Goal: Task Accomplishment & Management: Manage account settings

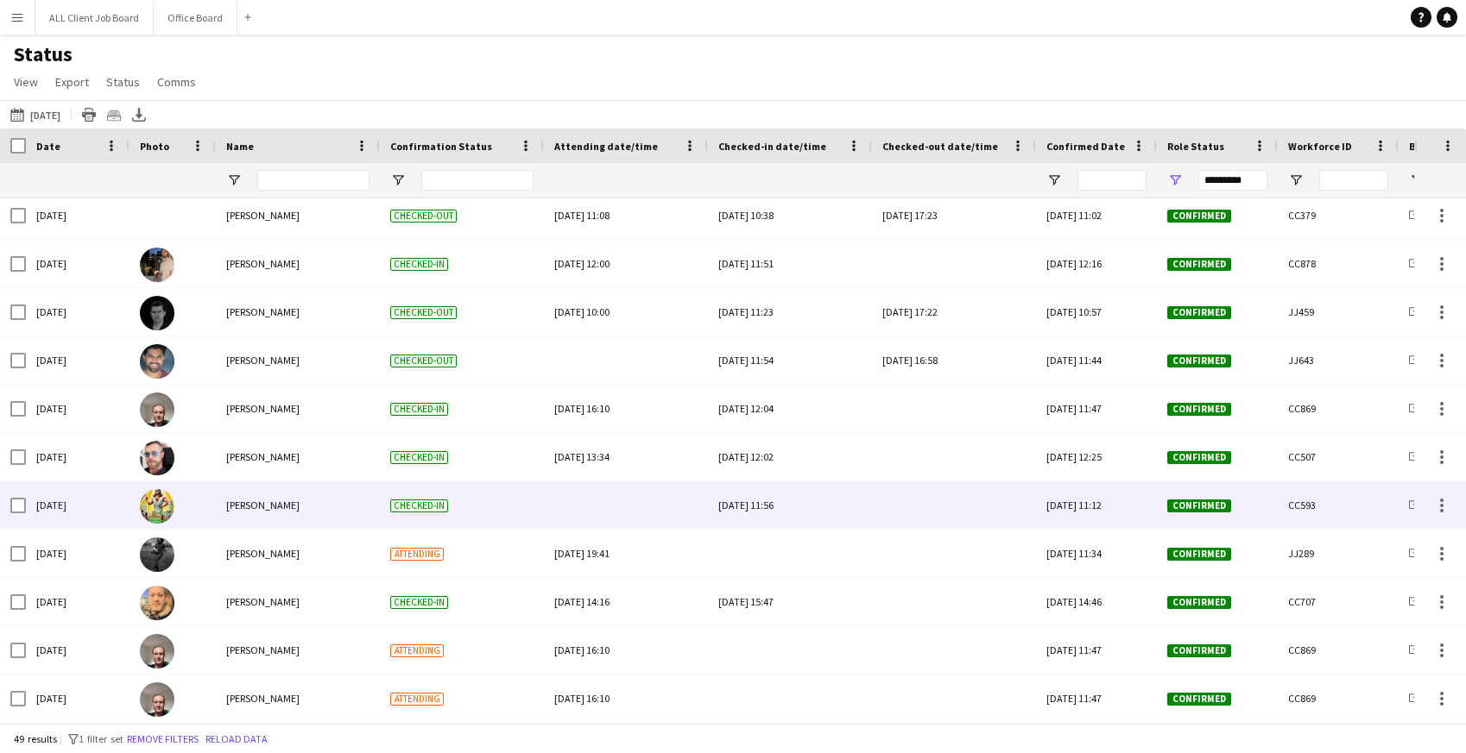
click at [946, 519] on div at bounding box center [953, 505] width 143 height 47
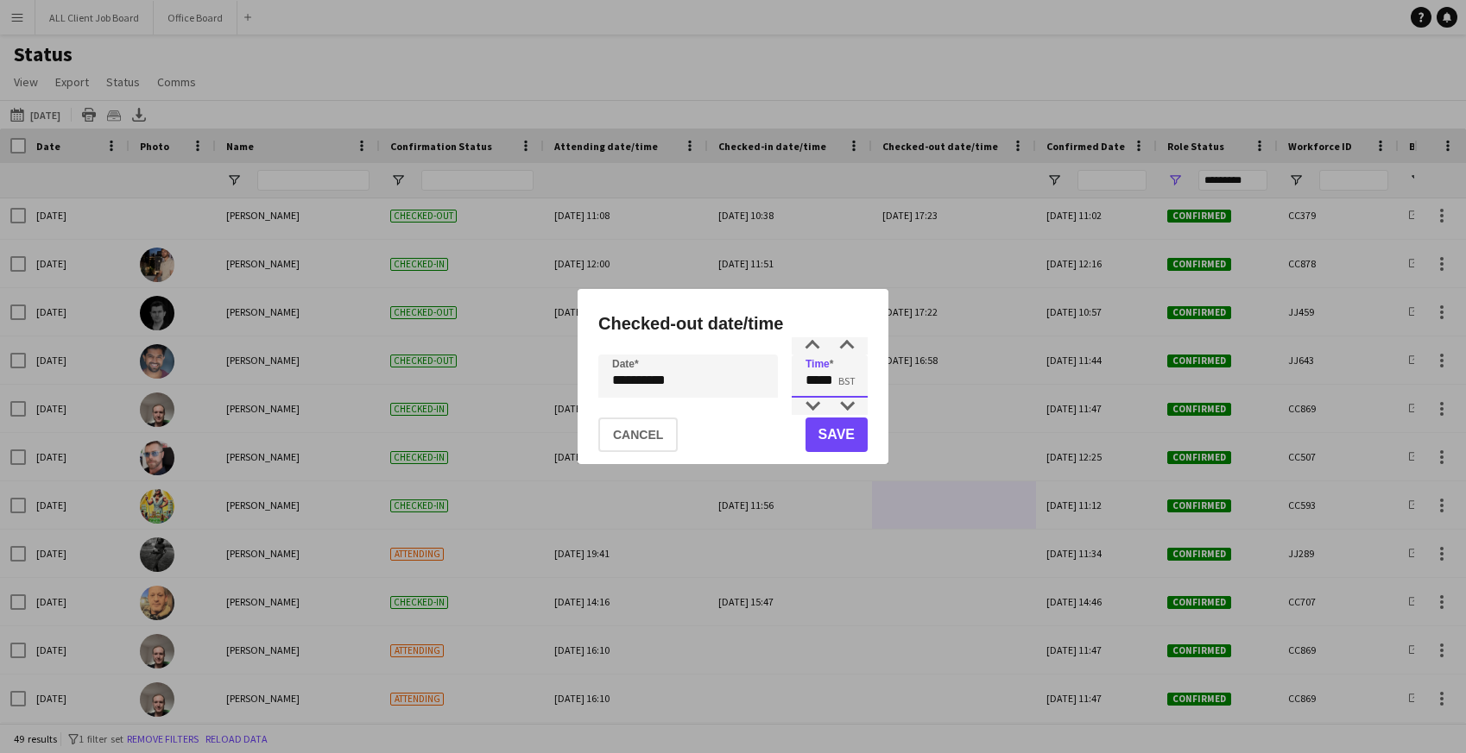
drag, startPoint x: 825, startPoint y: 380, endPoint x: 841, endPoint y: 380, distance: 15.5
click at [841, 380] on input "*****" at bounding box center [829, 376] width 76 height 43
type input "*****"
click at [829, 432] on button "Save" at bounding box center [836, 435] width 62 height 35
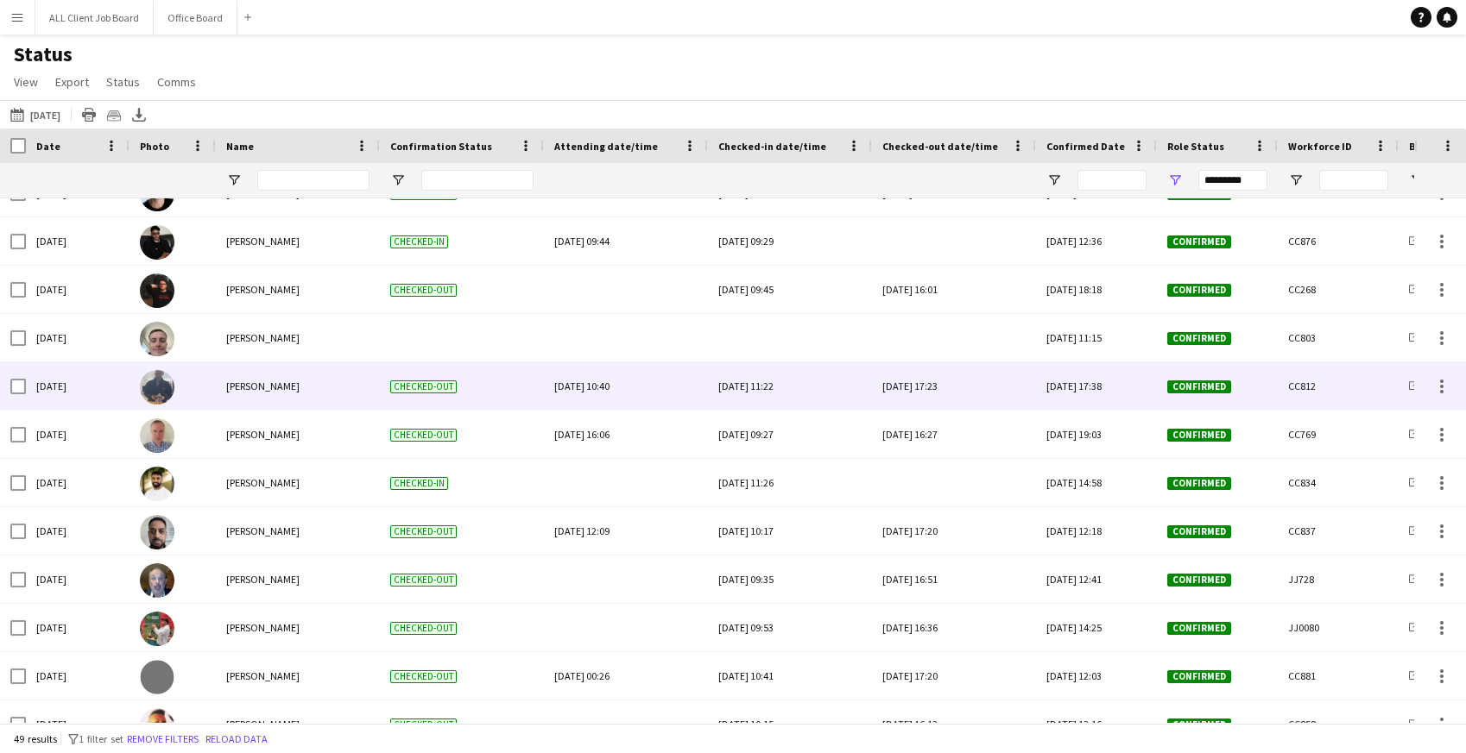
scroll to position [449, 0]
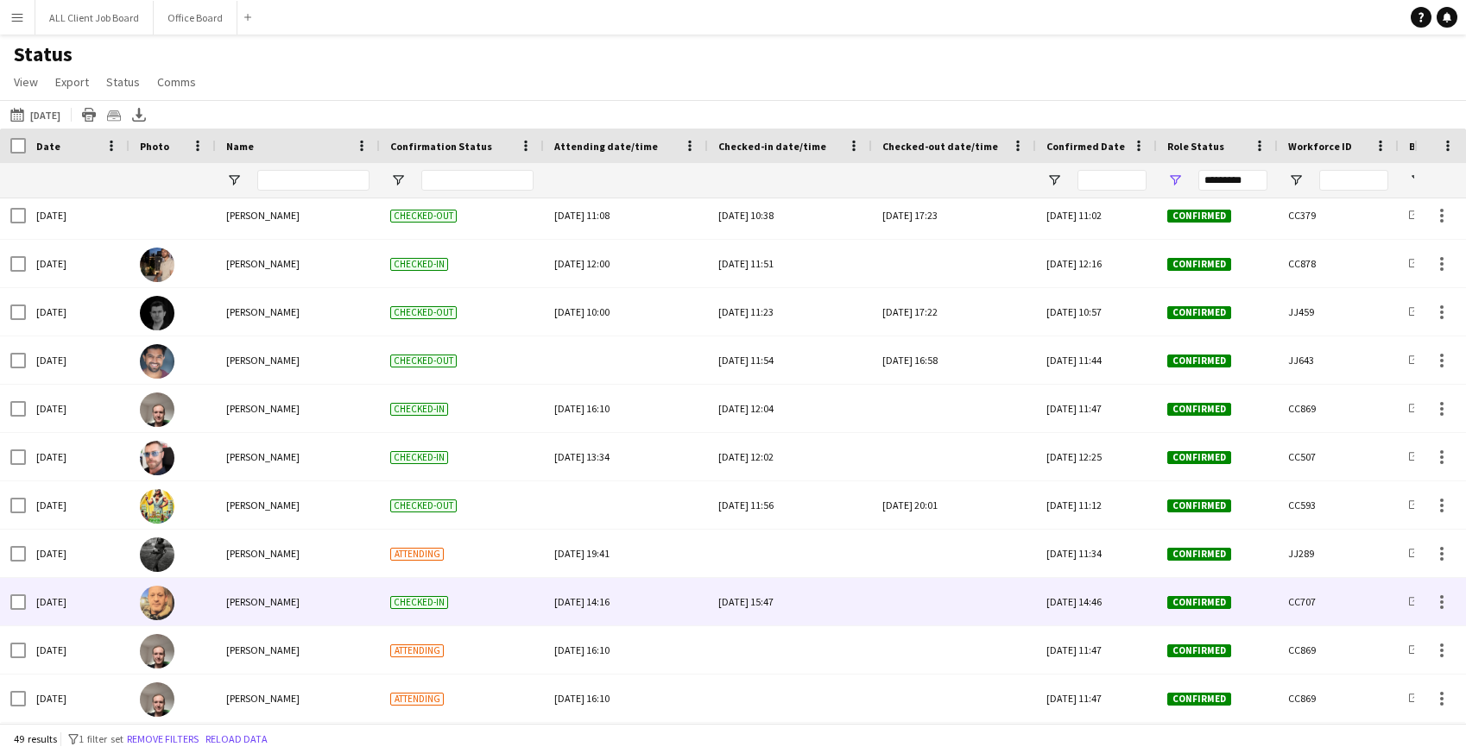
click at [953, 600] on div at bounding box center [953, 601] width 143 height 47
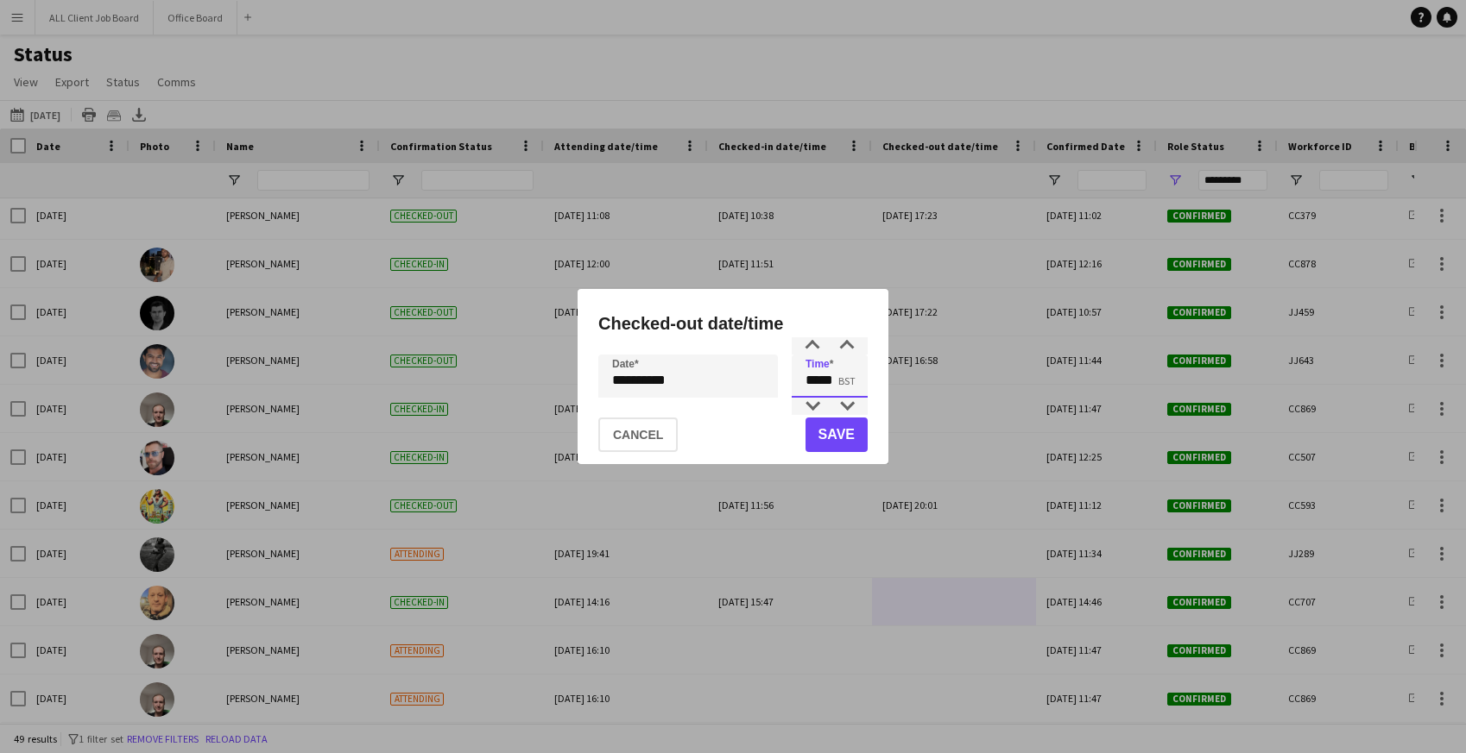
drag, startPoint x: 807, startPoint y: 381, endPoint x: 852, endPoint y: 383, distance: 44.9
click at [852, 383] on input "*****" at bounding box center [829, 376] width 76 height 43
type input "*****"
click at [847, 431] on button "Save" at bounding box center [836, 435] width 62 height 35
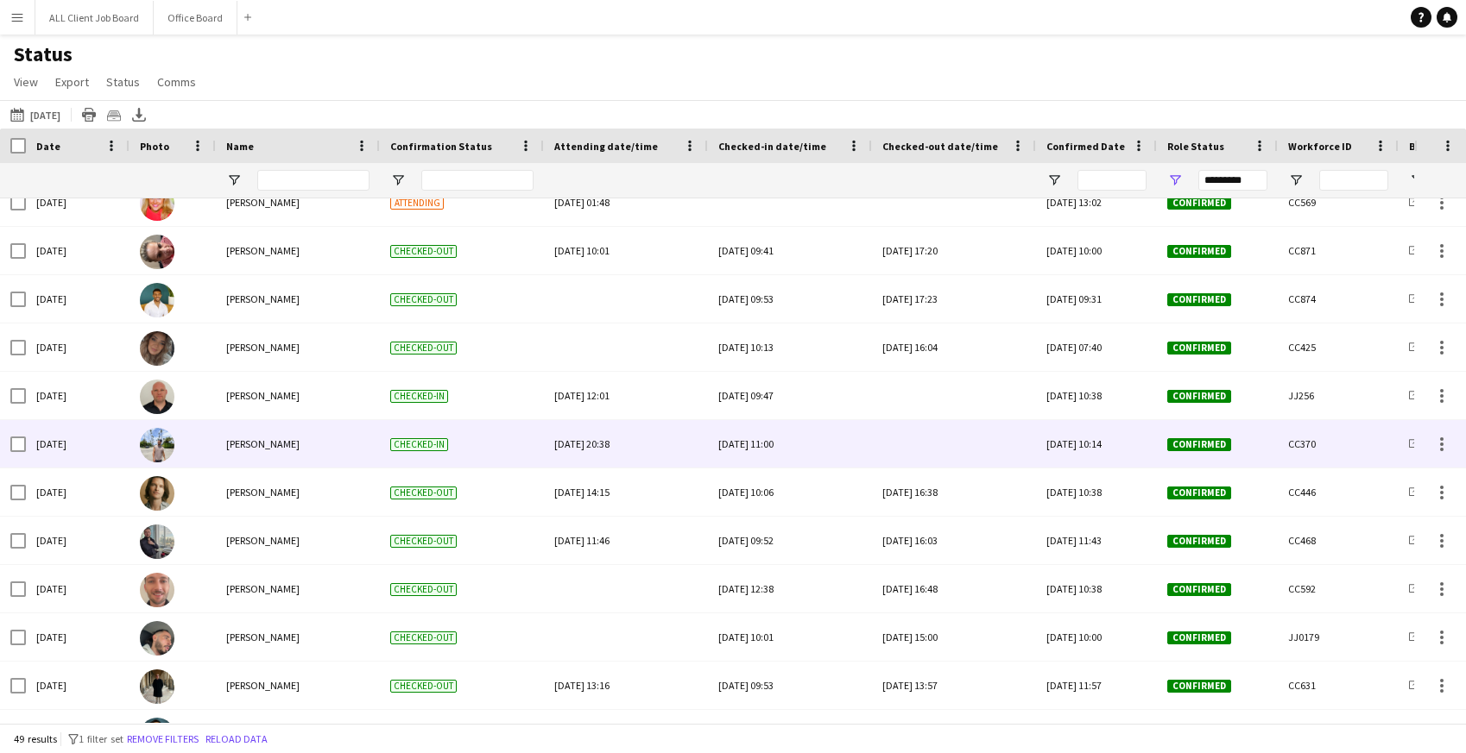
scroll to position [1124, 0]
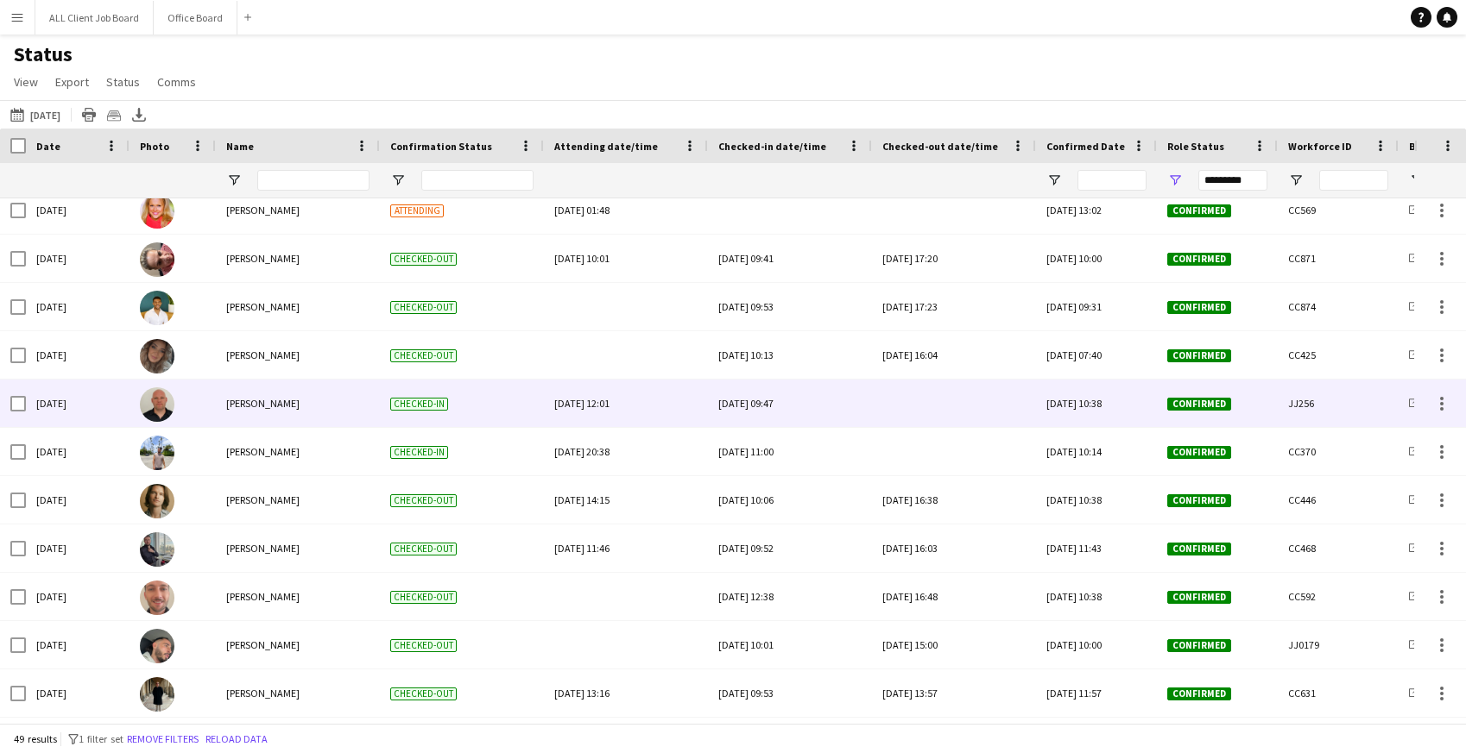
click at [936, 401] on div at bounding box center [953, 403] width 143 height 47
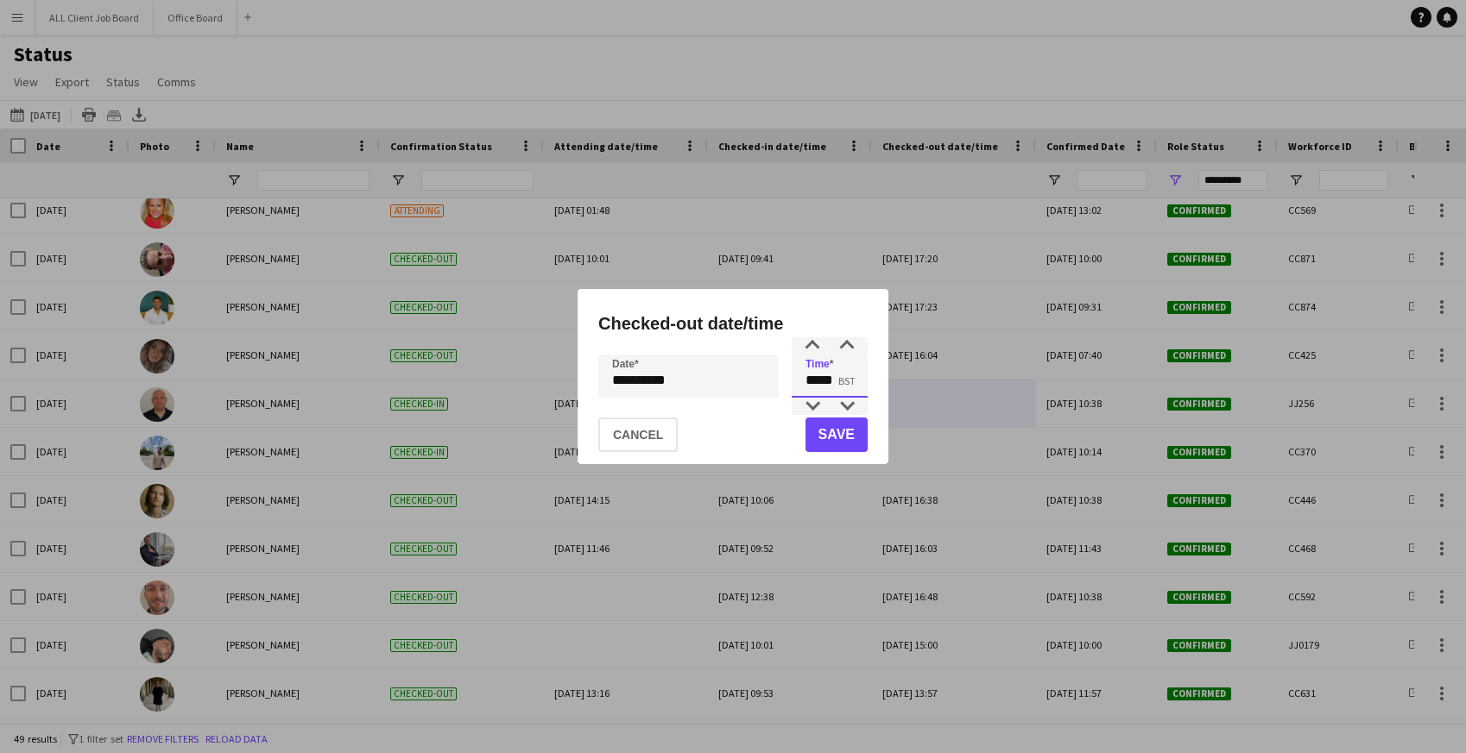
drag, startPoint x: 841, startPoint y: 386, endPoint x: 769, endPoint y: 384, distance: 71.7
click at [769, 384] on div "**********" at bounding box center [732, 376] width 269 height 43
type input "*****"
click at [830, 439] on button "Save" at bounding box center [836, 435] width 62 height 35
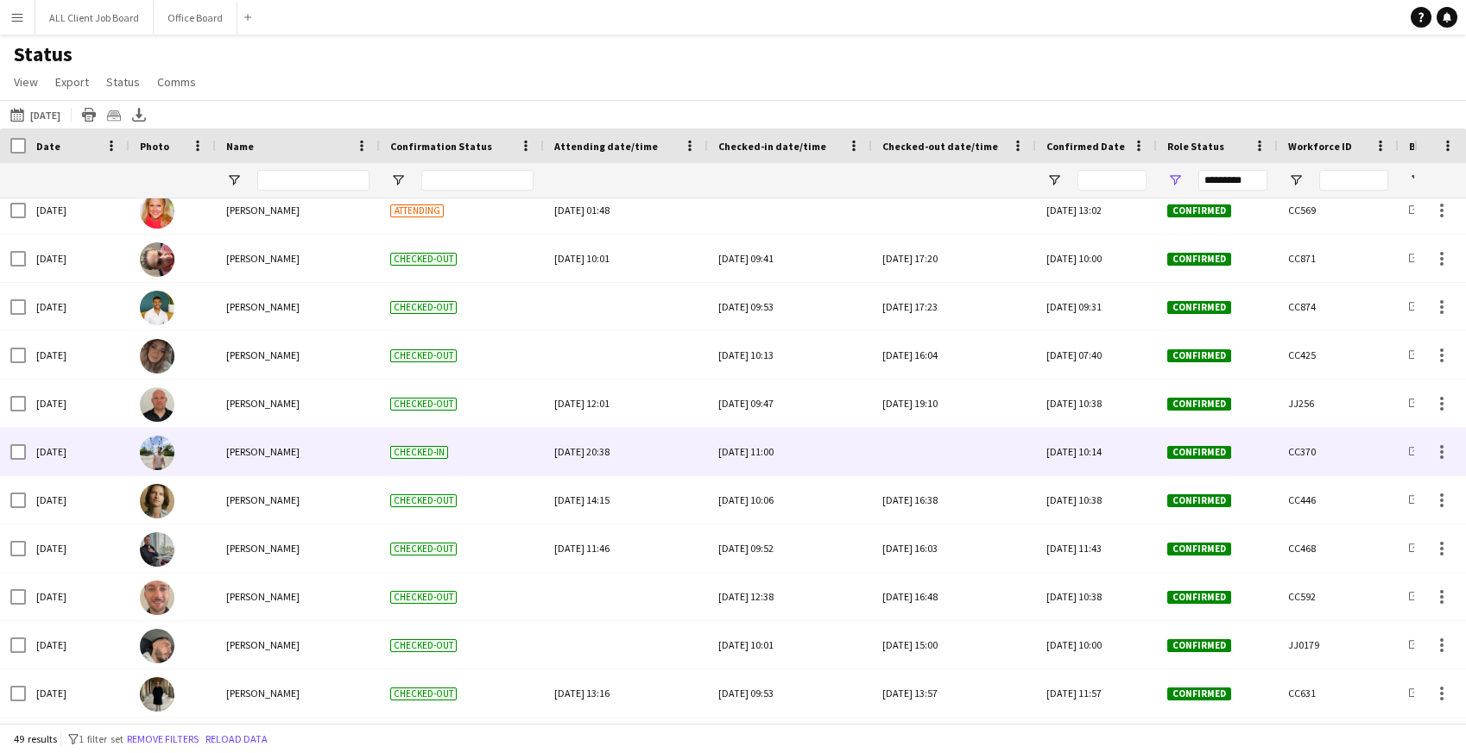
click at [926, 450] on div at bounding box center [953, 451] width 143 height 47
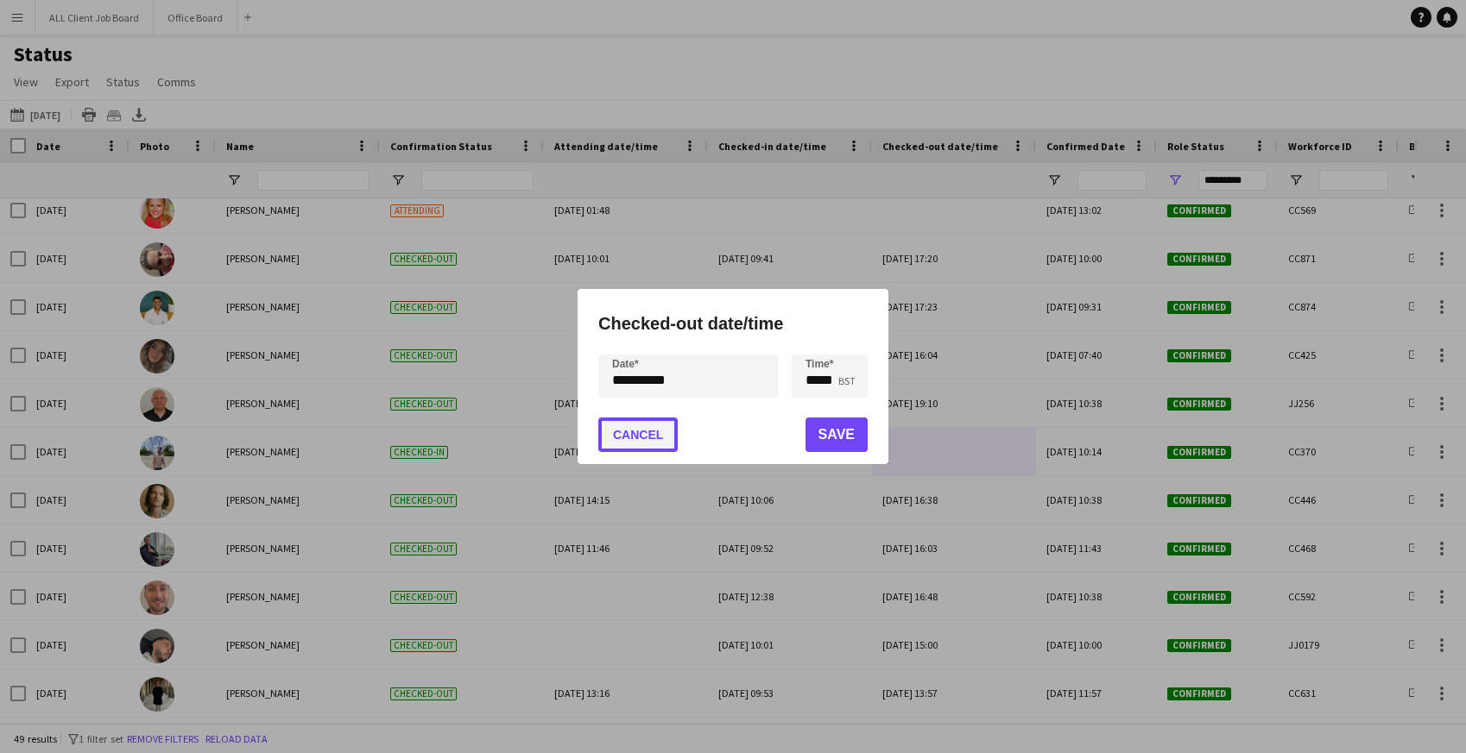
click at [628, 442] on button "Cancel" at bounding box center [637, 435] width 79 height 35
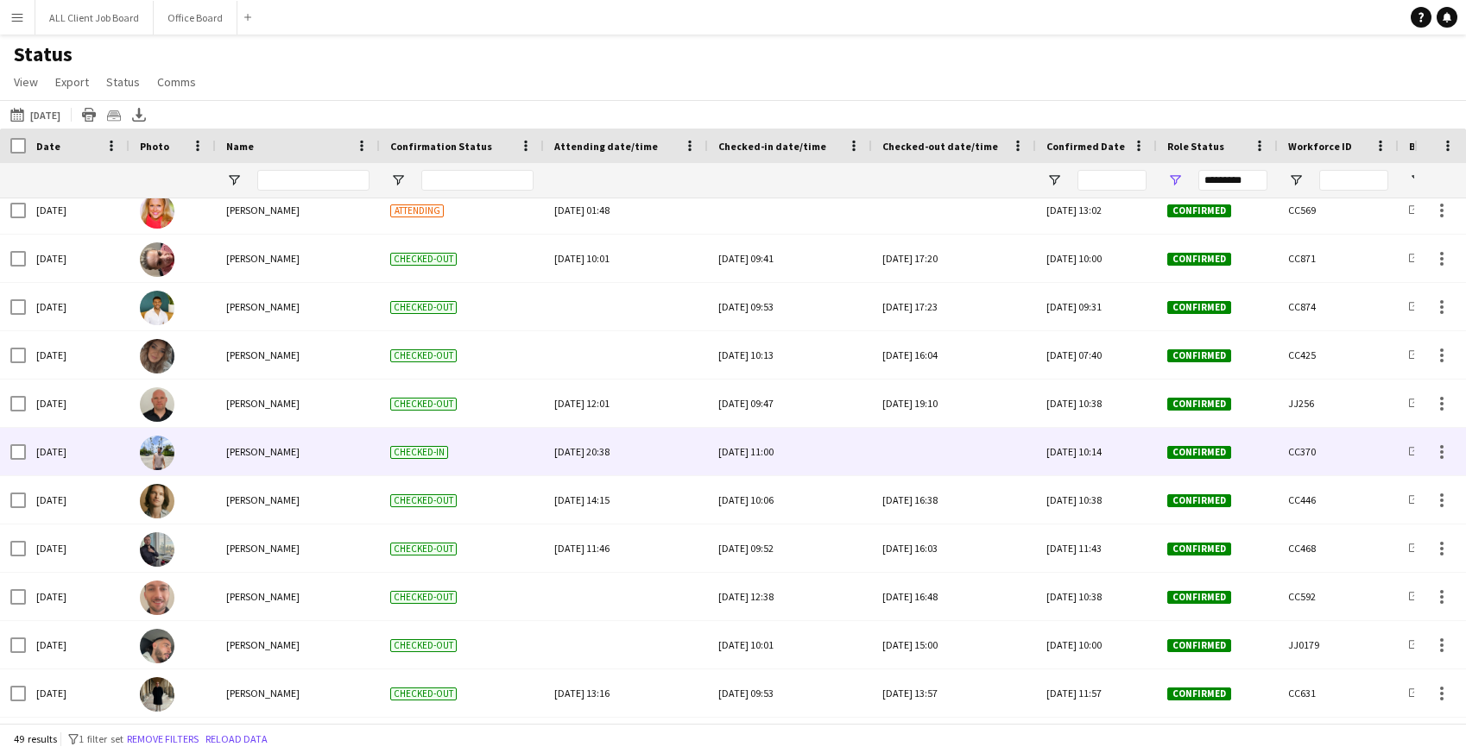
click at [938, 450] on div at bounding box center [953, 451] width 143 height 47
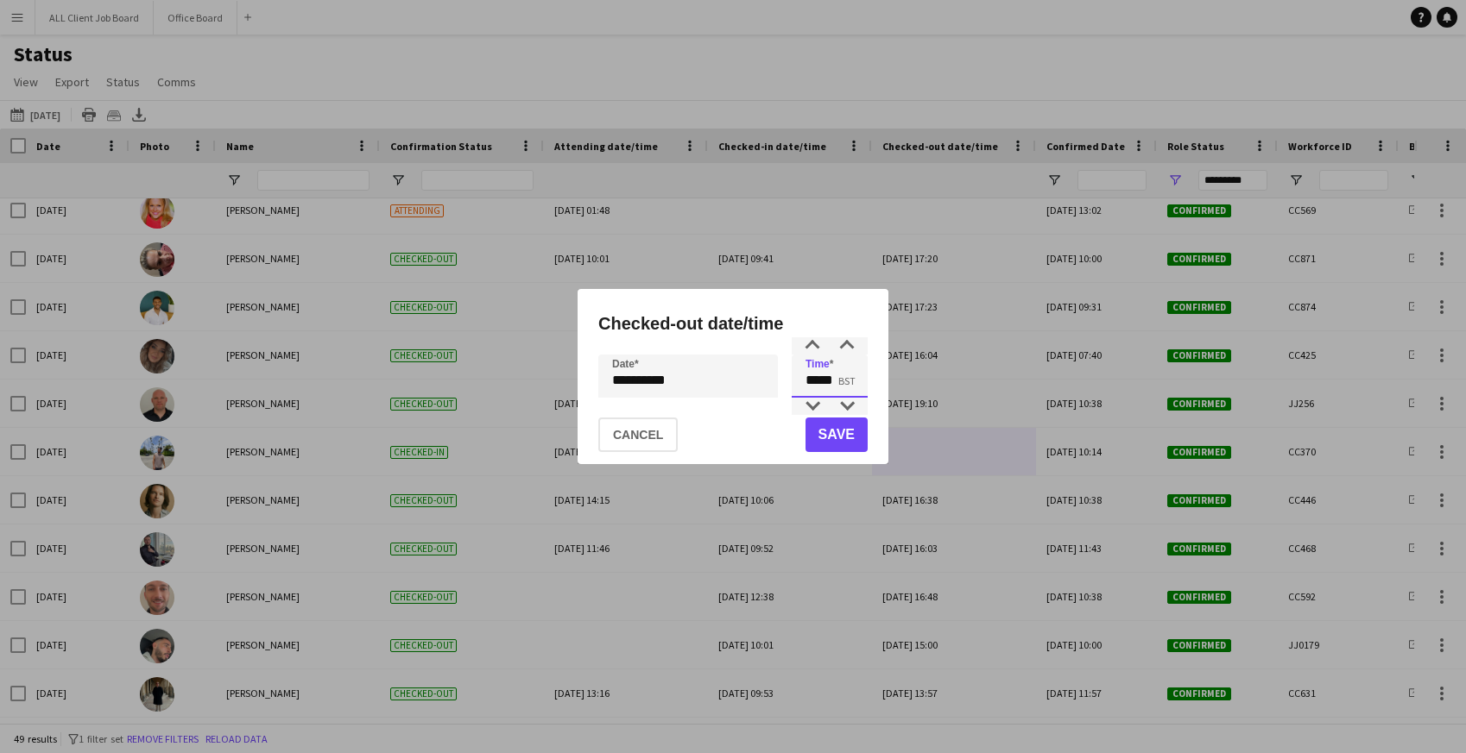
drag, startPoint x: 809, startPoint y: 377, endPoint x: 848, endPoint y: 379, distance: 39.7
click at [848, 379] on input "*****" at bounding box center [829, 376] width 76 height 43
drag, startPoint x: 801, startPoint y: 381, endPoint x: 861, endPoint y: 381, distance: 60.4
click at [861, 381] on input "*****" at bounding box center [829, 376] width 76 height 43
type input "*****"
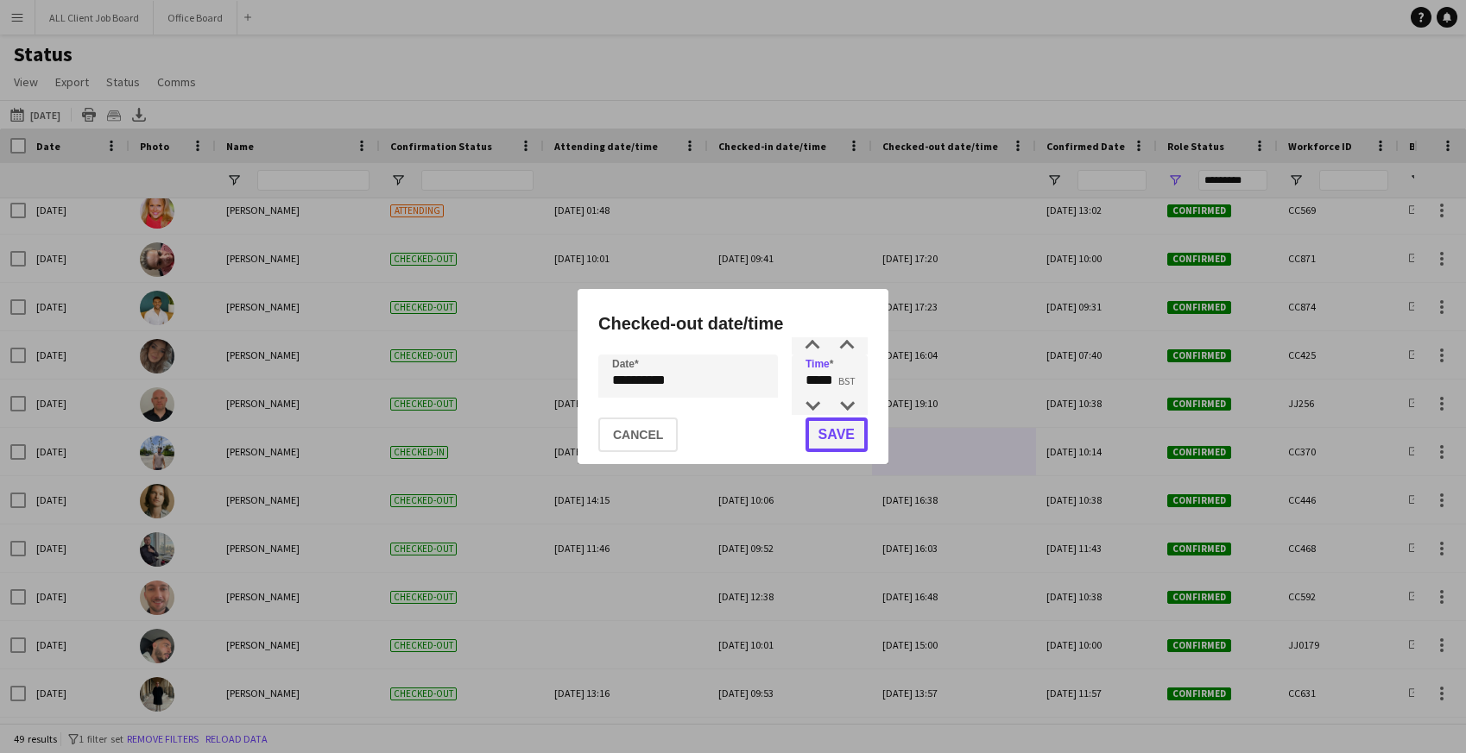
click at [859, 437] on button "Save" at bounding box center [836, 435] width 62 height 35
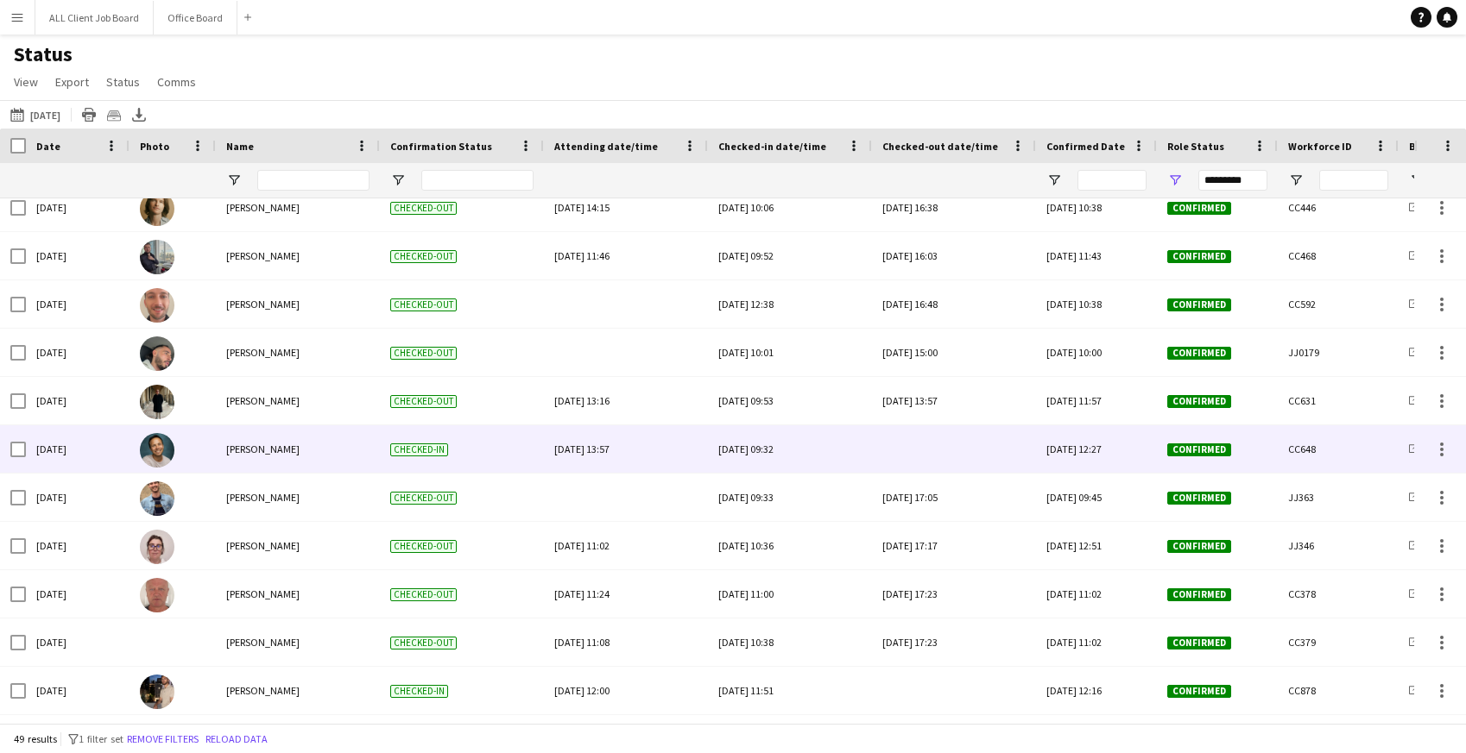
scroll to position [1426, 0]
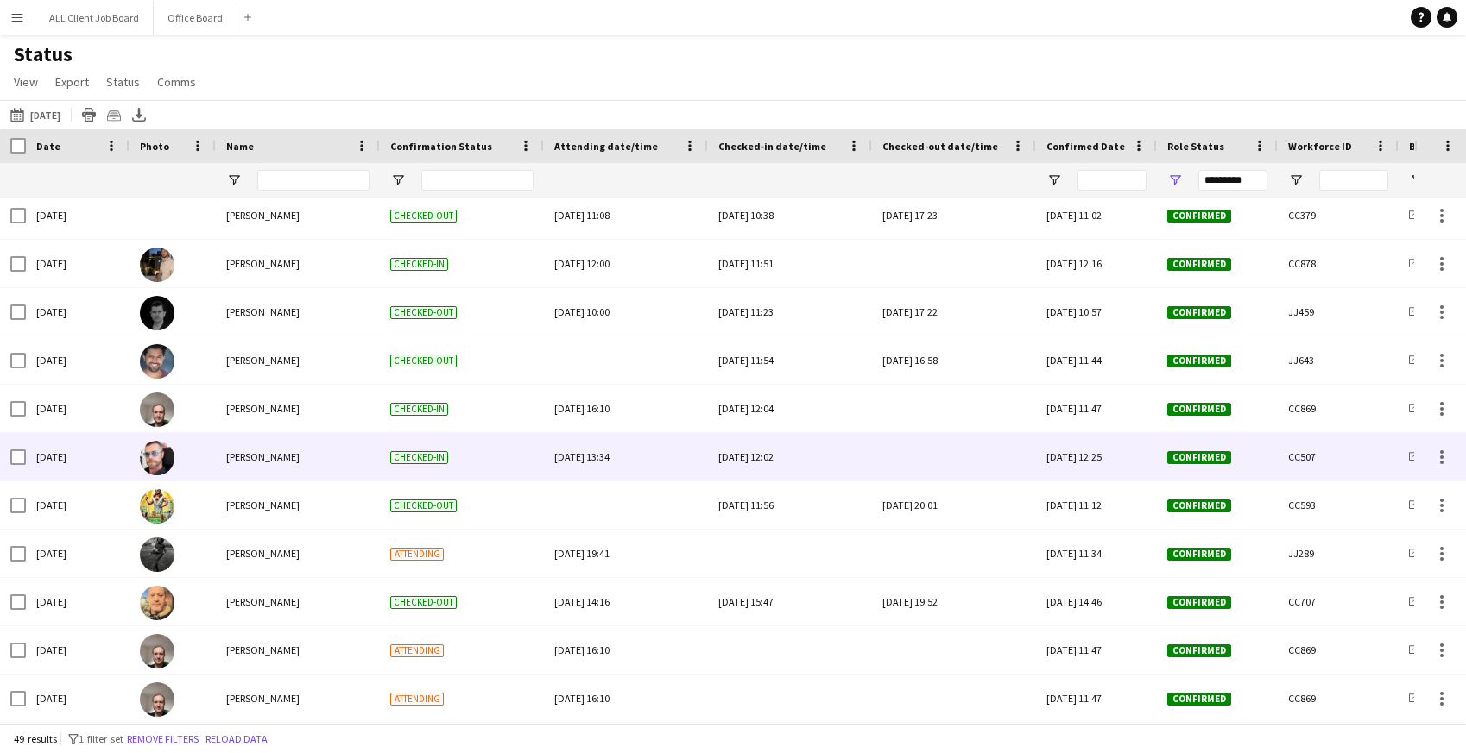
click at [944, 453] on div at bounding box center [953, 456] width 143 height 47
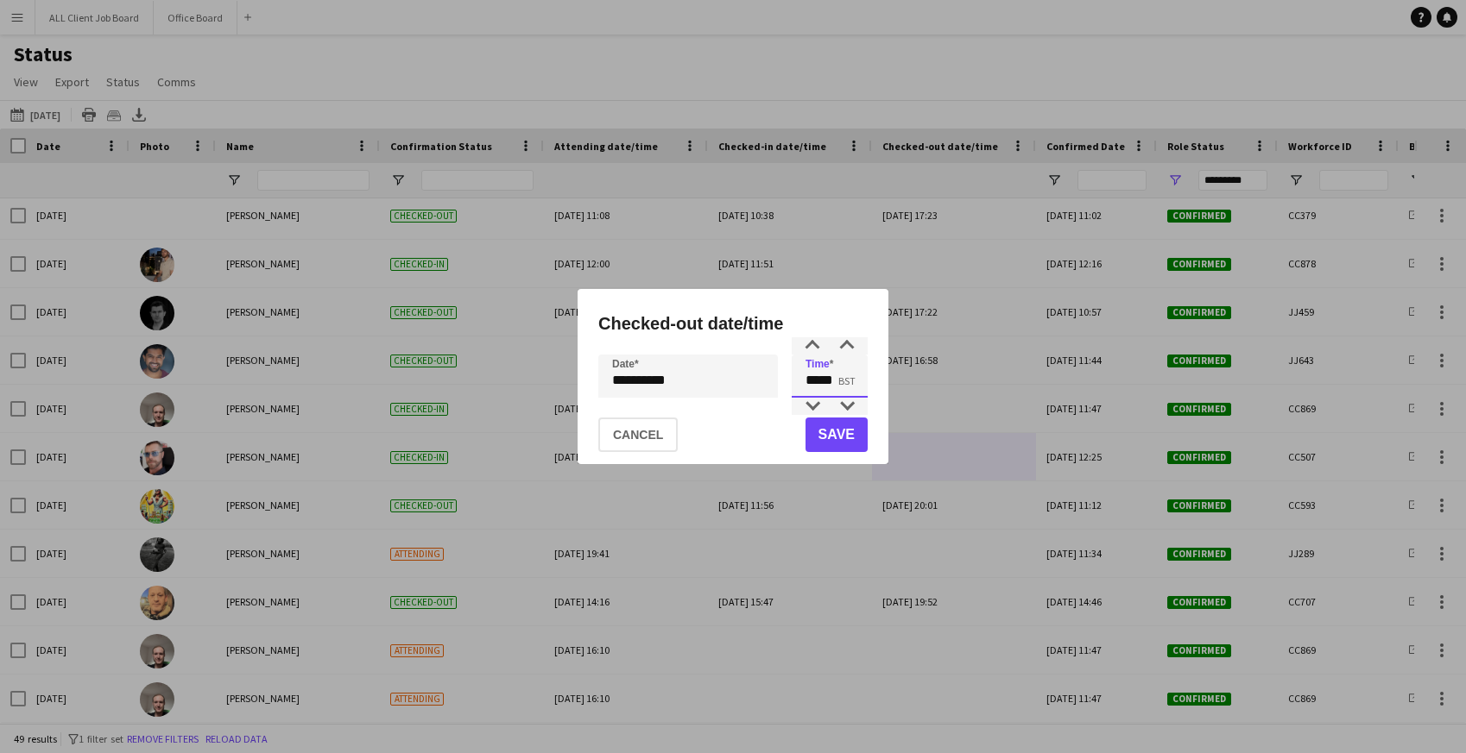
drag, startPoint x: 806, startPoint y: 378, endPoint x: 849, endPoint y: 380, distance: 43.2
click at [849, 381] on input "*****" at bounding box center [829, 376] width 76 height 43
type input "*****"
click at [839, 438] on button "Save" at bounding box center [836, 435] width 62 height 35
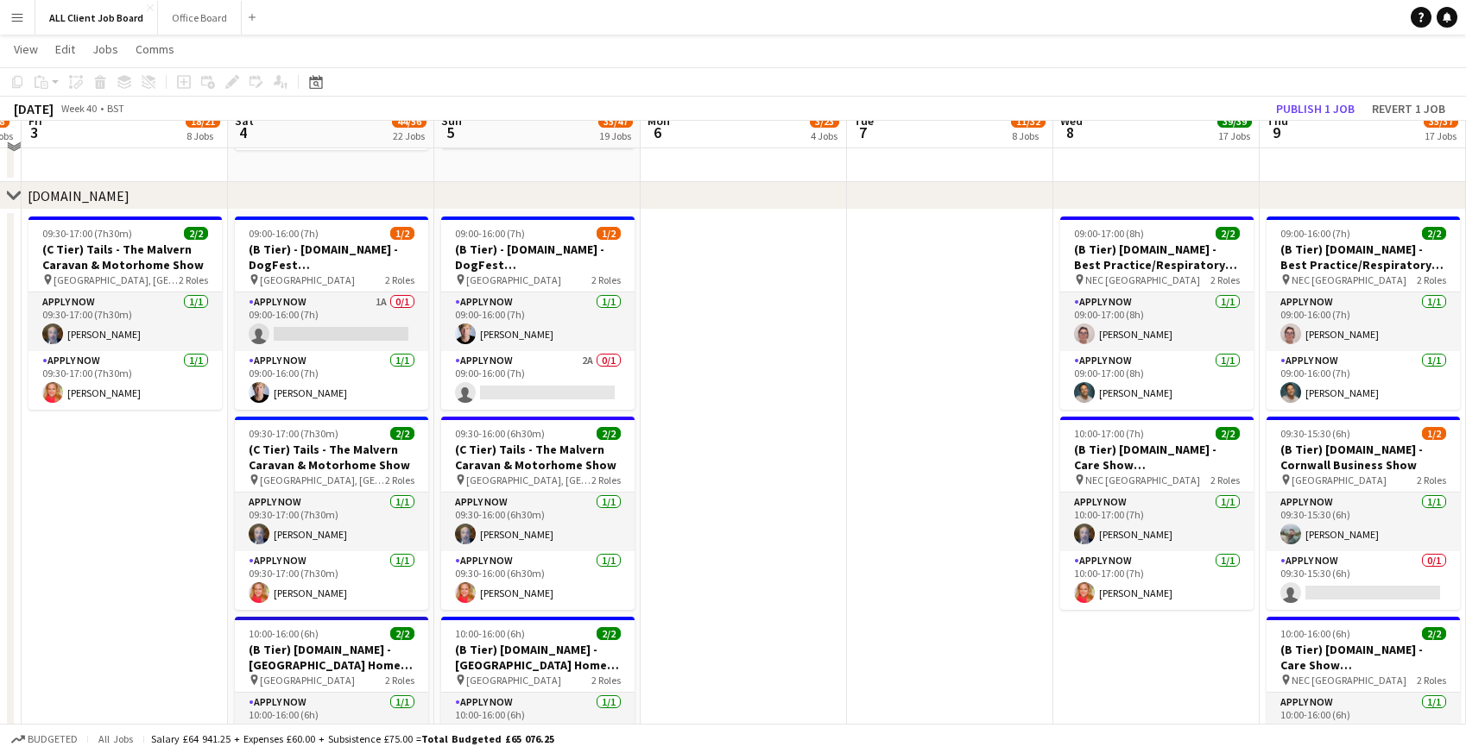
scroll to position [4206, 0]
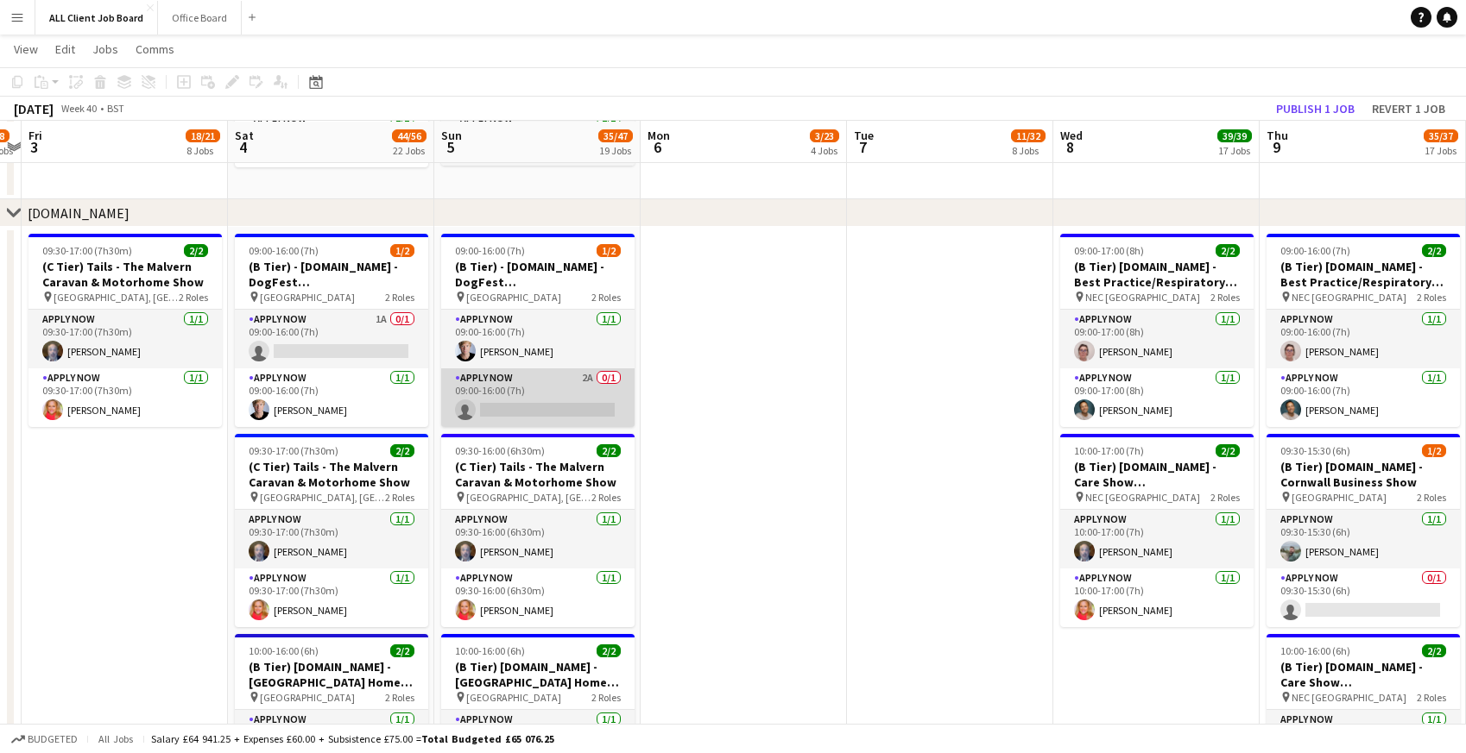
click at [532, 403] on app-card-role "APPLY NOW 2A 0/1 09:00-16:00 (7h) single-neutral-actions" at bounding box center [537, 398] width 193 height 59
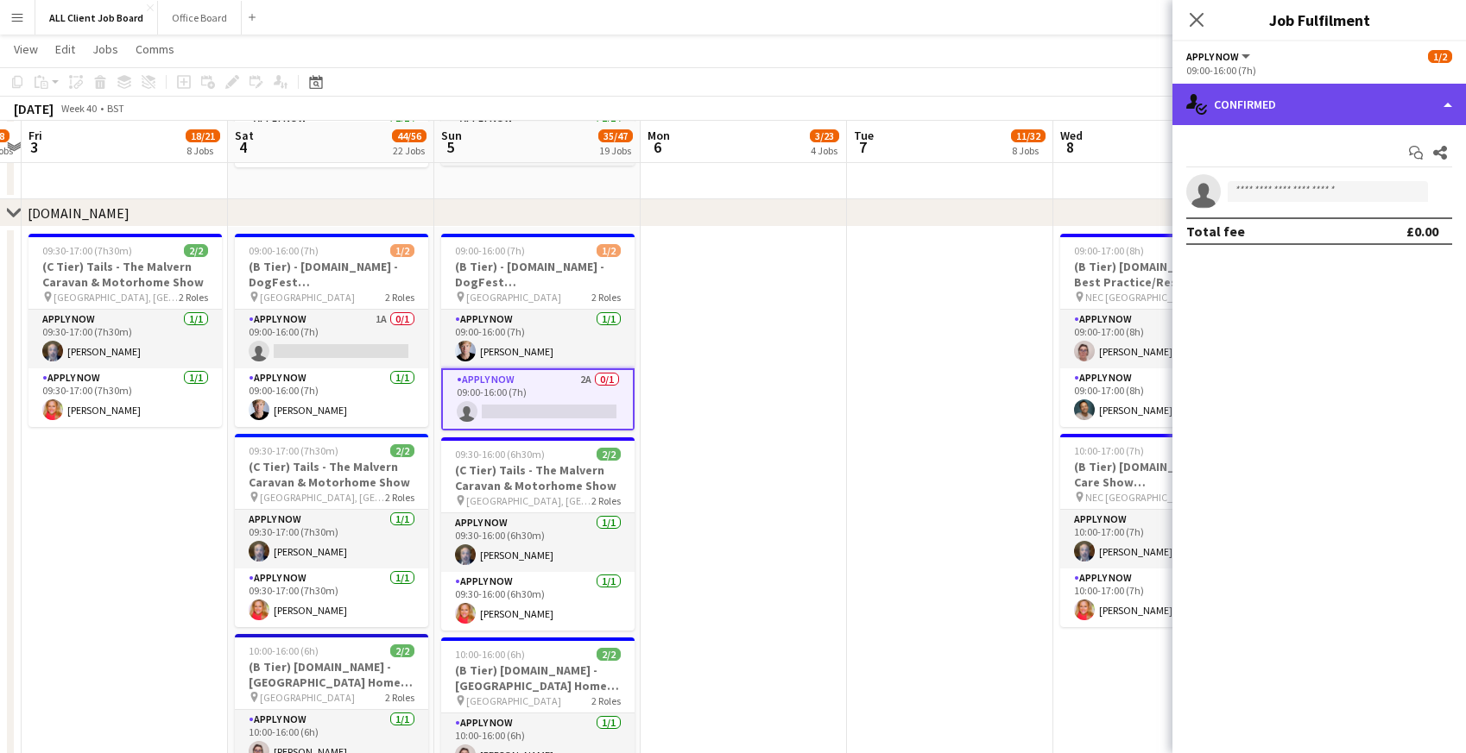
click at [1289, 106] on div "single-neutral-actions-check-2 Confirmed" at bounding box center [1318, 104] width 293 height 41
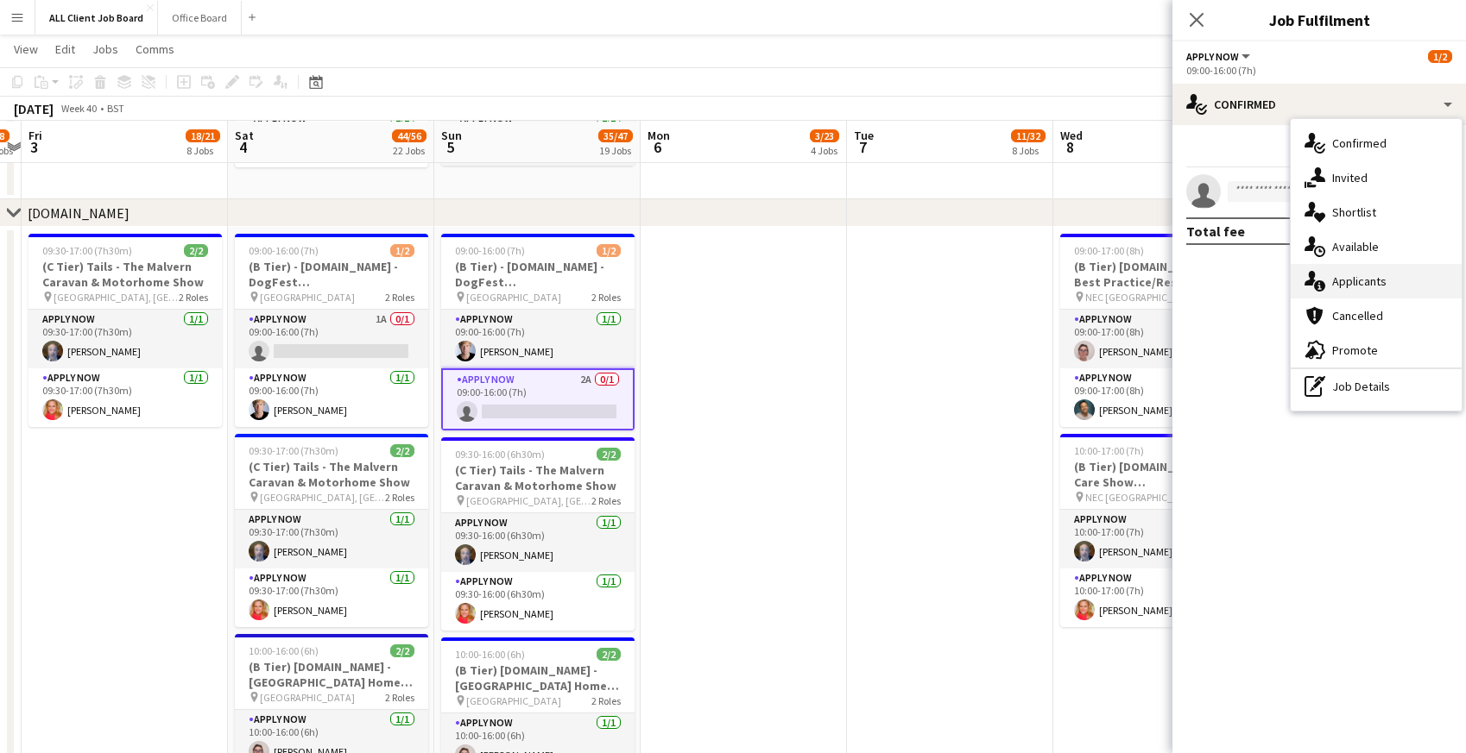
click at [1314, 287] on icon at bounding box center [1319, 286] width 11 height 11
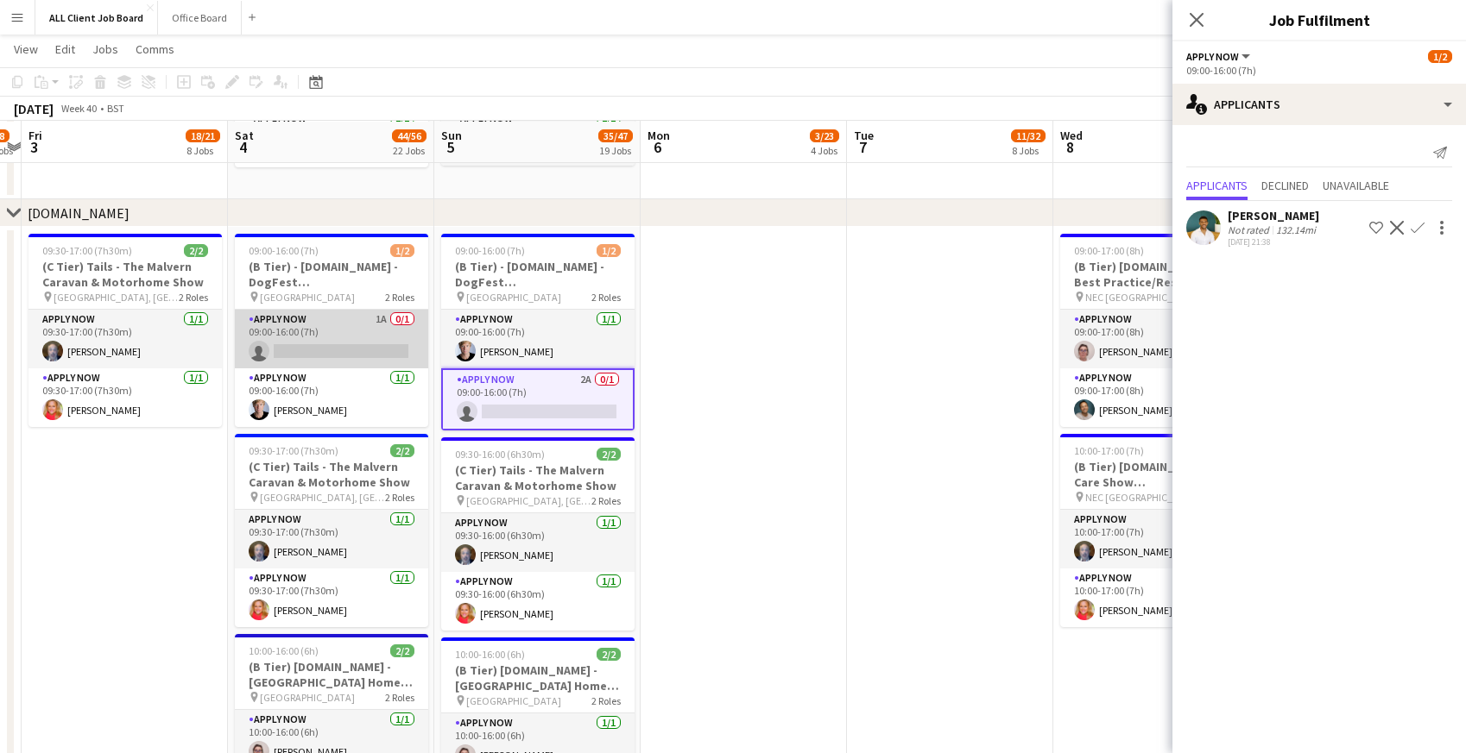
click at [332, 328] on app-card-role "APPLY NOW 1A 0/1 09:00-16:00 (7h) single-neutral-actions" at bounding box center [331, 339] width 193 height 59
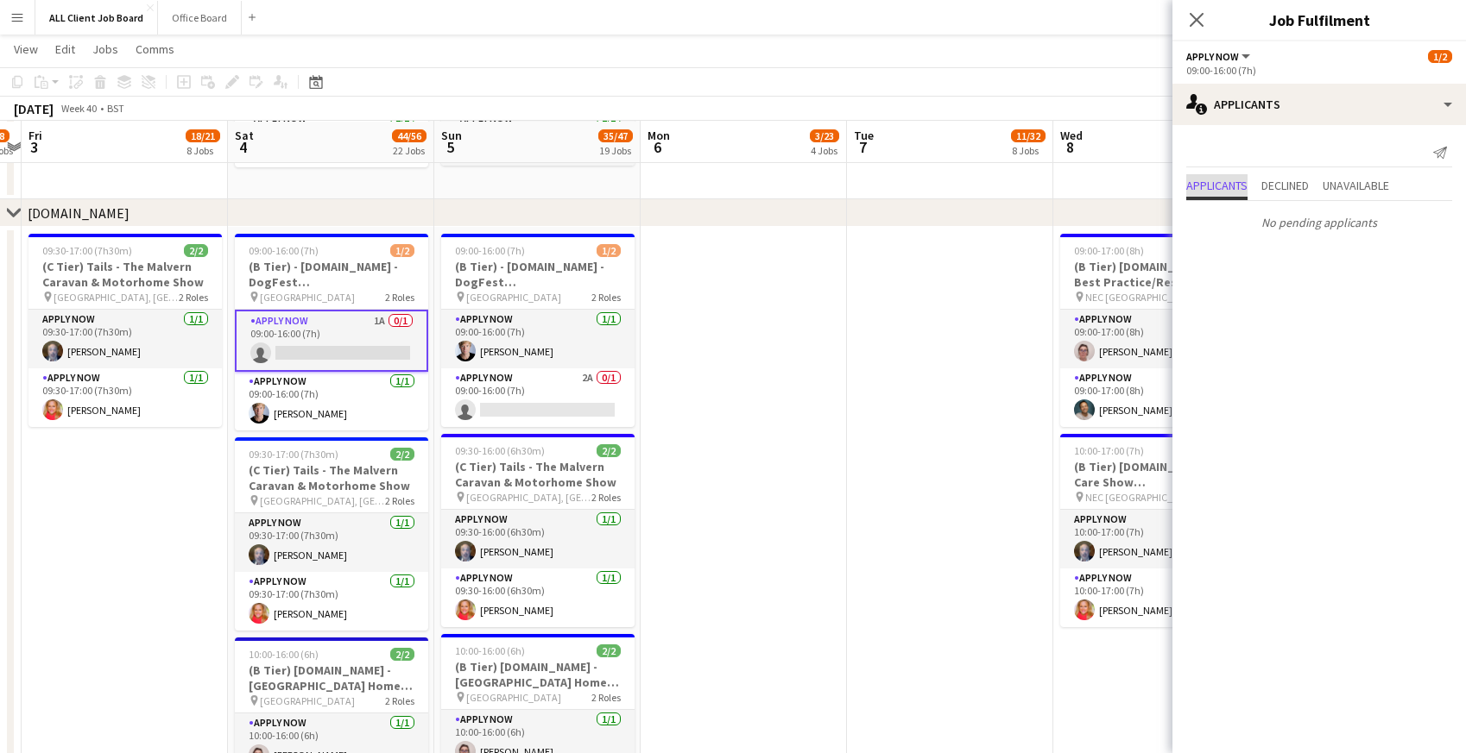
click at [1199, 193] on span "Applicants" at bounding box center [1216, 187] width 61 height 26
click at [556, 396] on app-card-role "APPLY NOW 2A 0/1 09:00-16:00 (7h) single-neutral-actions" at bounding box center [537, 398] width 193 height 59
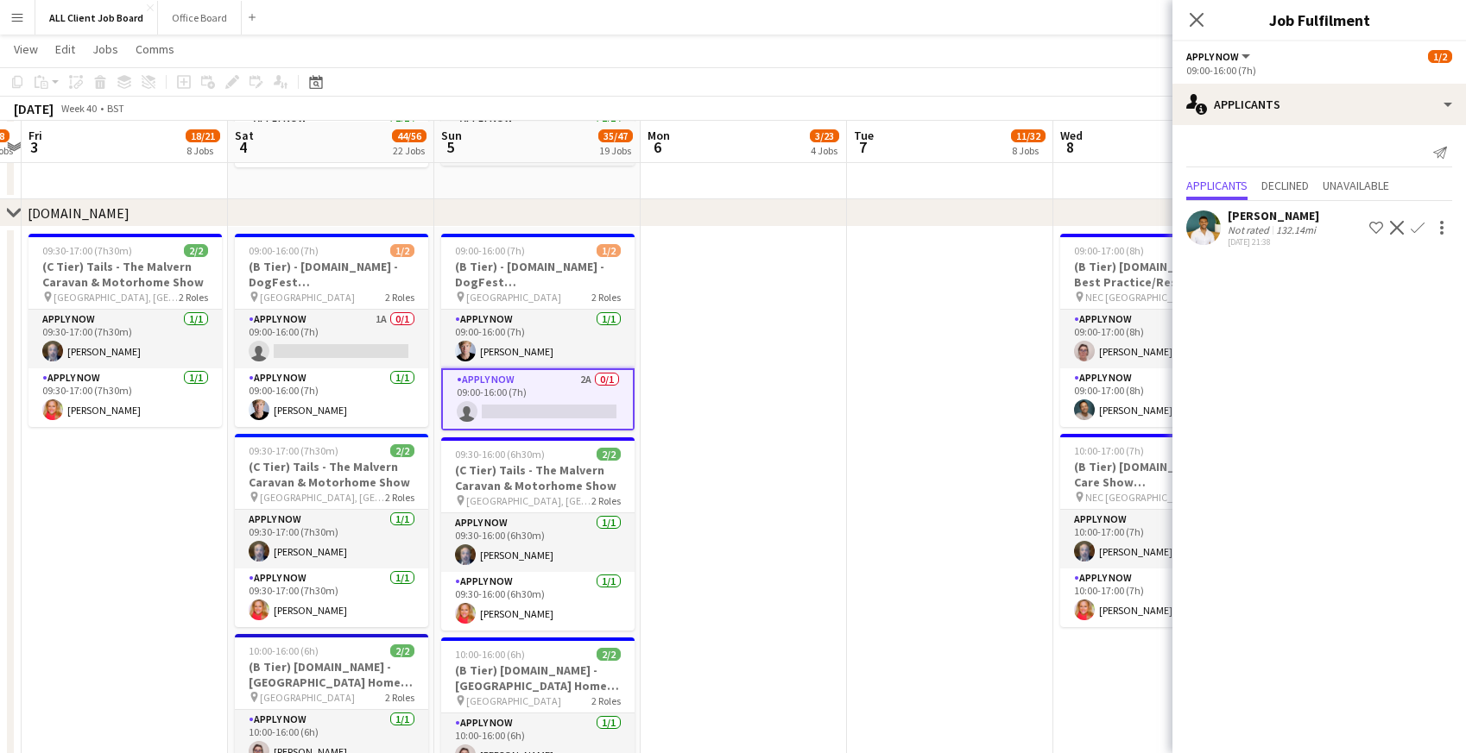
click at [1419, 229] on app-icon "Confirm" at bounding box center [1417, 228] width 14 height 14
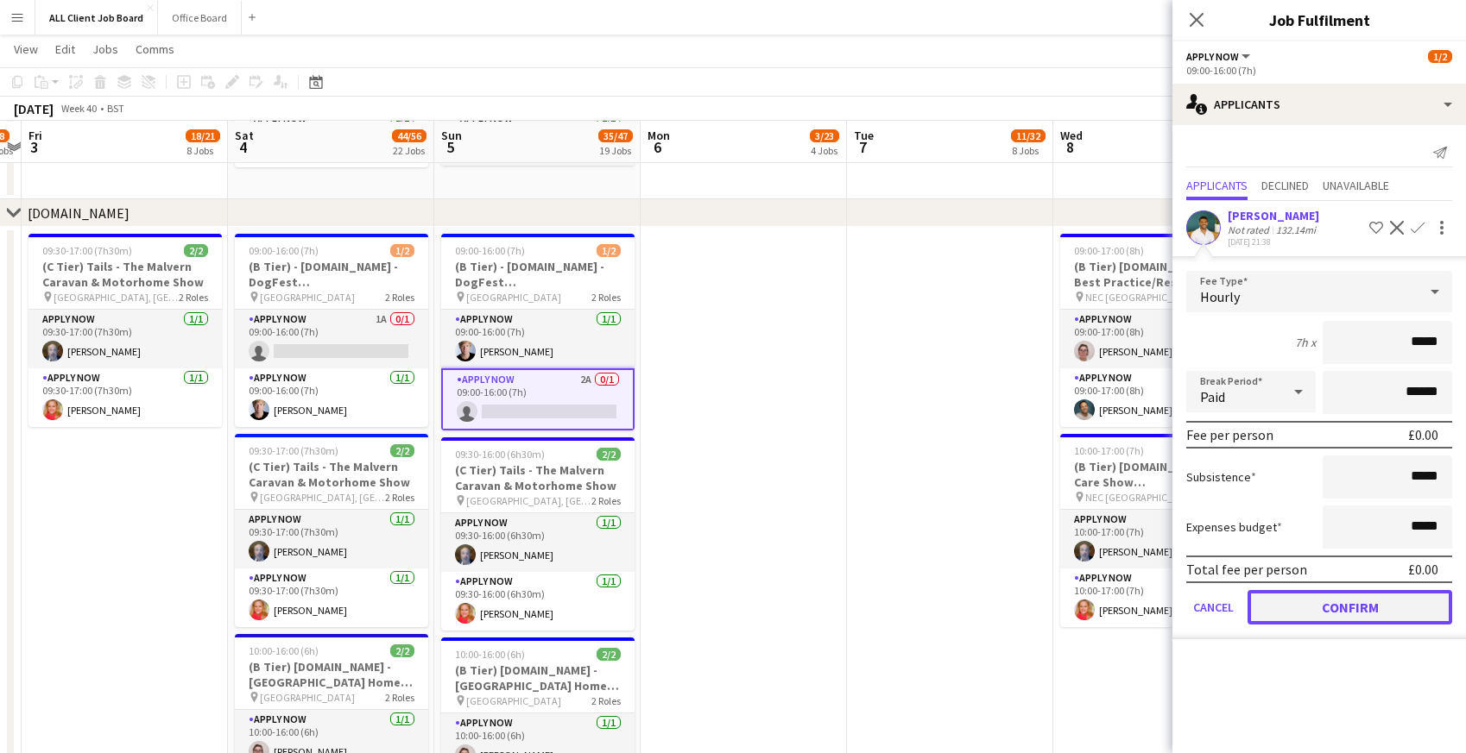
click at [1291, 622] on button "Confirm" at bounding box center [1349, 607] width 205 height 35
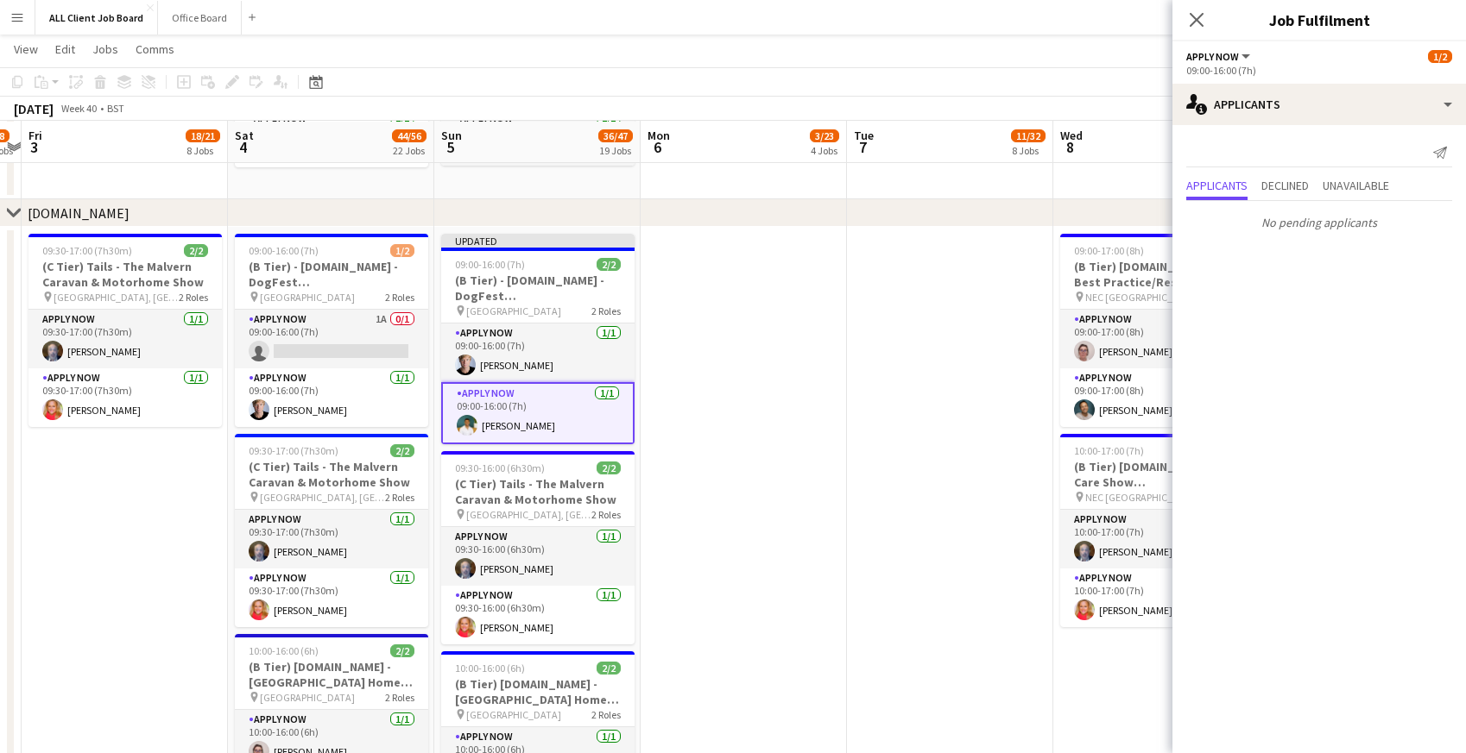
click at [768, 474] on app-date-cell at bounding box center [743, 748] width 206 height 1043
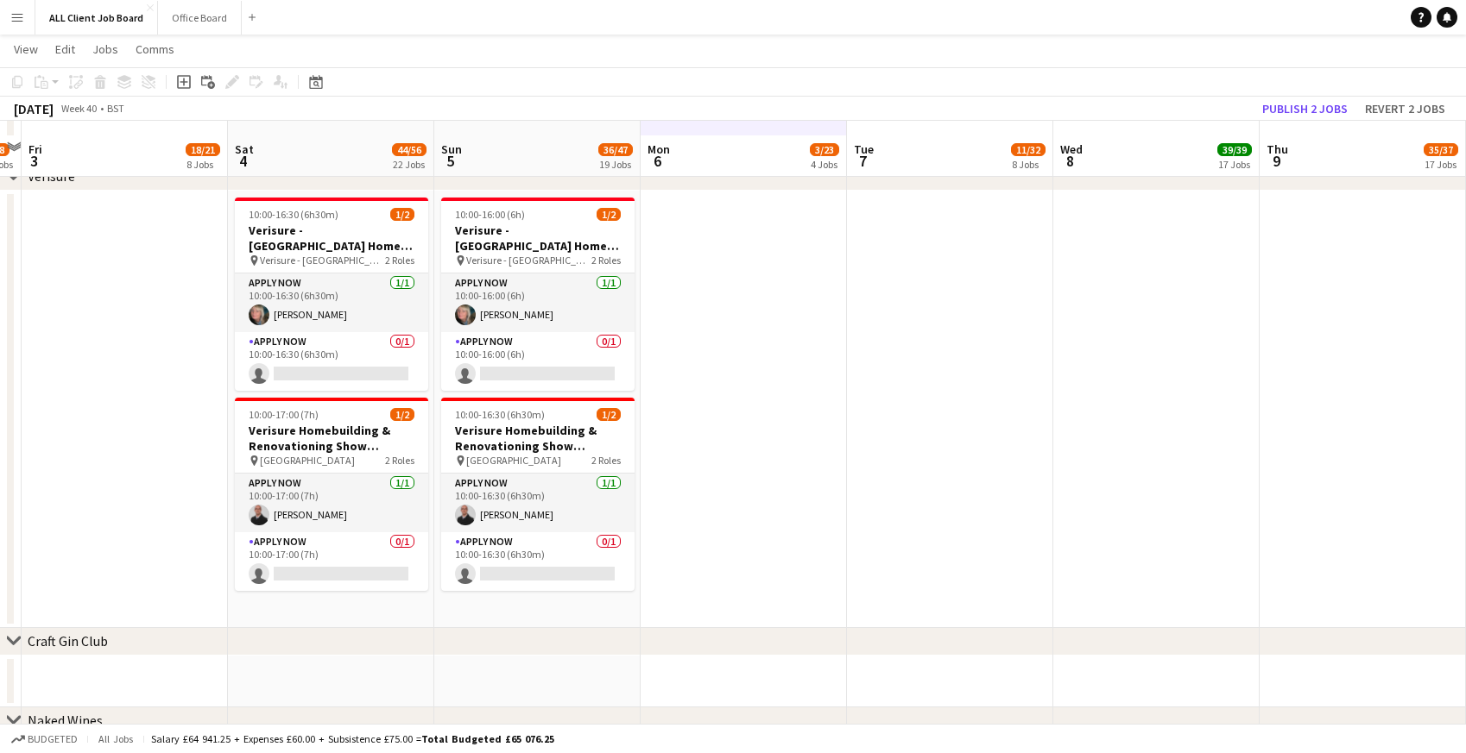
scroll to position [5330, 0]
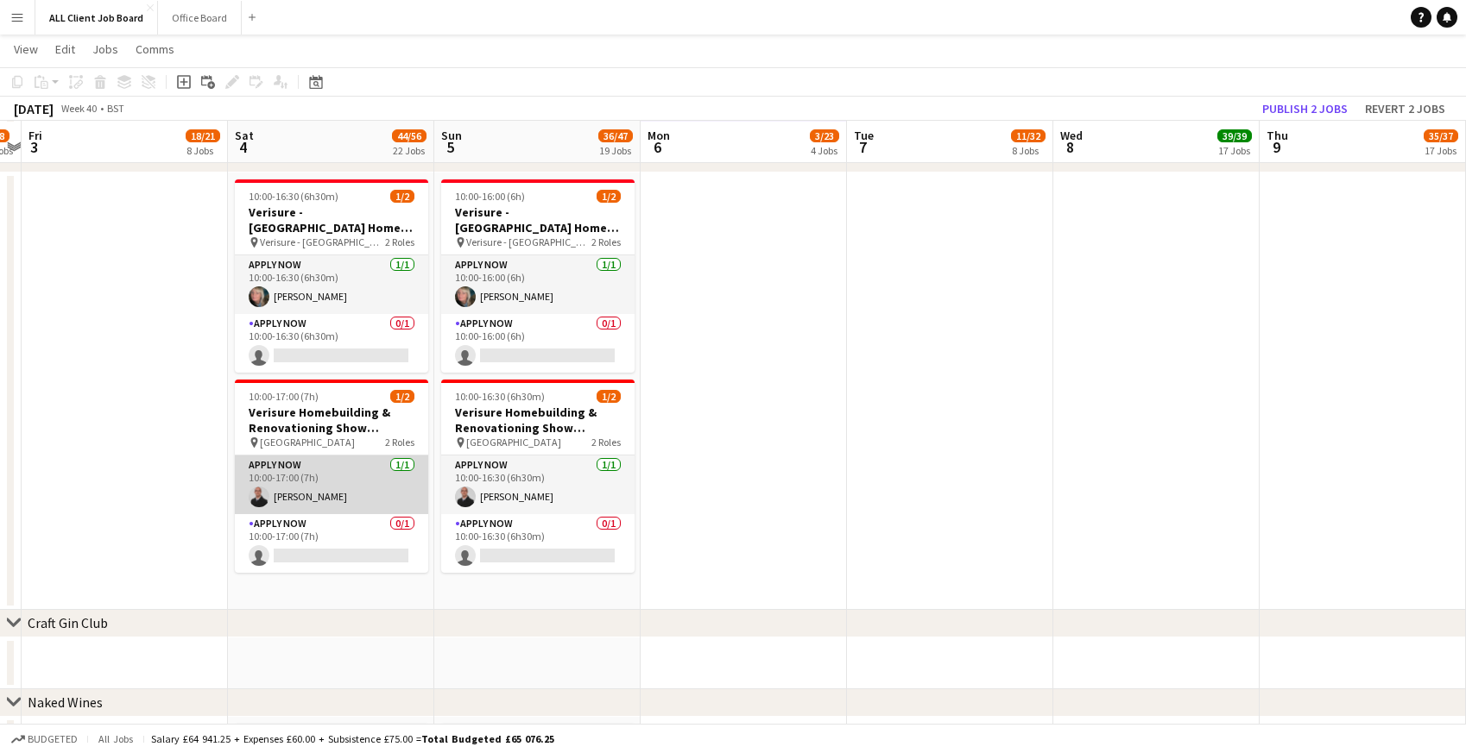
click at [307, 487] on app-card-role "APPLY NOW [DATE] 10:00-17:00 (7h) [PERSON_NAME]" at bounding box center [331, 485] width 193 height 59
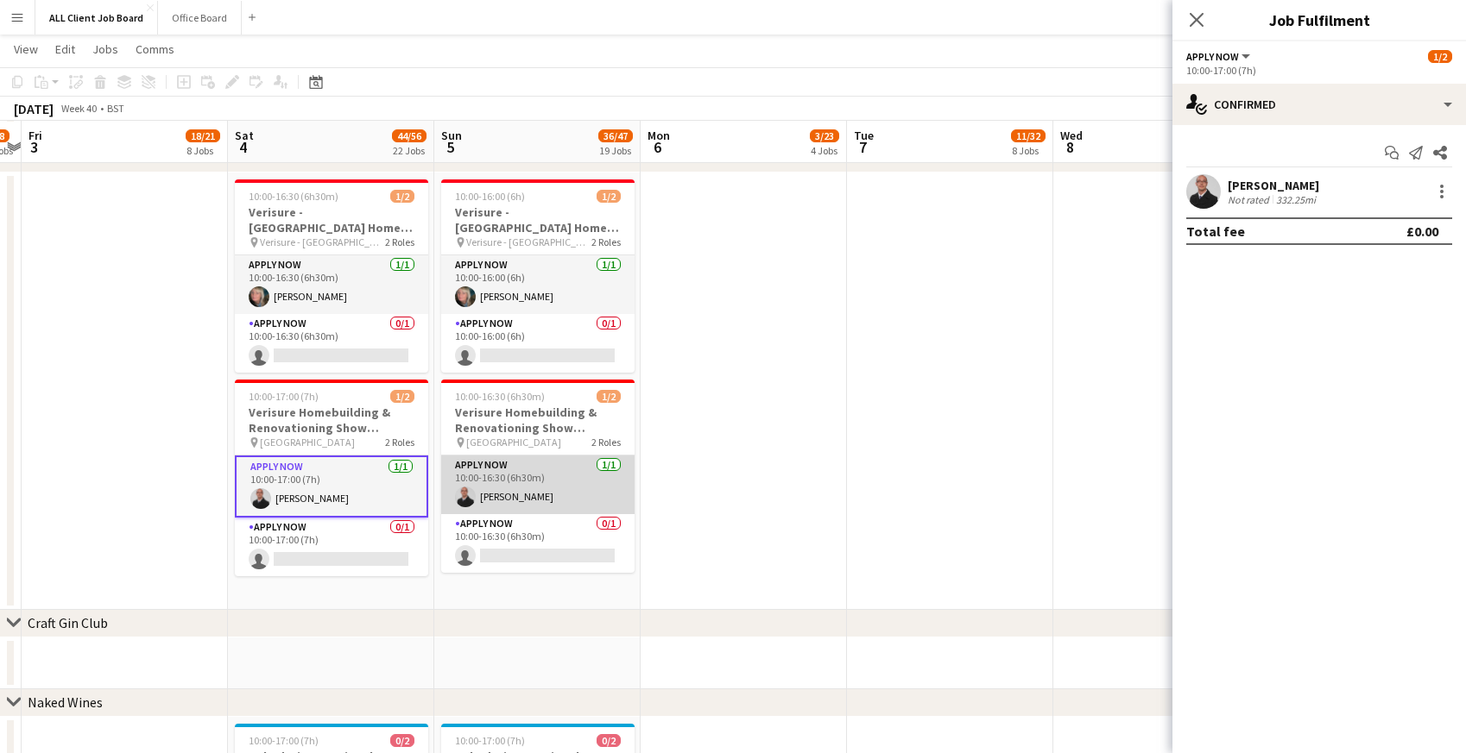
click at [520, 490] on app-card-role "APPLY NOW [DATE] 10:00-16:30 (6h30m) [PERSON_NAME]" at bounding box center [537, 485] width 193 height 59
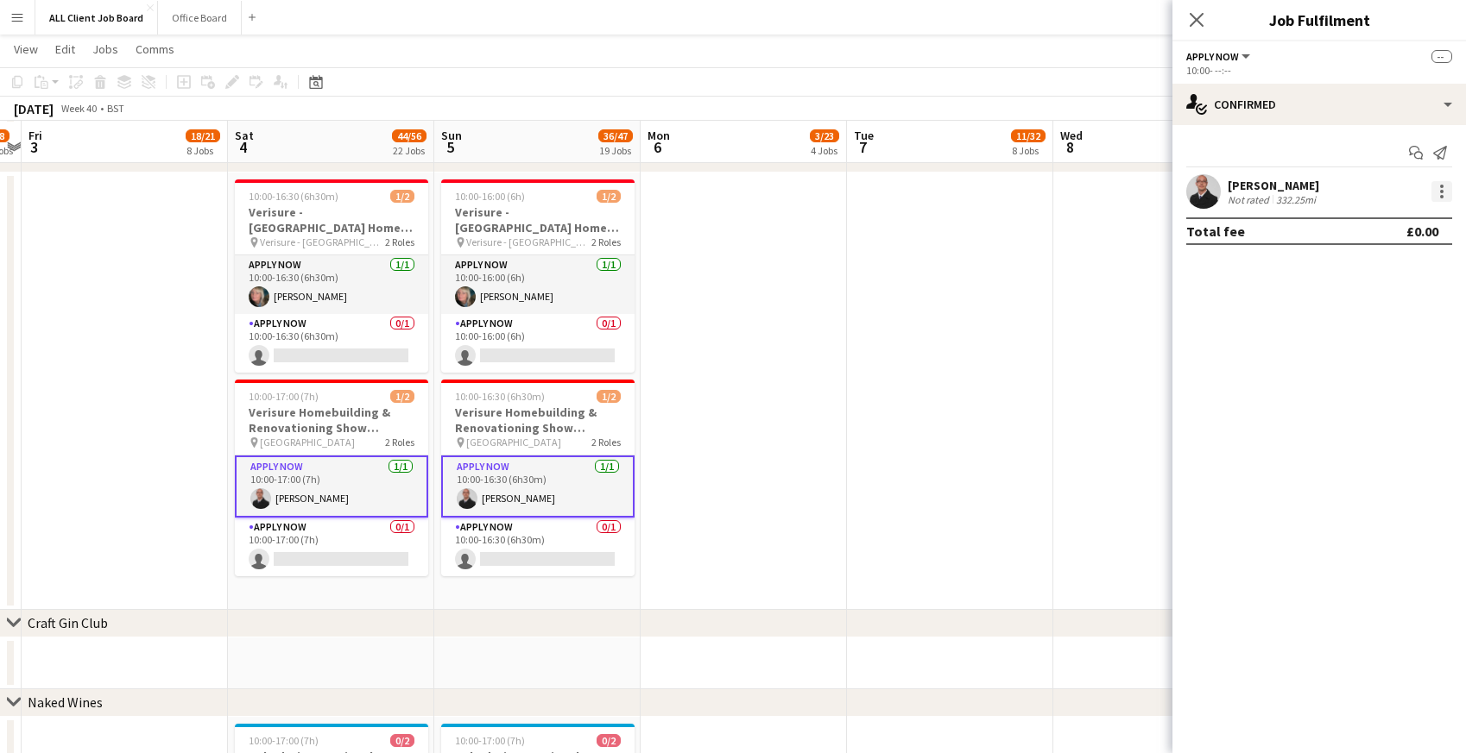
click at [1445, 185] on div at bounding box center [1441, 191] width 21 height 21
click at [1357, 354] on span "Remove" at bounding box center [1357, 347] width 52 height 15
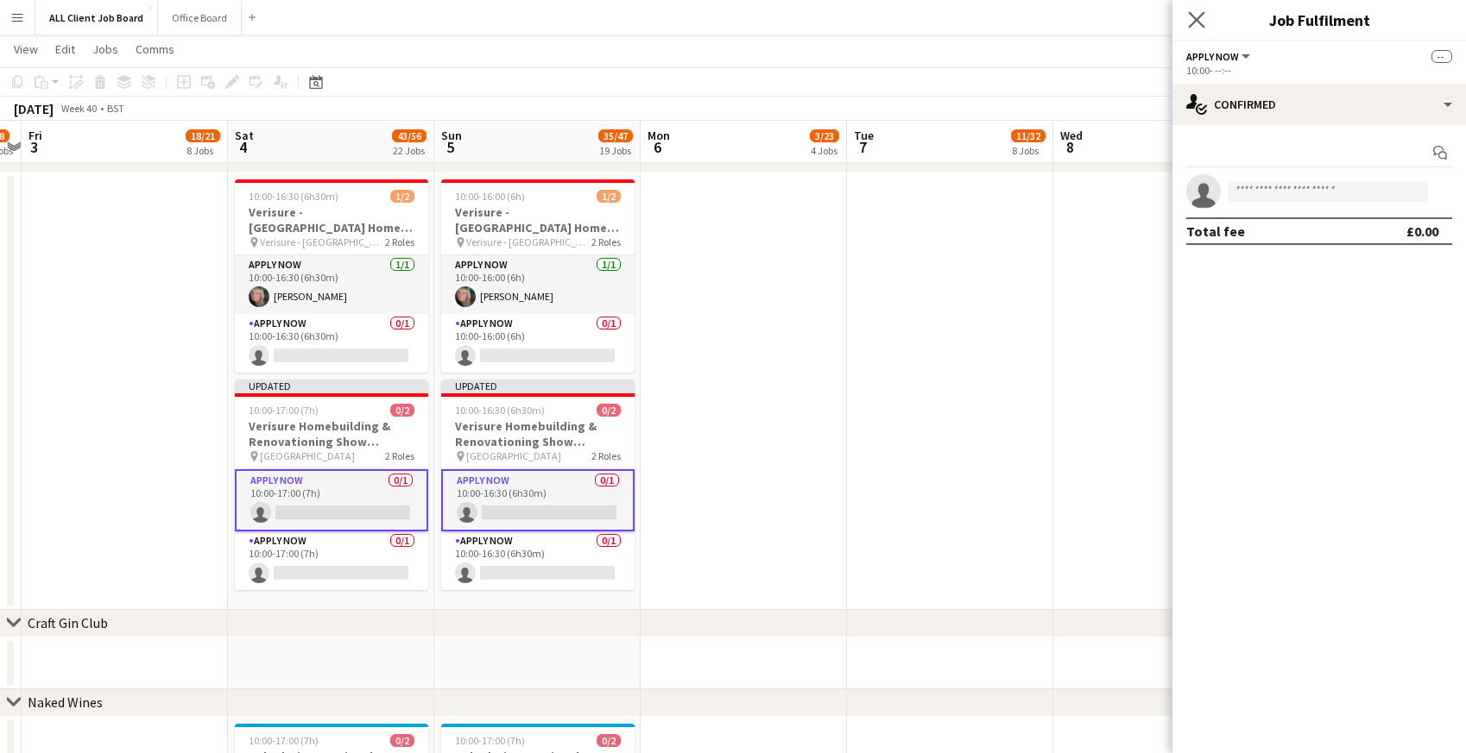
click at [1206, 16] on app-icon "Close pop-in" at bounding box center [1196, 20] width 25 height 25
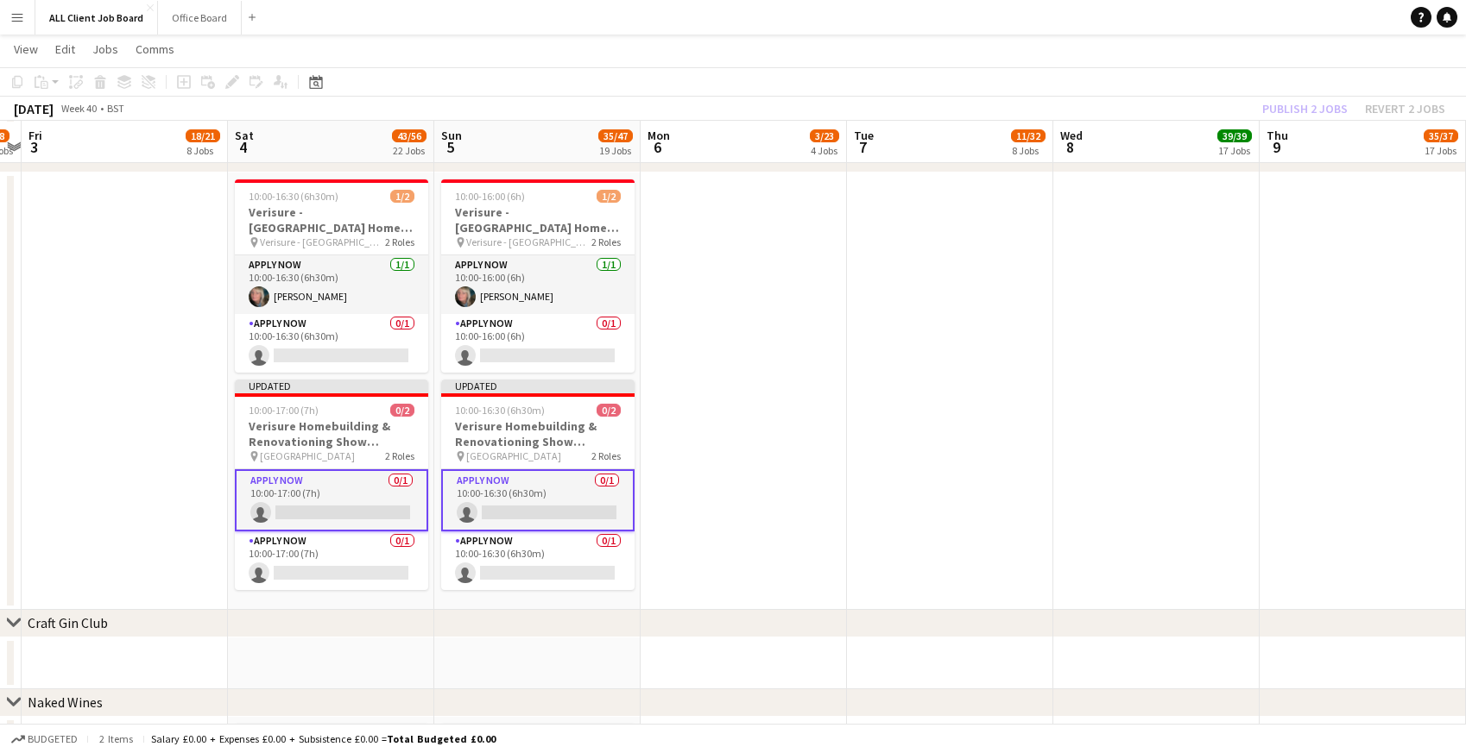
click at [1169, 22] on app-navbar "Menu Boards Boards Boards All jobs Status Workforce Workforce My Workforce Recr…" at bounding box center [733, 17] width 1466 height 35
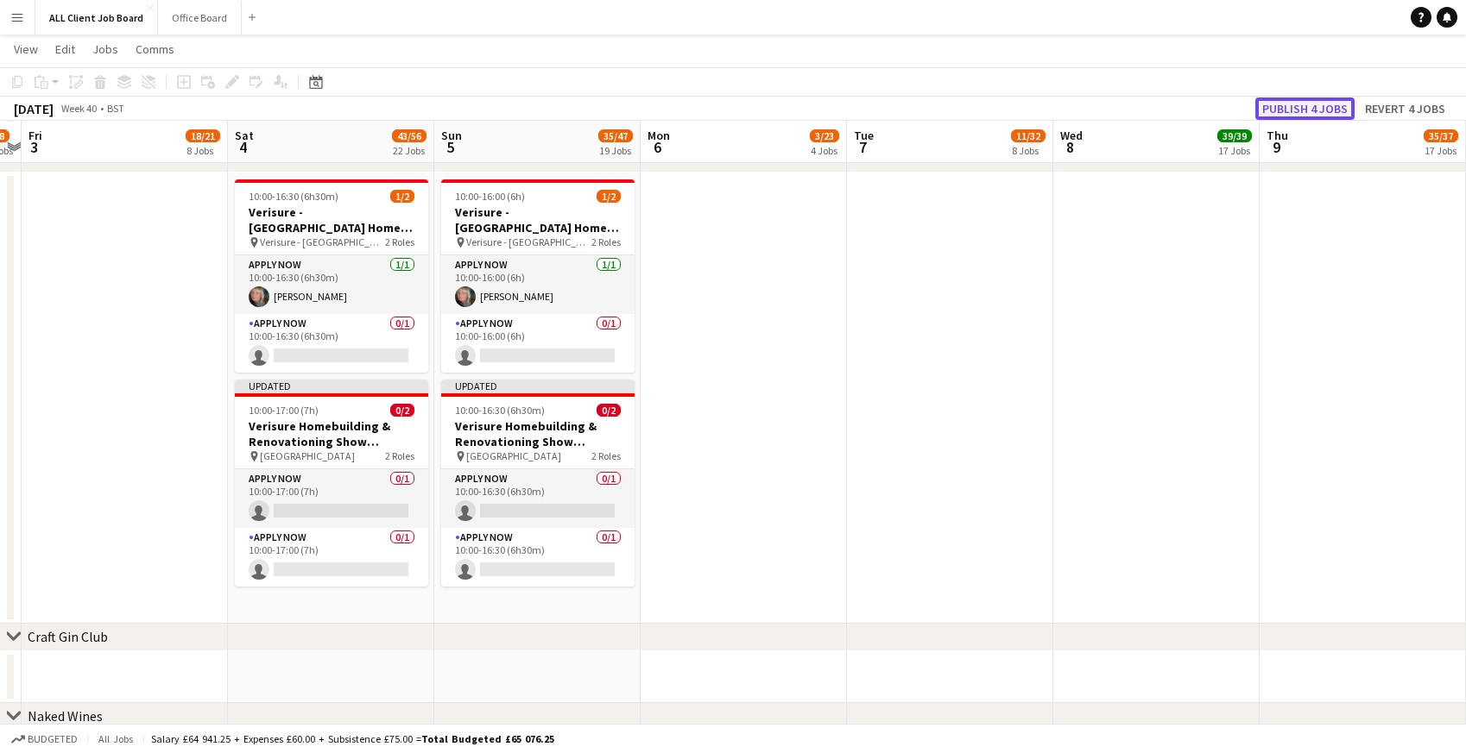
click at [1300, 117] on button "Publish 4 jobs" at bounding box center [1304, 109] width 99 height 22
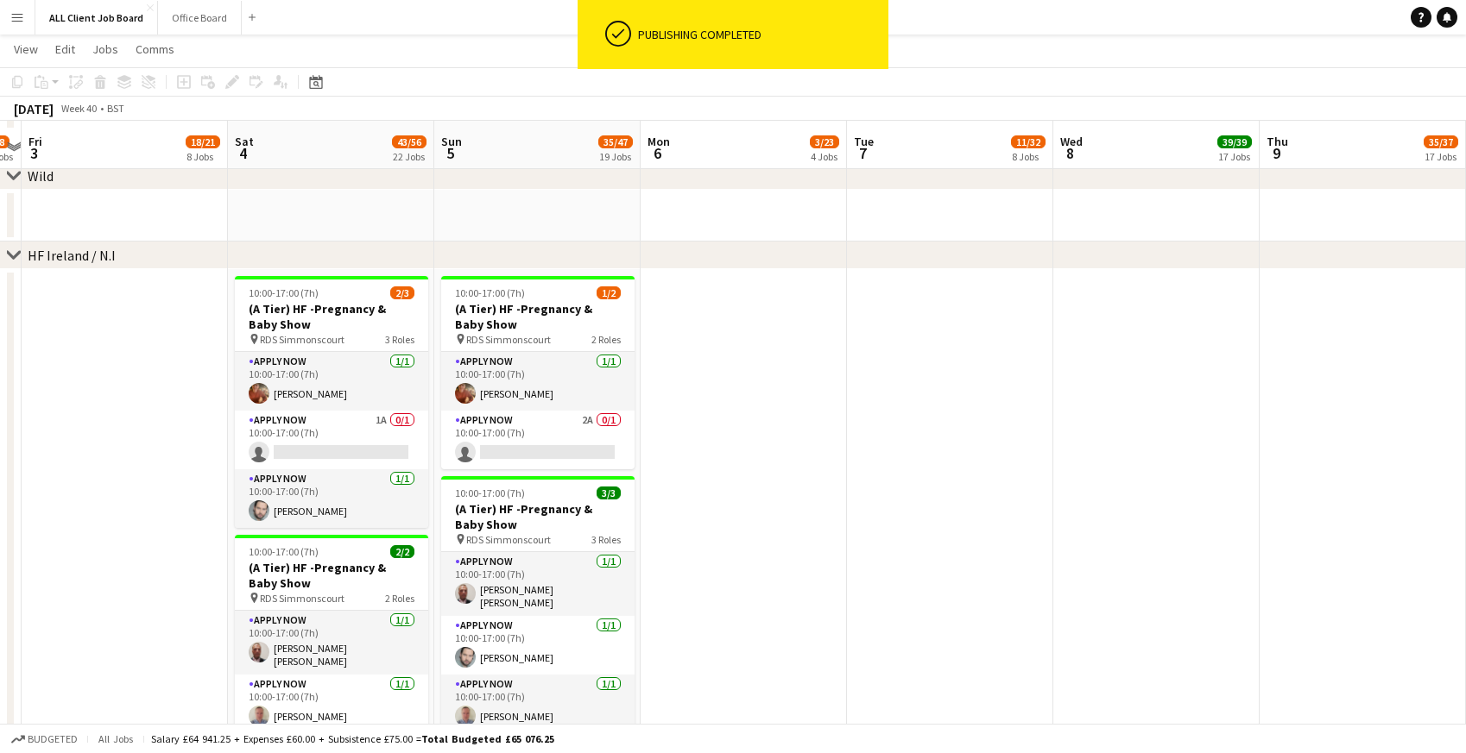
scroll to position [3647, 0]
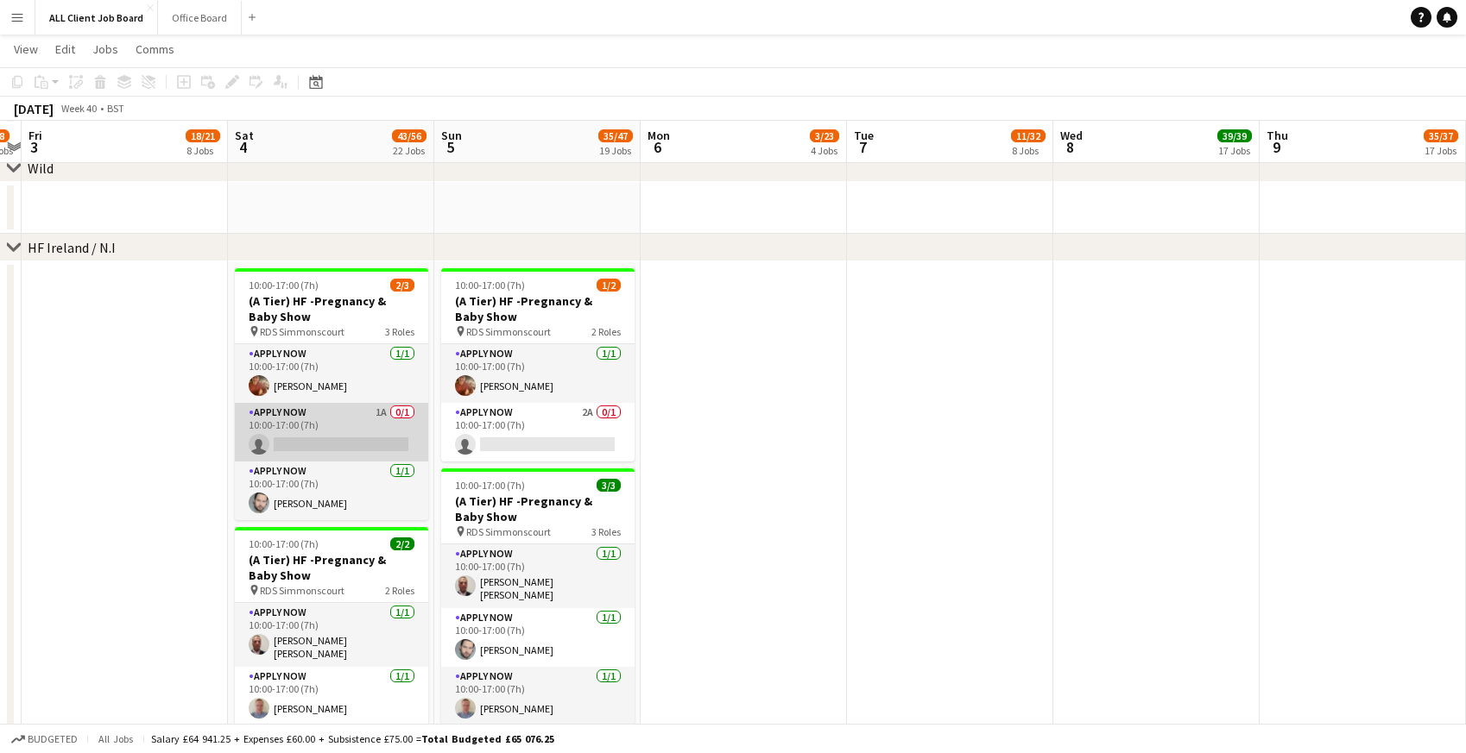
click at [305, 441] on app-card-role "APPLY NOW 1A 0/1 10:00-17:00 (7h) single-neutral-actions" at bounding box center [331, 432] width 193 height 59
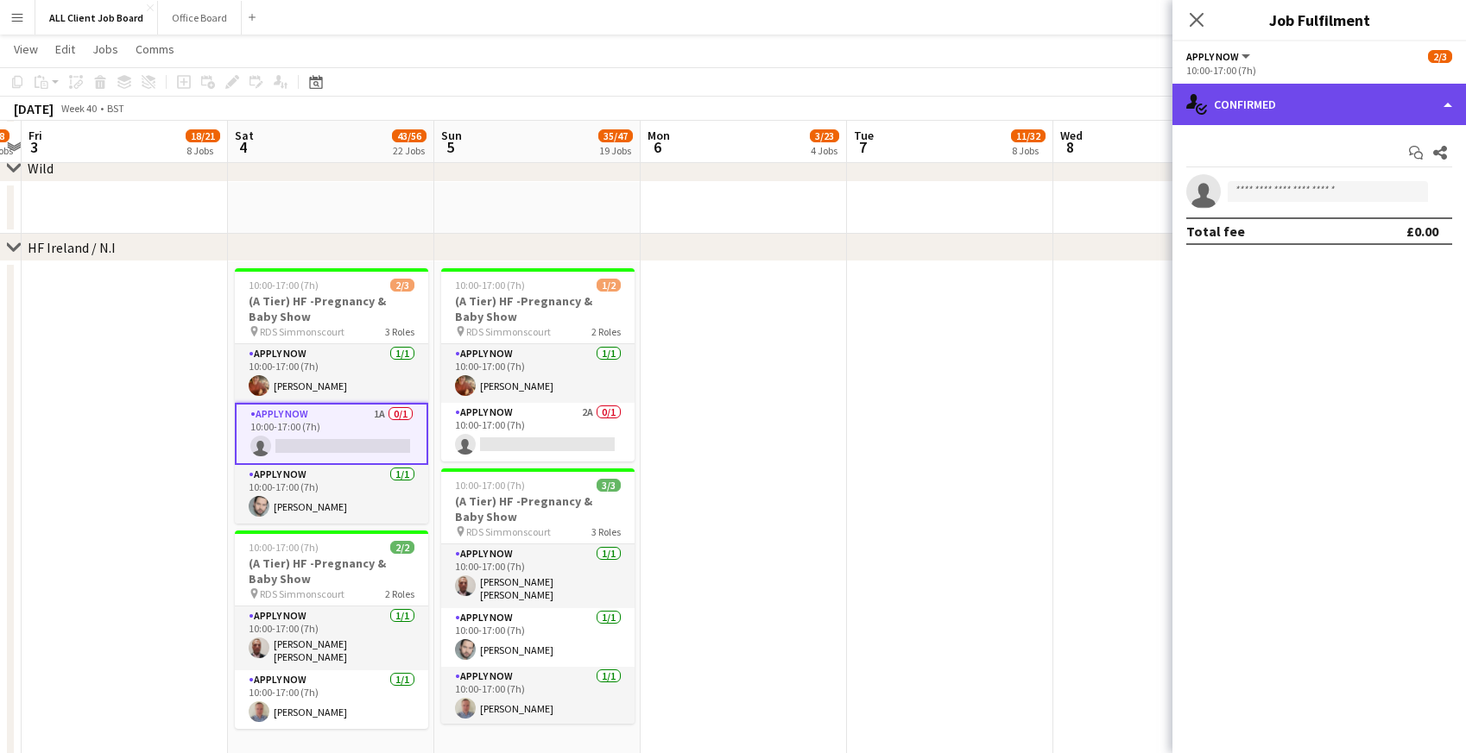
click at [1367, 102] on div "single-neutral-actions-check-2 Confirmed" at bounding box center [1318, 104] width 293 height 41
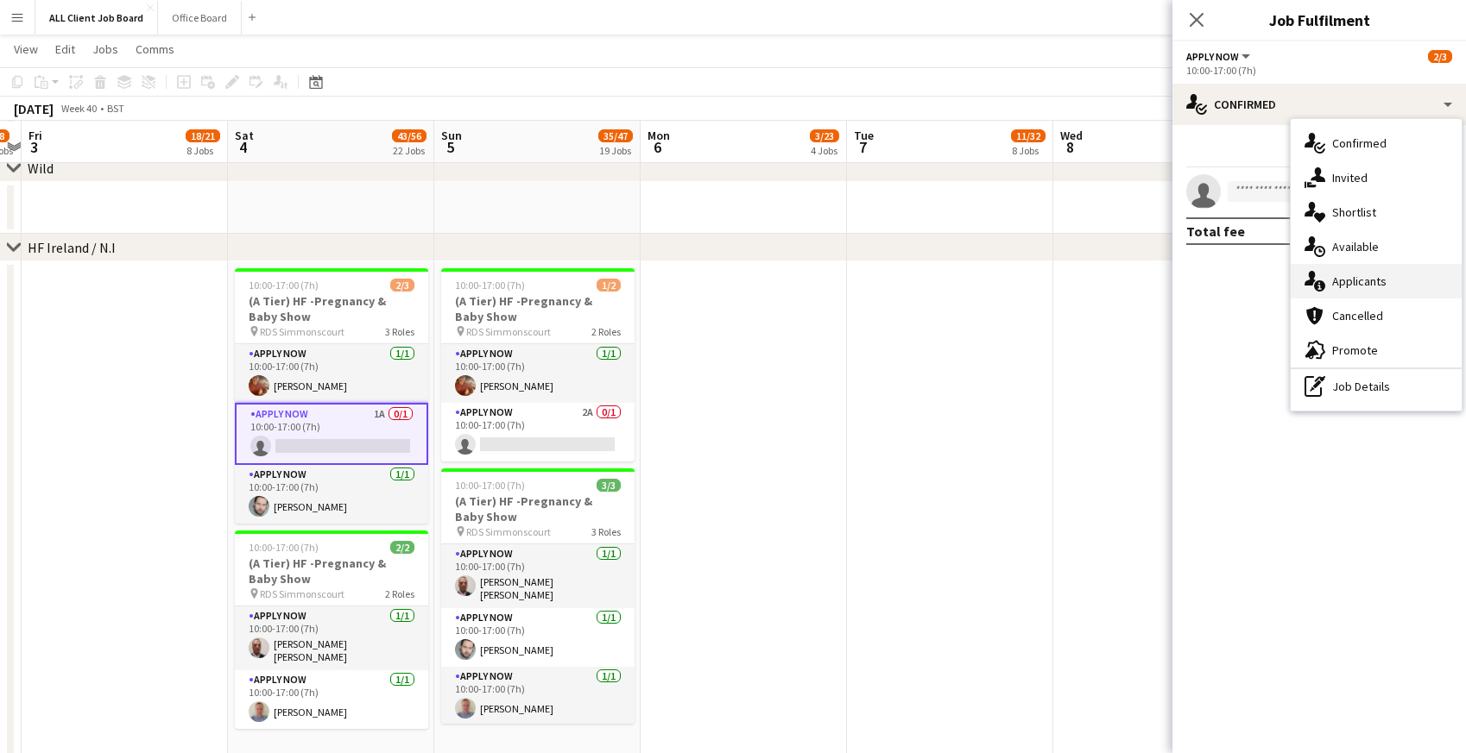
click at [1367, 290] on div "single-neutral-actions-information Applicants" at bounding box center [1375, 281] width 171 height 35
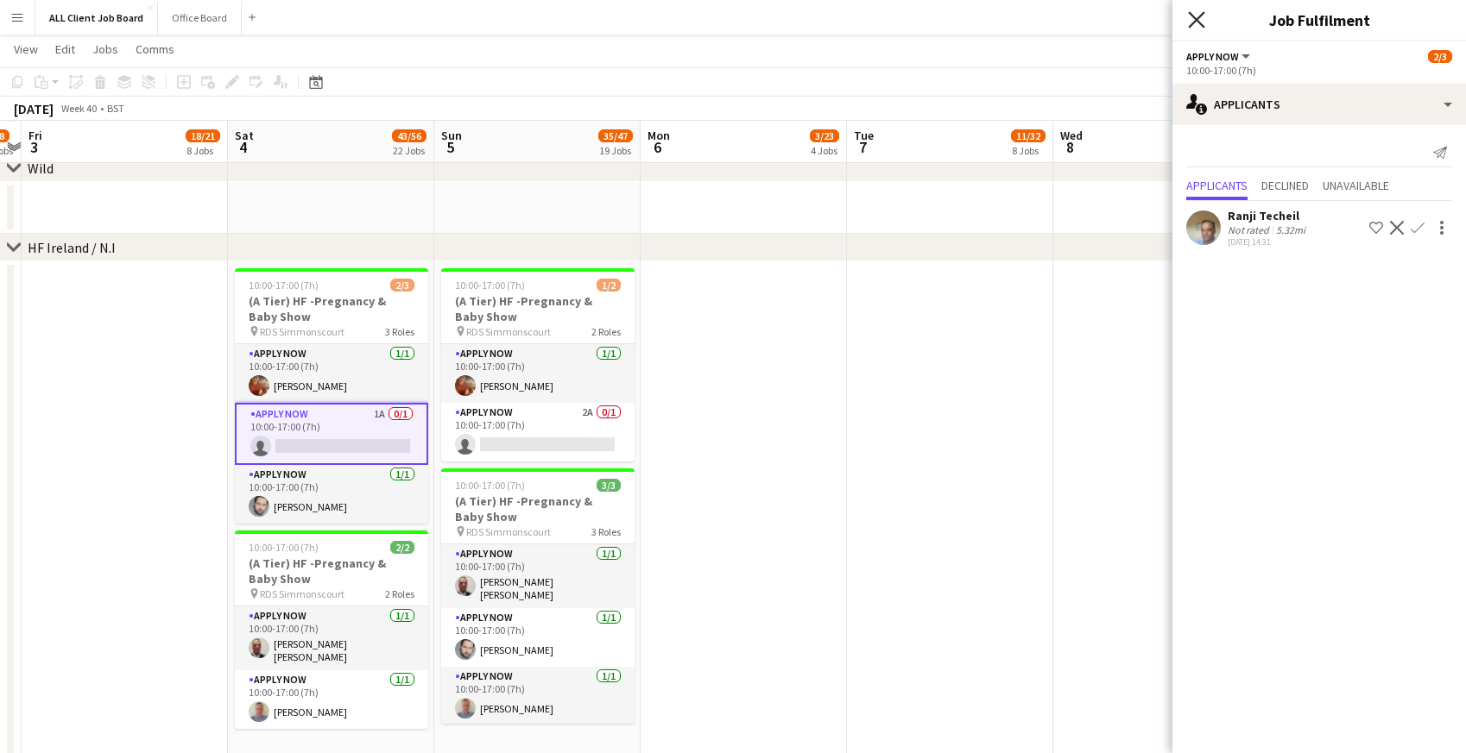
click at [1198, 24] on icon "Close pop-in" at bounding box center [1196, 19] width 16 height 16
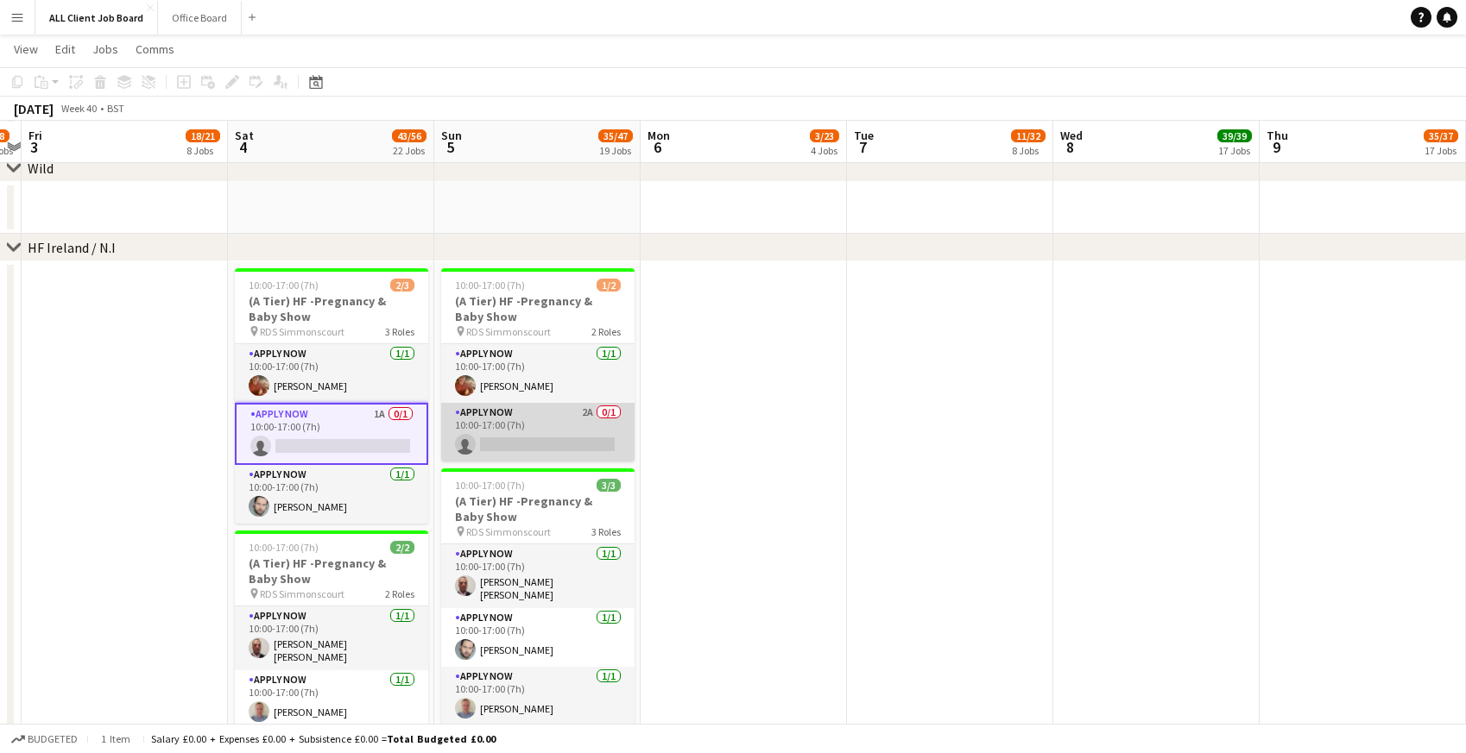
click at [545, 420] on app-card-role "APPLY NOW 2A 0/1 10:00-17:00 (7h) single-neutral-actions" at bounding box center [537, 432] width 193 height 59
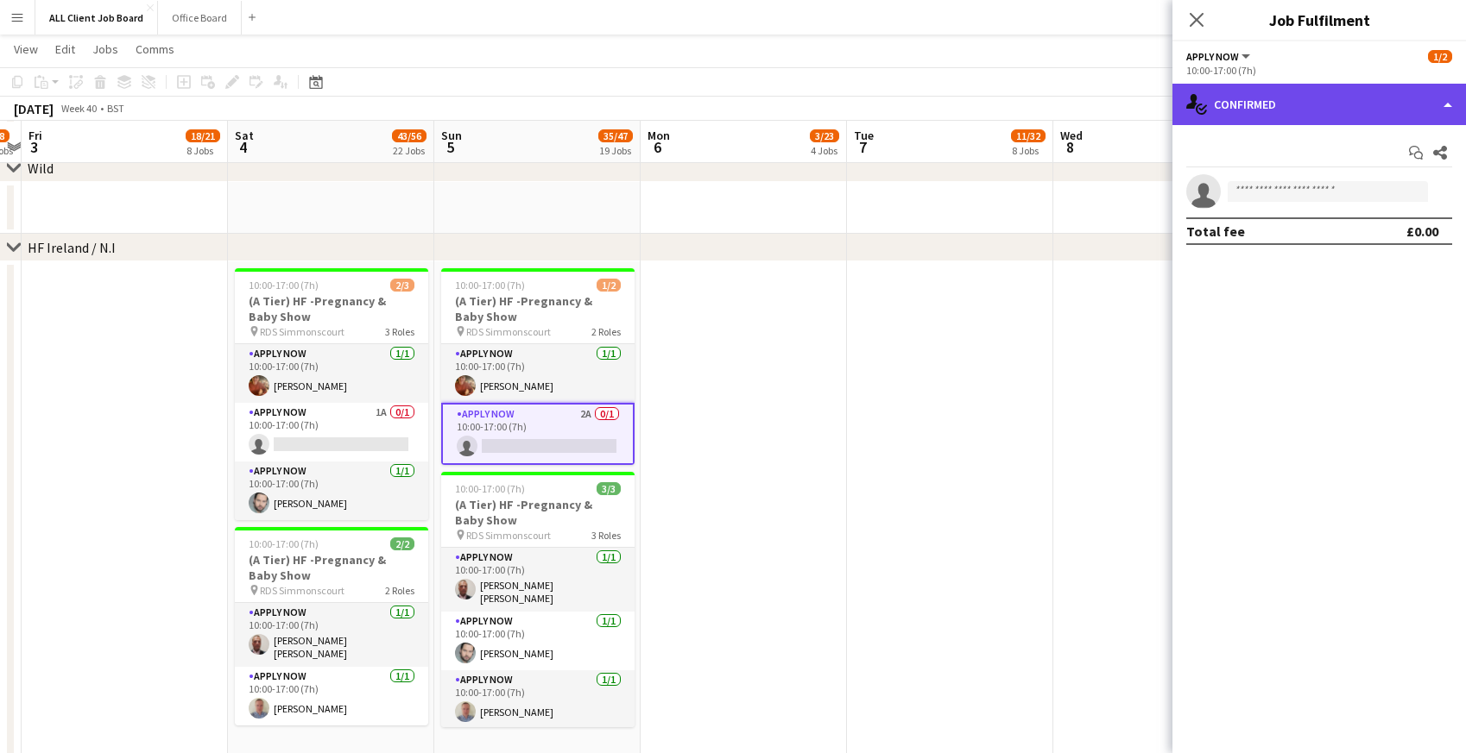
click at [1298, 102] on div "single-neutral-actions-check-2 Confirmed" at bounding box center [1318, 104] width 293 height 41
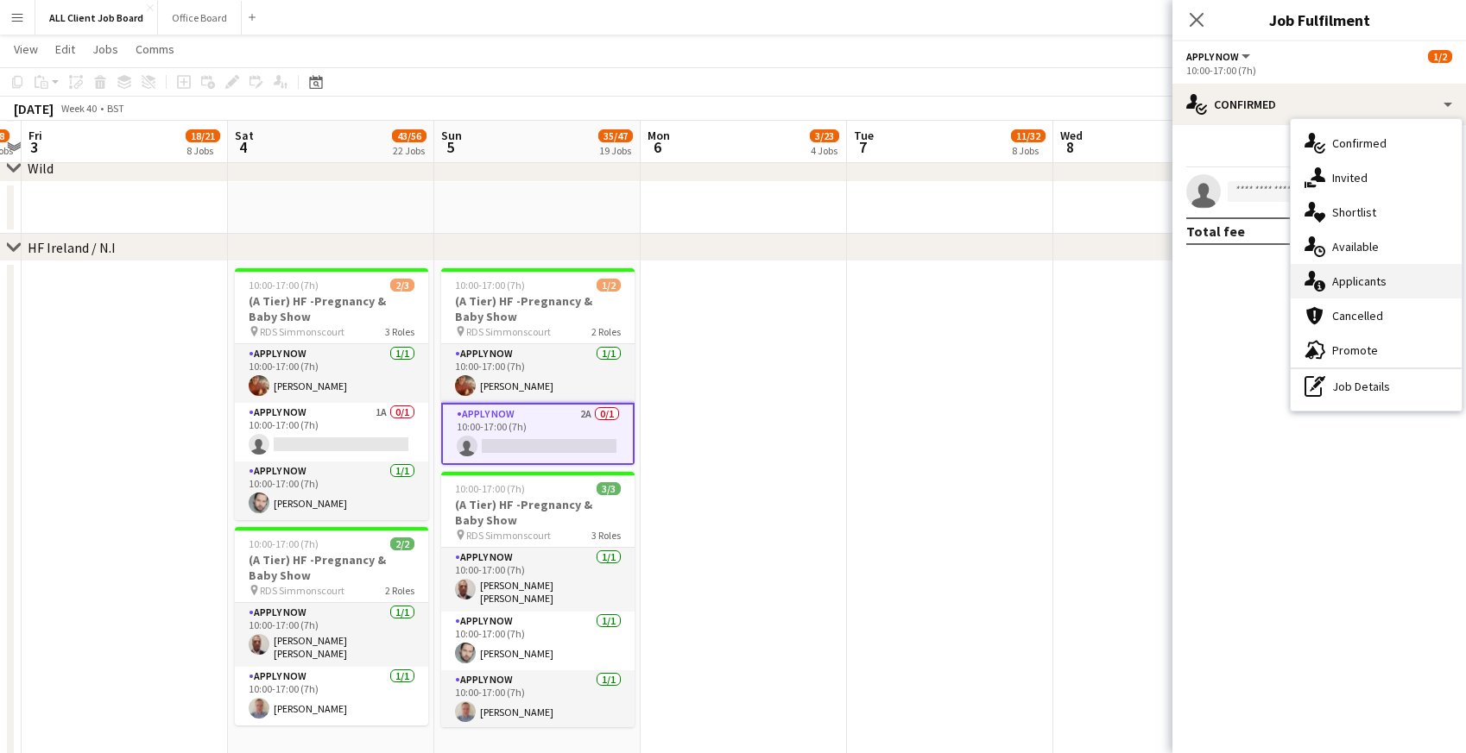
click at [1321, 278] on icon "single-neutral-actions-information" at bounding box center [1314, 281] width 21 height 21
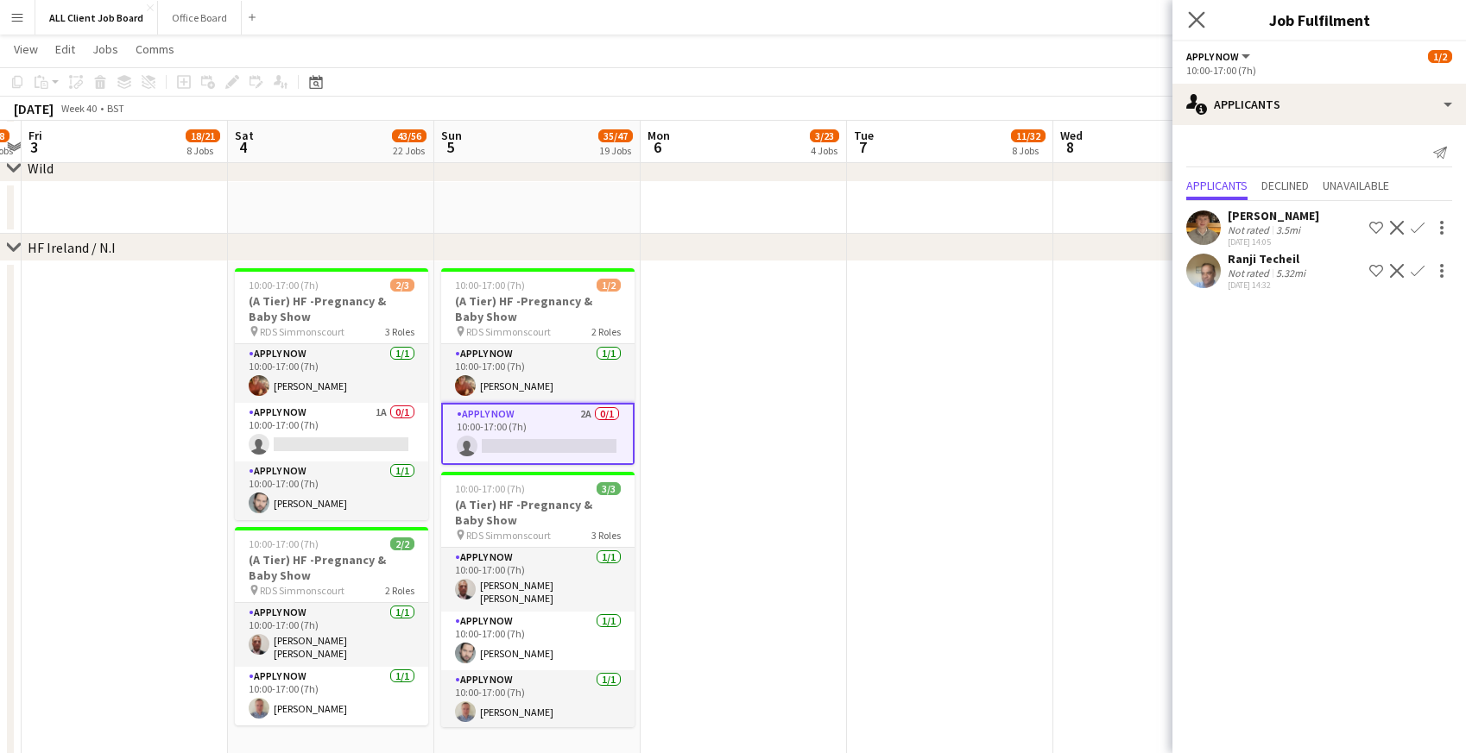
click at [1204, 19] on icon "Close pop-in" at bounding box center [1196, 19] width 16 height 16
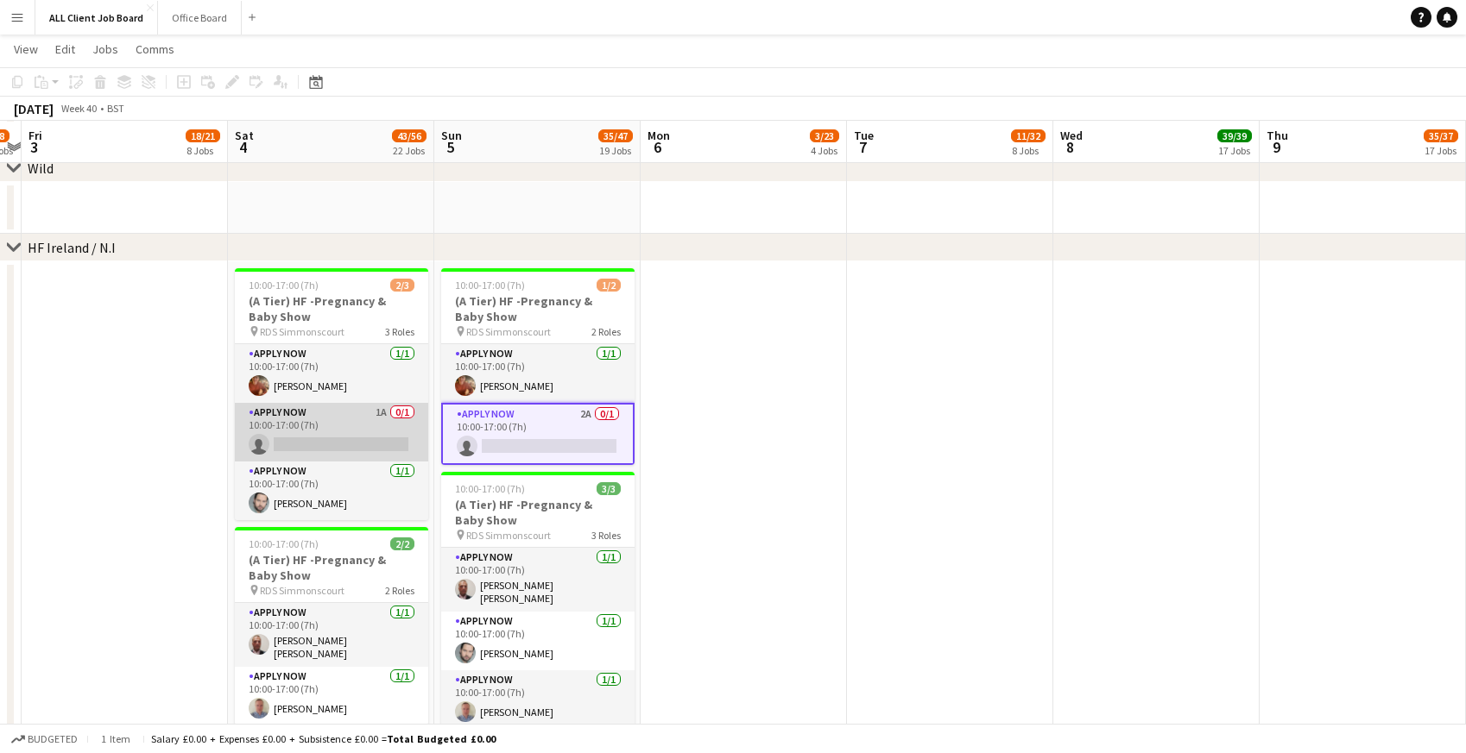
click at [314, 426] on app-card-role "APPLY NOW 1A 0/1 10:00-17:00 (7h) single-neutral-actions" at bounding box center [331, 432] width 193 height 59
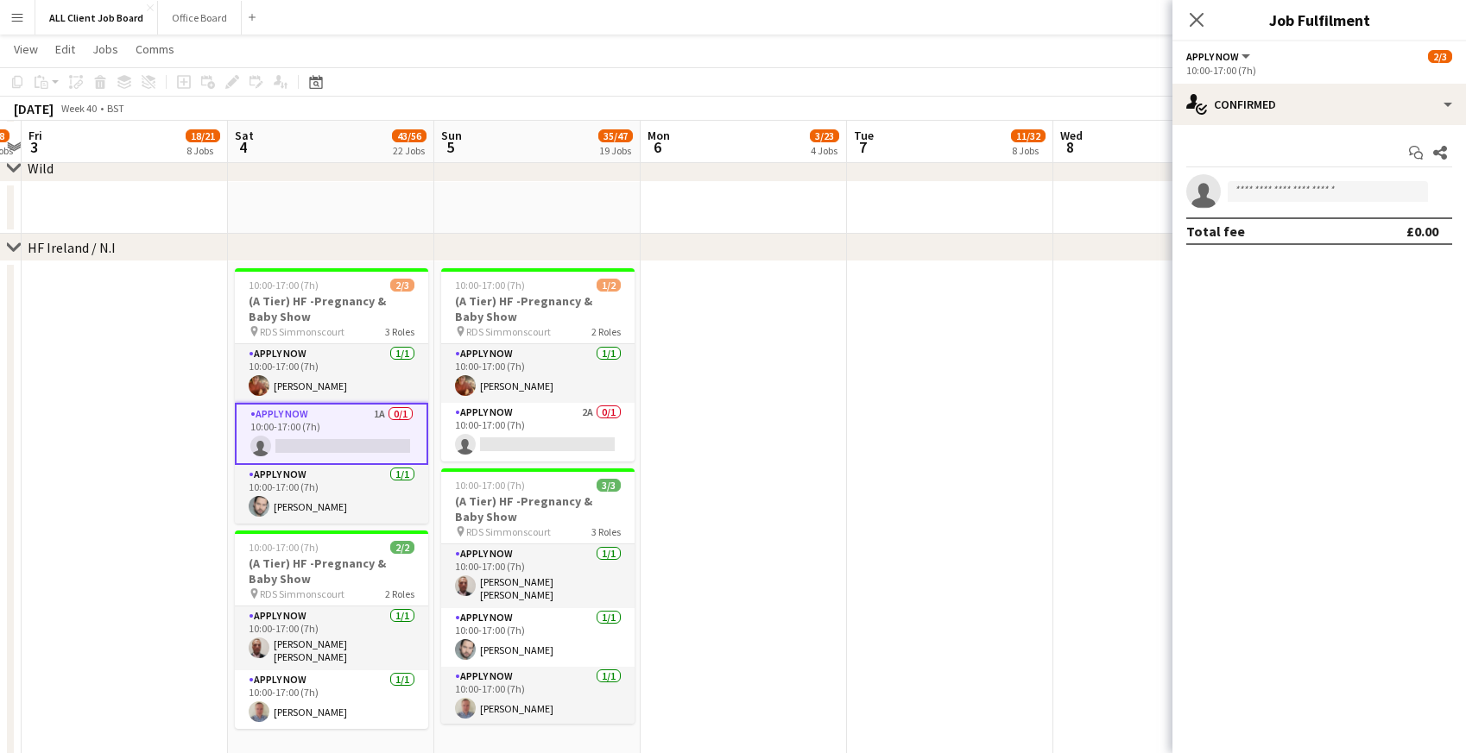
click at [1291, 81] on app-options-switcher "APPLY NOW All roles APPLY NOW [DATE] 10:00-17:00 (7h)" at bounding box center [1318, 62] width 293 height 42
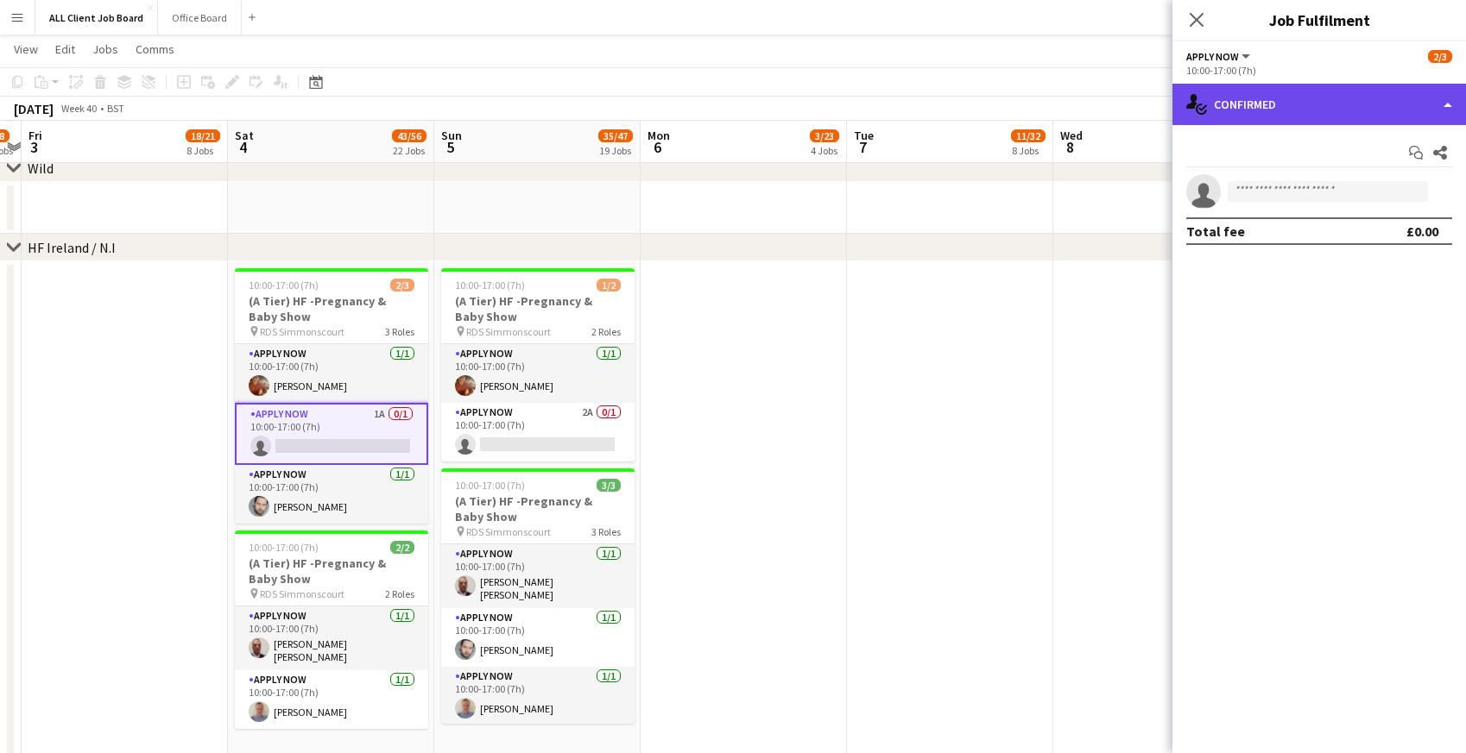
click at [1291, 95] on div "single-neutral-actions-check-2 Confirmed" at bounding box center [1318, 104] width 293 height 41
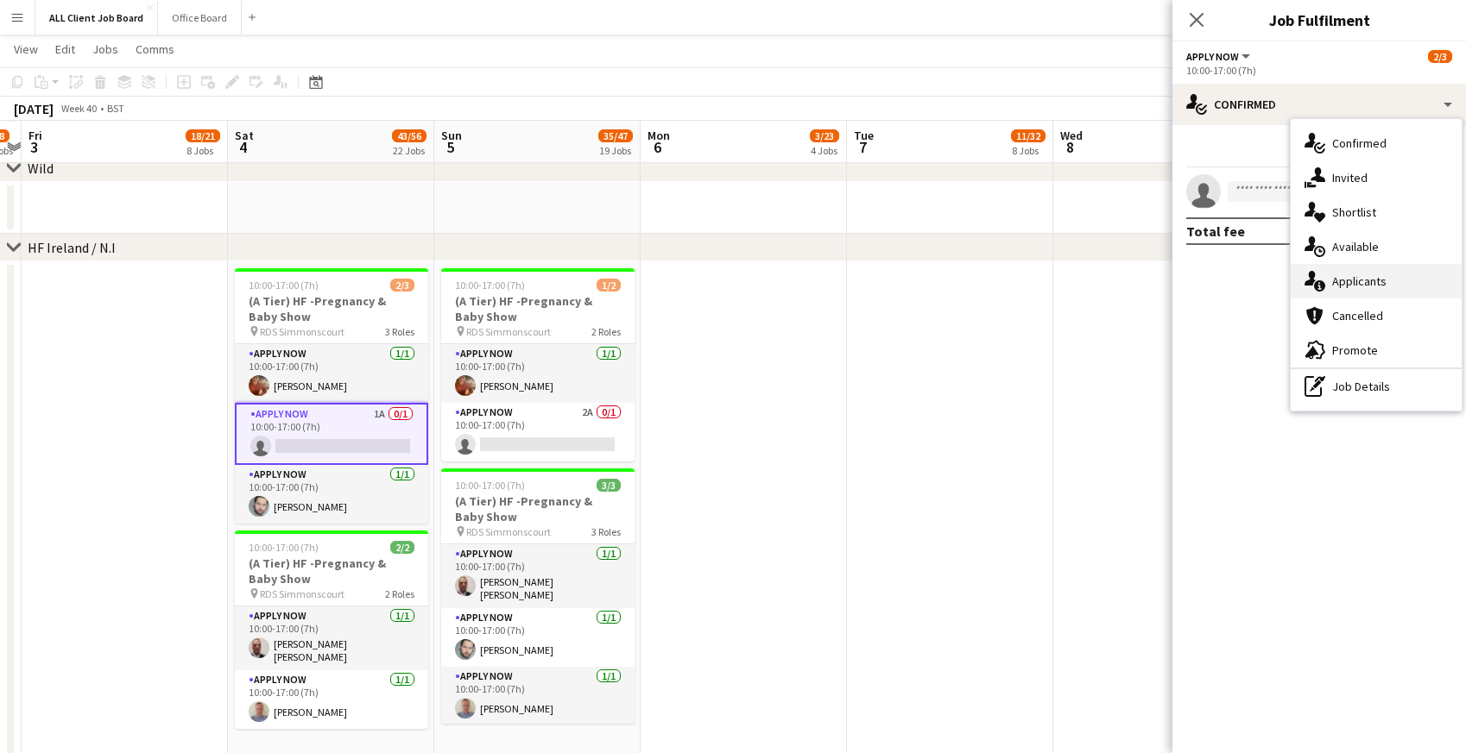
click at [1321, 281] on icon "single-neutral-actions-information" at bounding box center [1314, 281] width 21 height 21
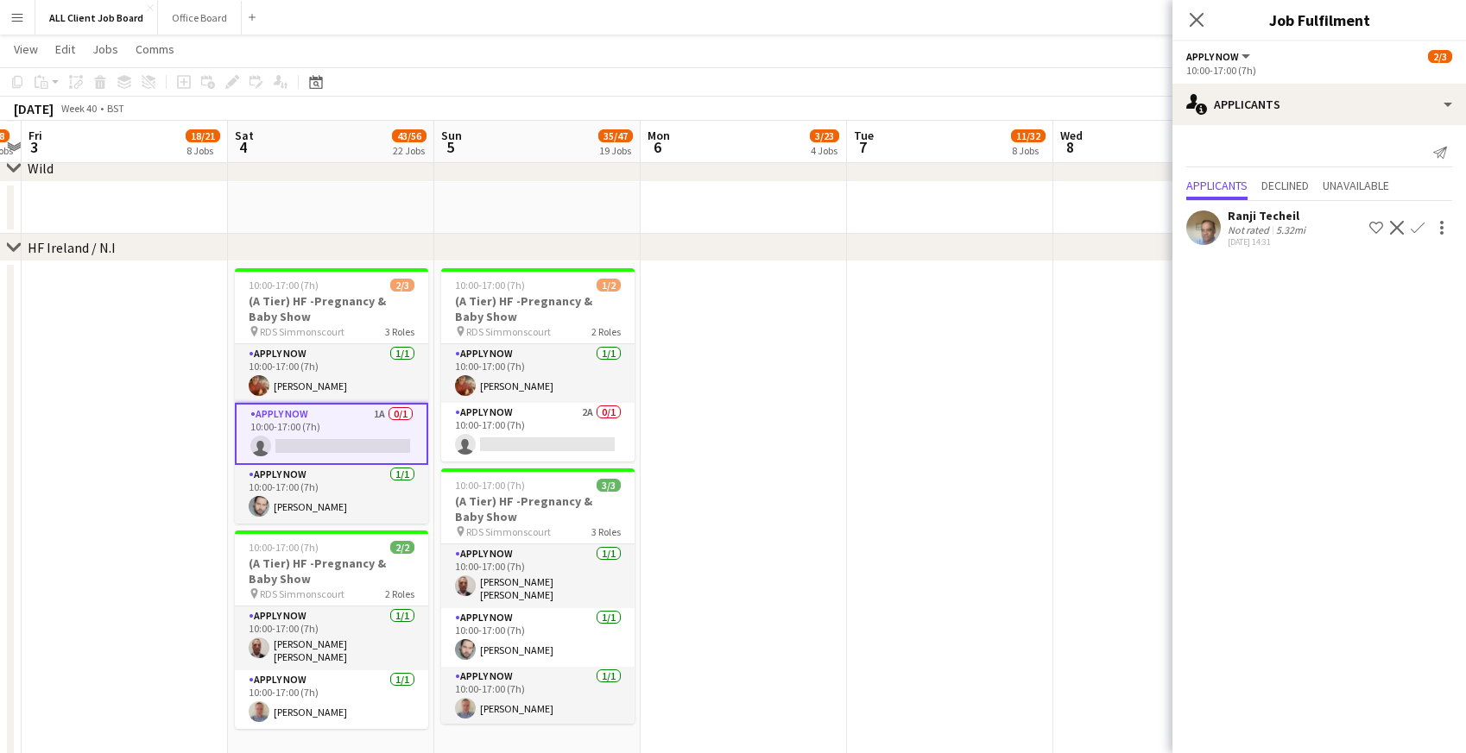
click at [1416, 231] on app-icon "Confirm" at bounding box center [1417, 228] width 14 height 14
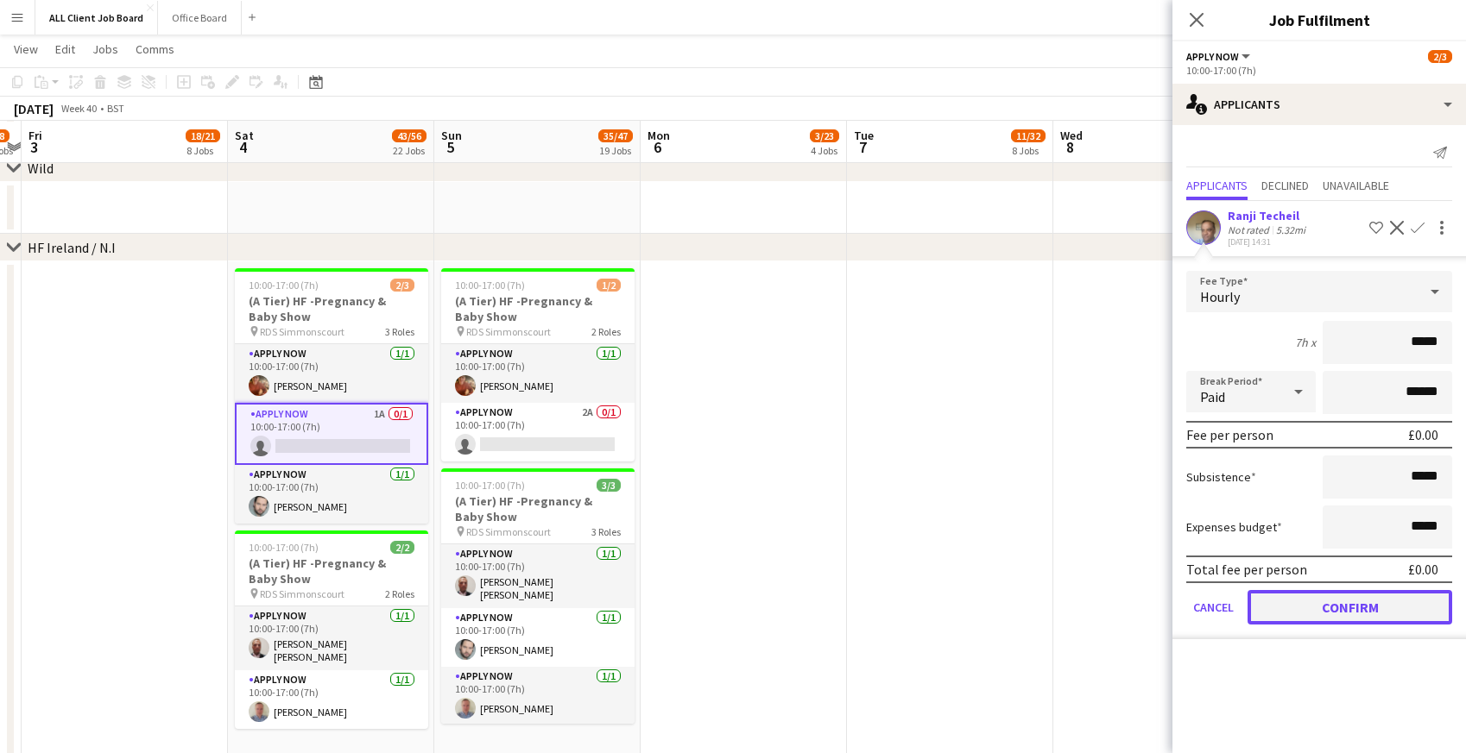
click at [1304, 599] on button "Confirm" at bounding box center [1349, 607] width 205 height 35
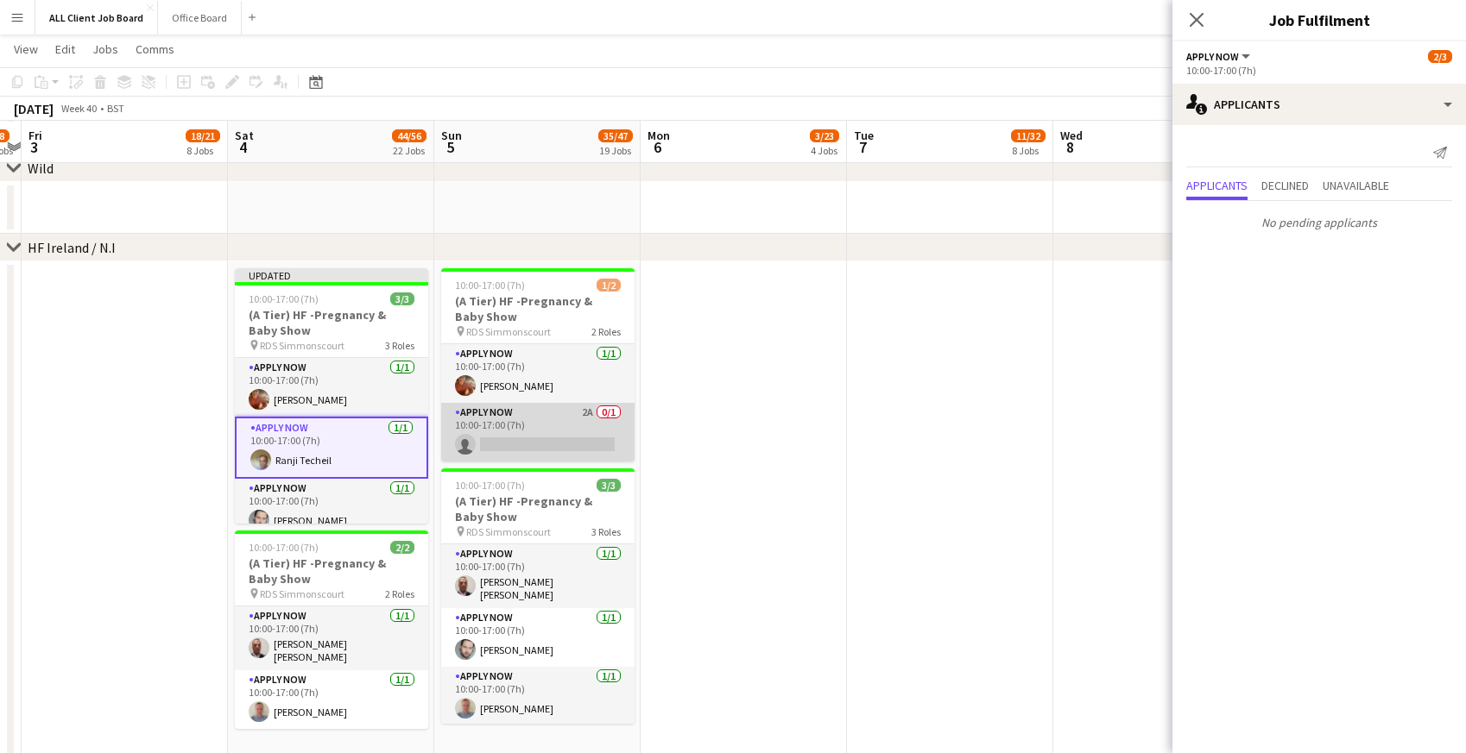
click at [571, 428] on app-card-role "APPLY NOW 2A 0/1 10:00-17:00 (7h) single-neutral-actions" at bounding box center [537, 432] width 193 height 59
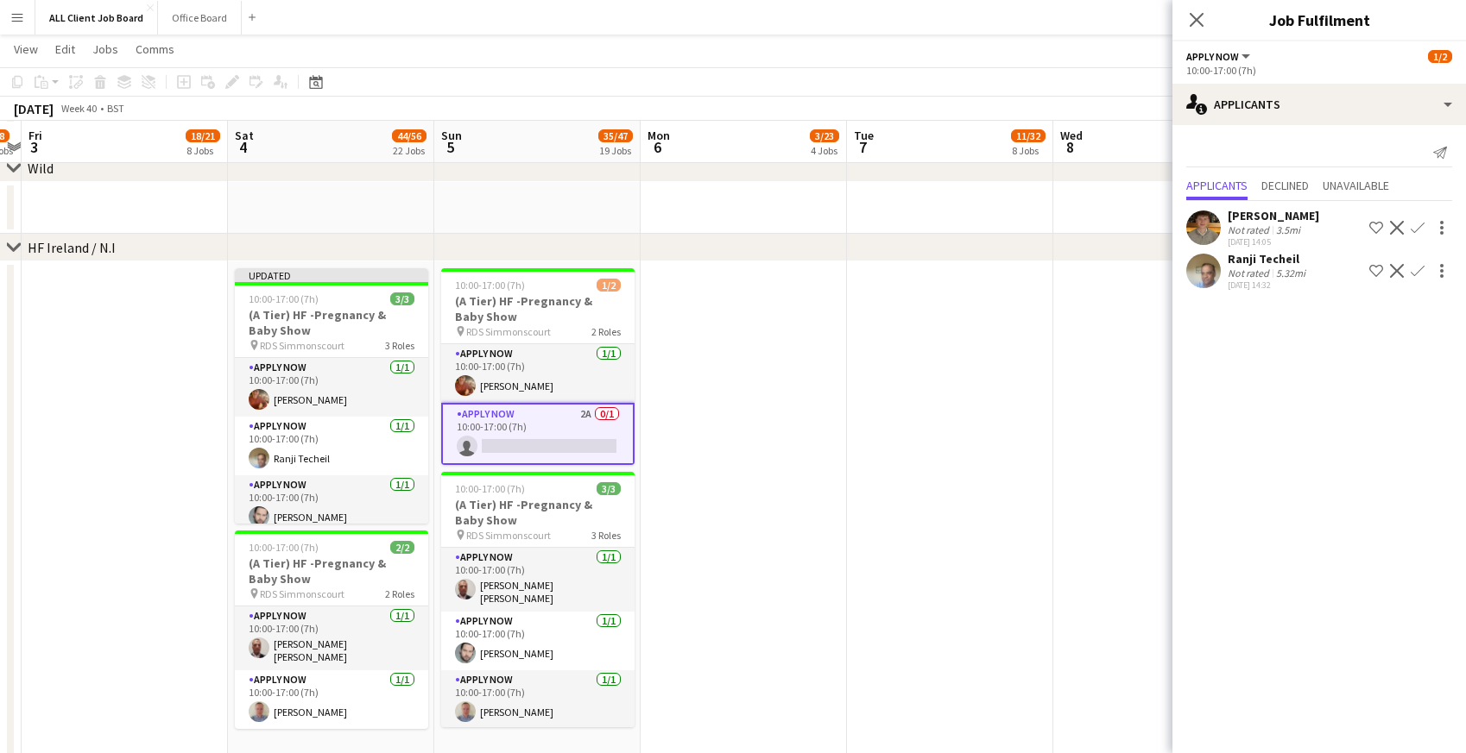
click at [1272, 272] on div "5.32mi" at bounding box center [1290, 273] width 36 height 13
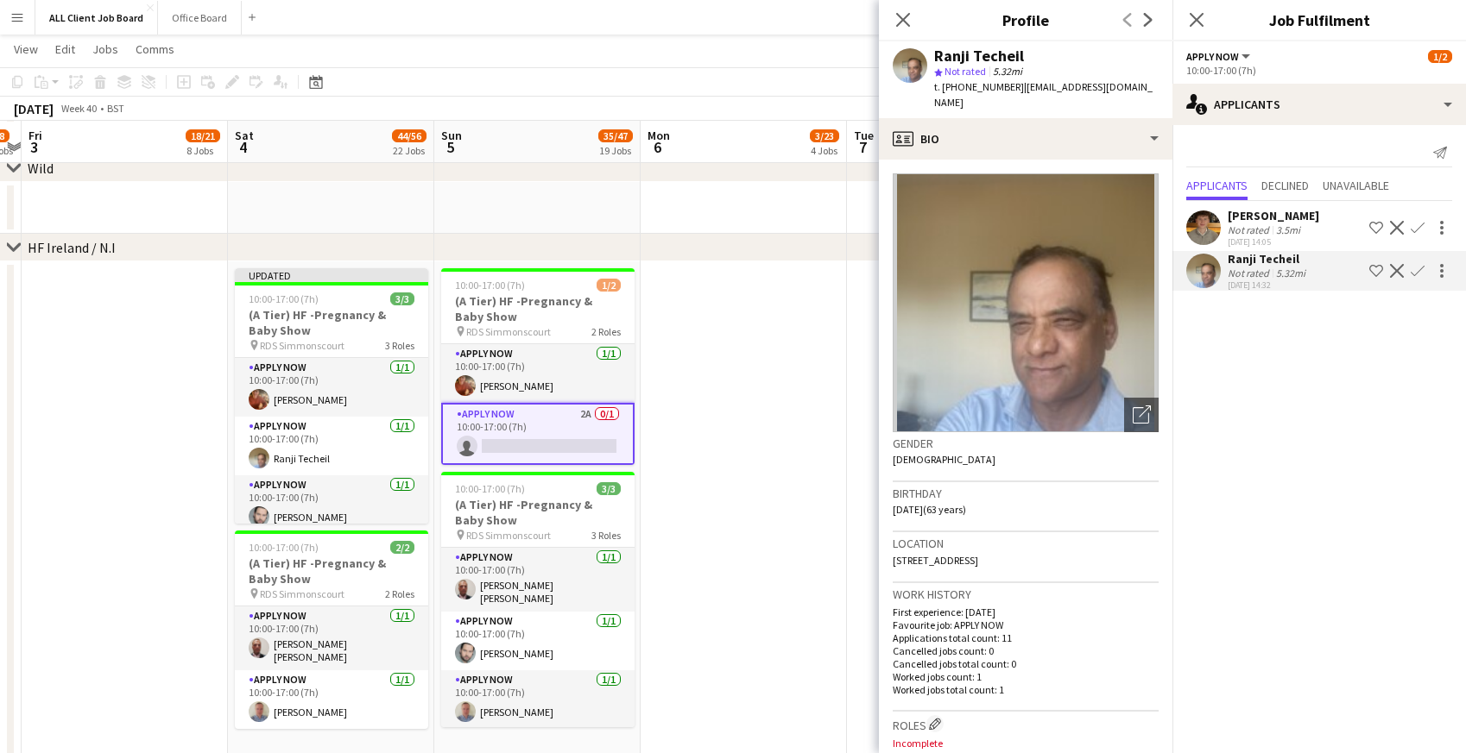
click at [1419, 274] on app-icon "Confirm" at bounding box center [1417, 271] width 14 height 14
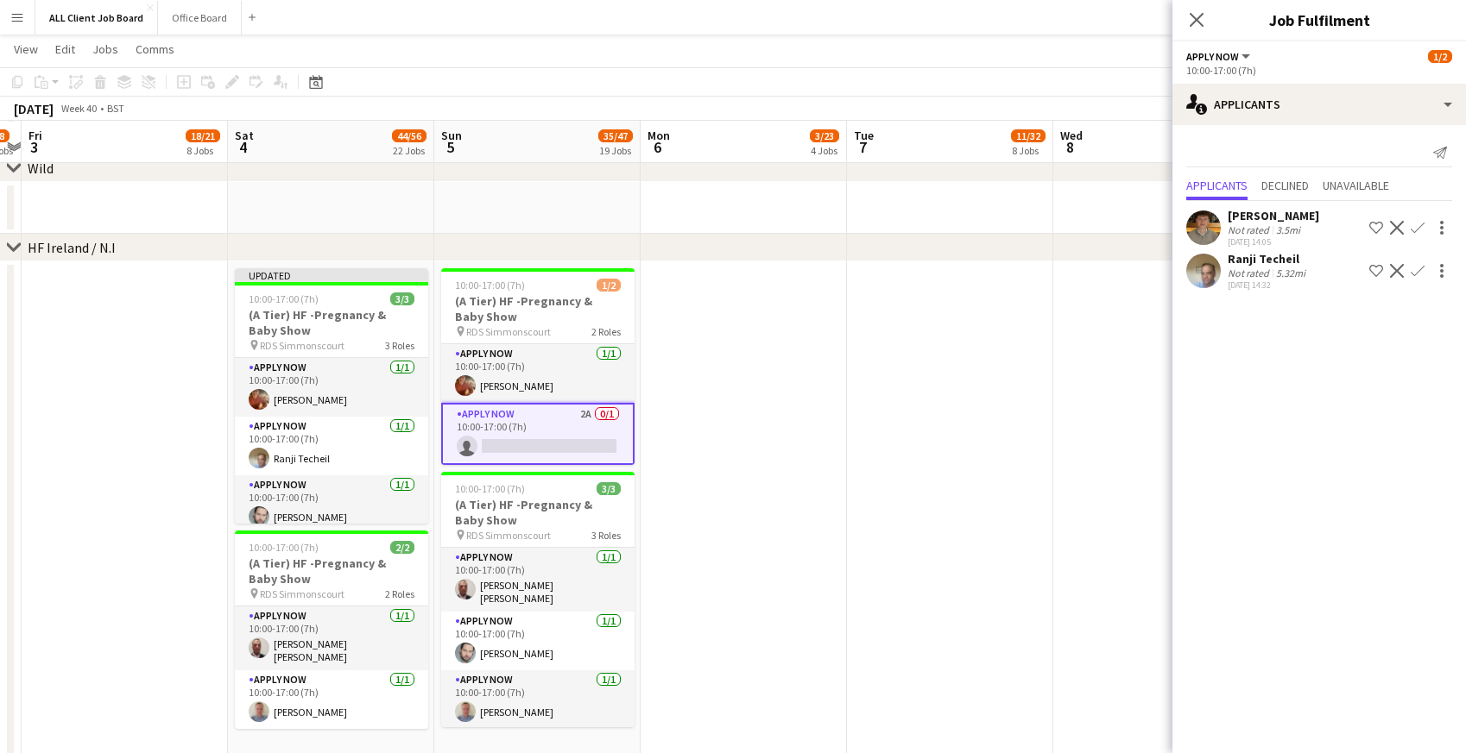
click at [1414, 274] on app-icon "Confirm" at bounding box center [1417, 271] width 14 height 14
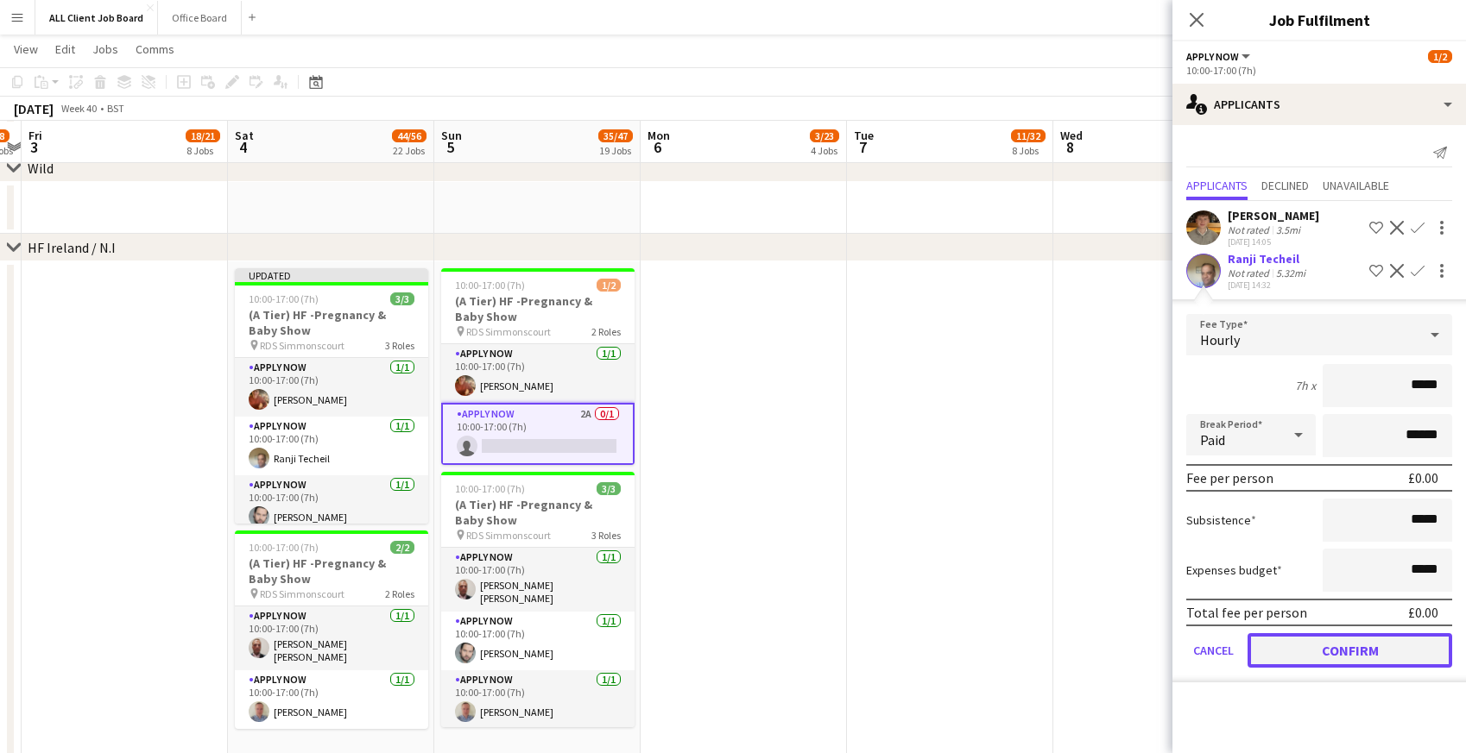
click at [1286, 646] on button "Confirm" at bounding box center [1349, 651] width 205 height 35
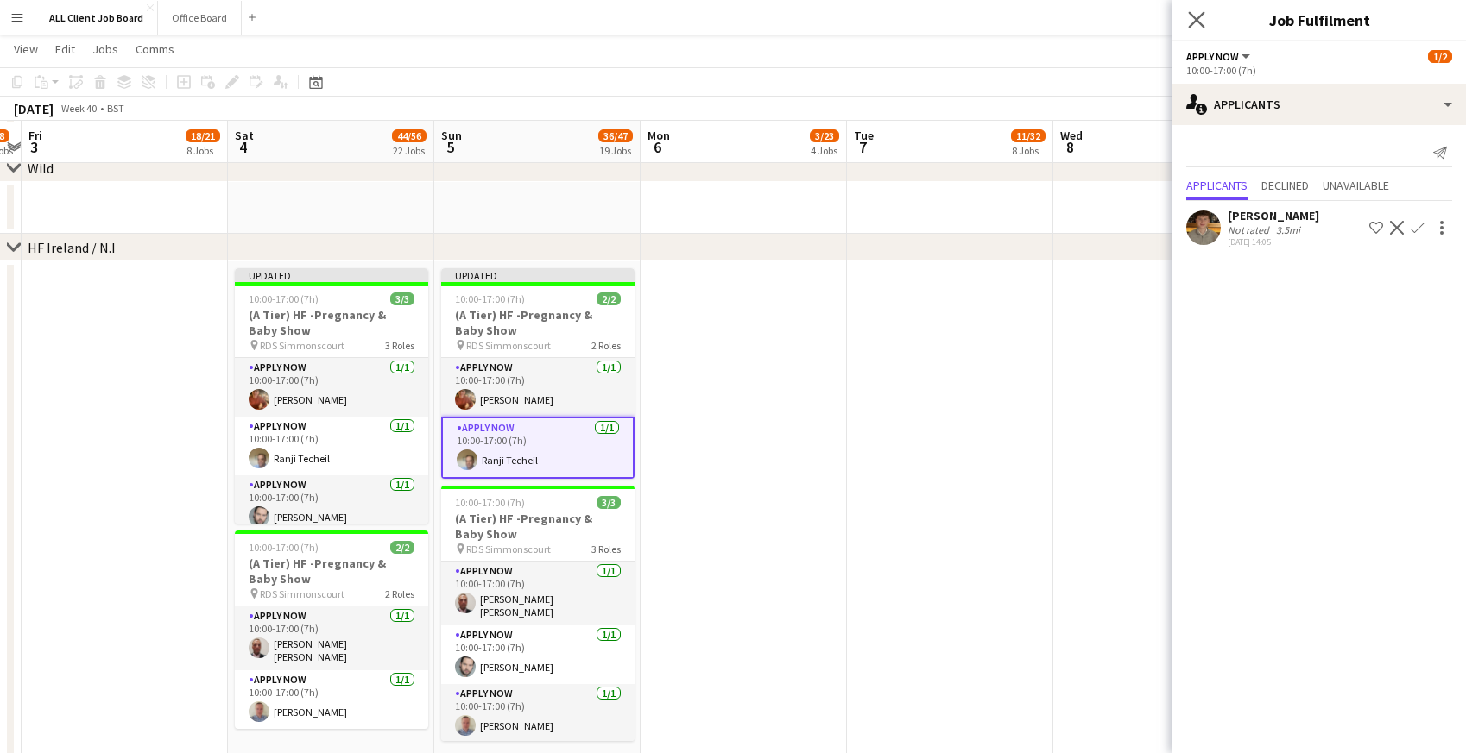
click at [1194, 9] on app-icon "Close pop-in" at bounding box center [1196, 20] width 25 height 25
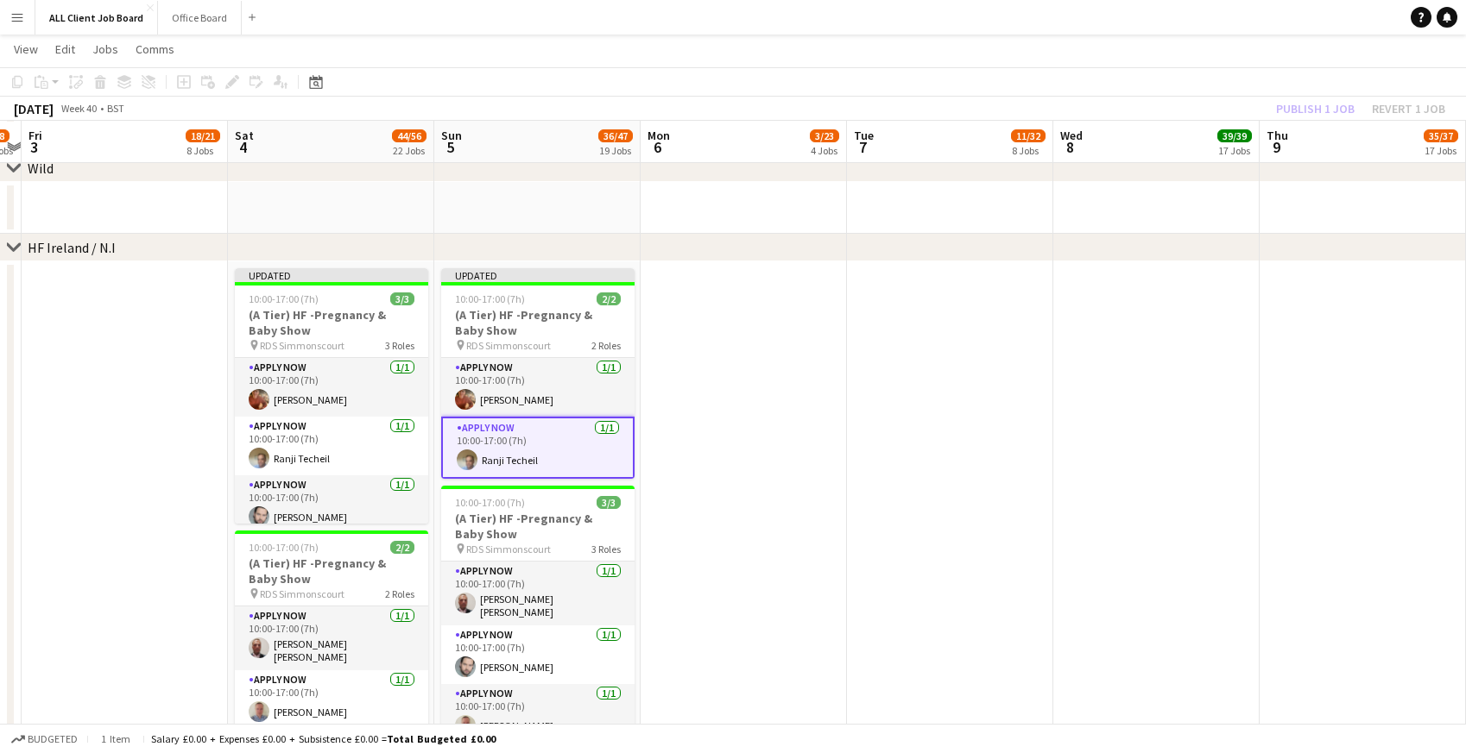
click at [1191, 23] on app-navbar "Menu Boards Boards Boards All jobs Status Workforce Workforce My Workforce Recr…" at bounding box center [733, 17] width 1466 height 35
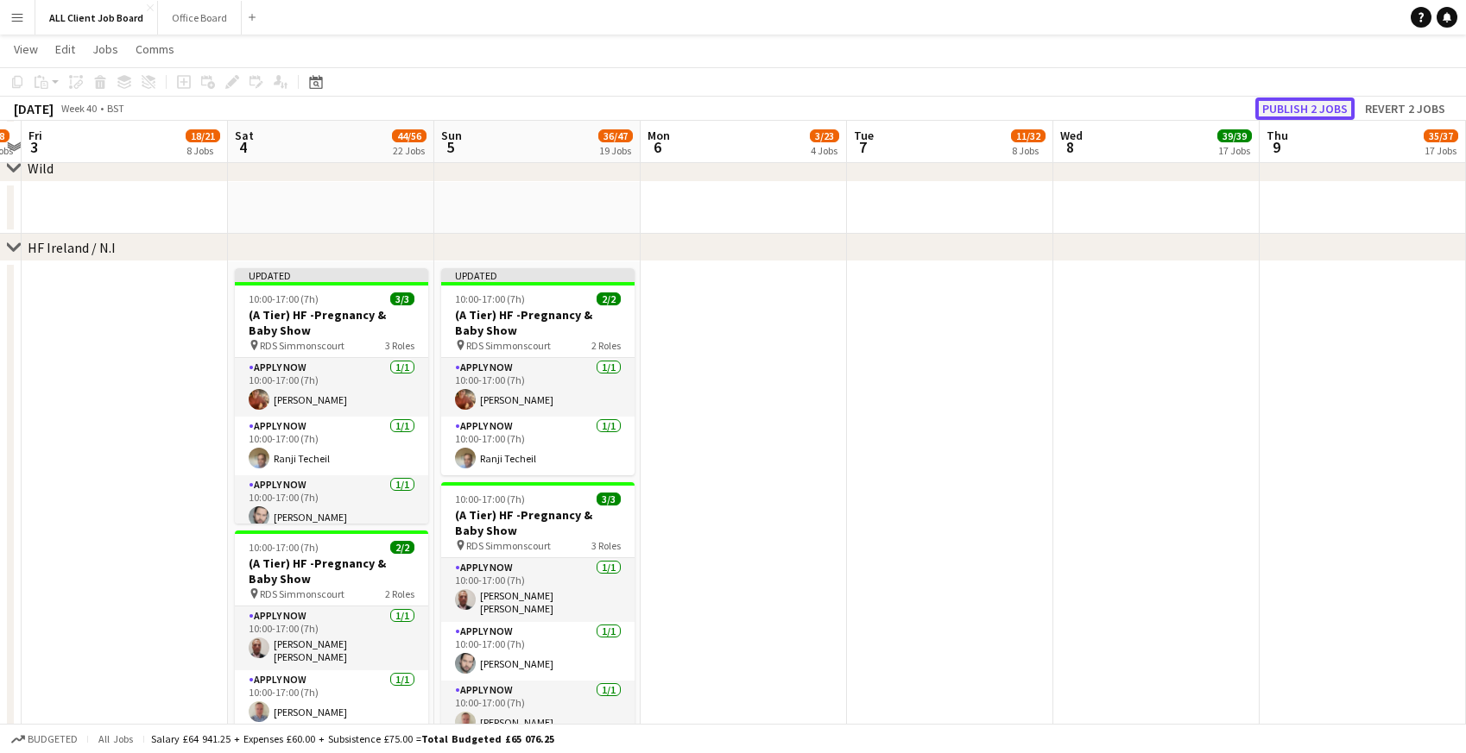
click at [1288, 109] on button "Publish 2 jobs" at bounding box center [1304, 109] width 99 height 22
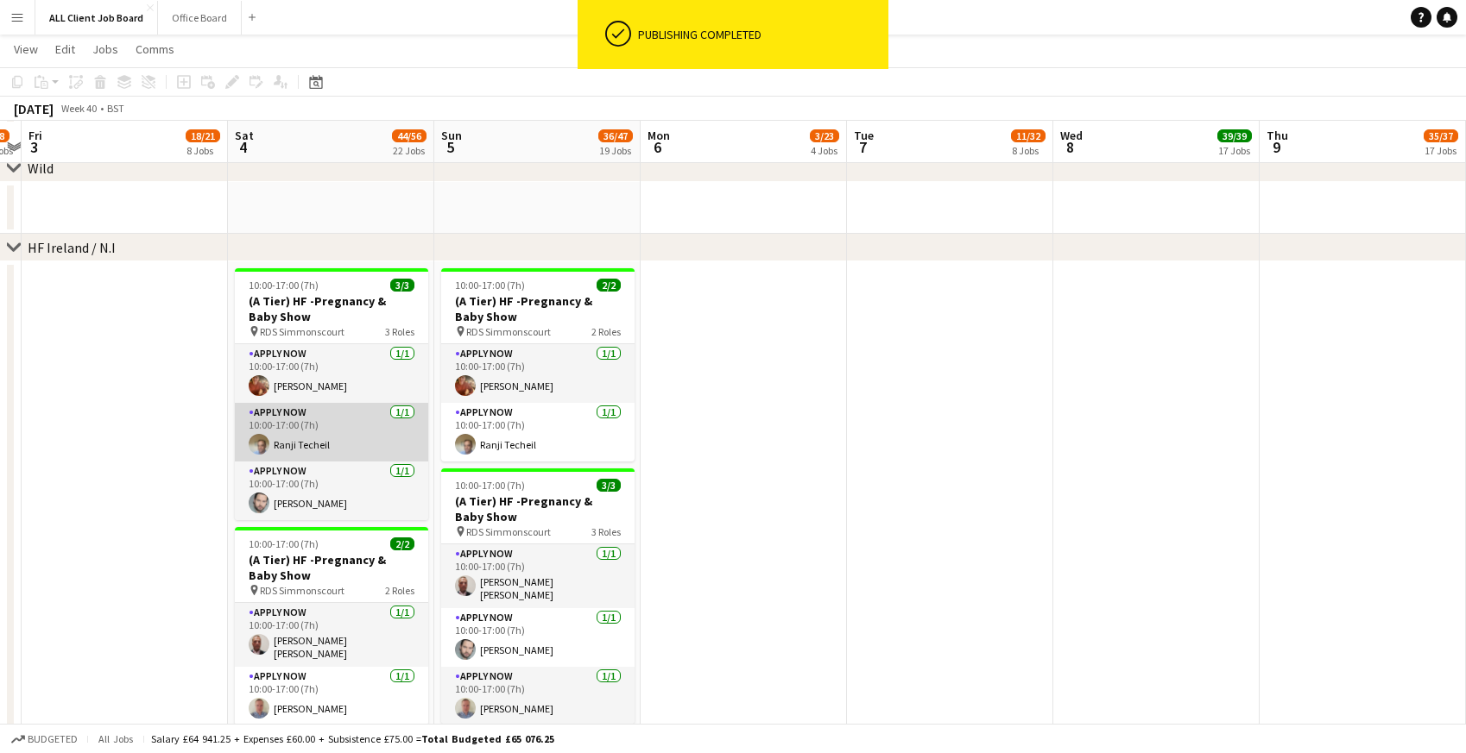
click at [283, 450] on app-card-role "APPLY NOW [DATE] 10:00-17:00 (7h) Ranji Techeil" at bounding box center [331, 432] width 193 height 59
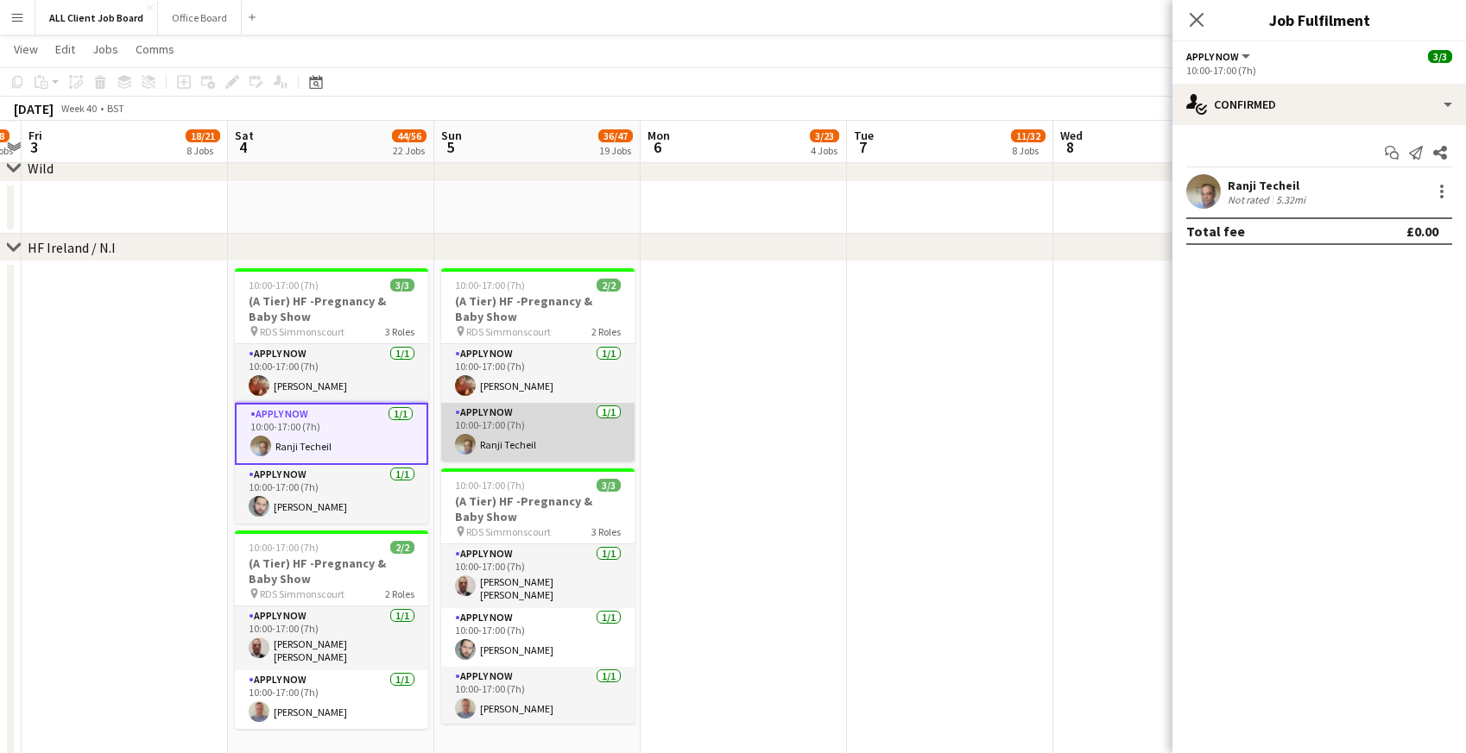
scroll to position [0, 390]
click at [540, 446] on app-card-role "APPLY NOW [DATE] 10:00-17:00 (7h) Ranji Techeil" at bounding box center [538, 432] width 193 height 59
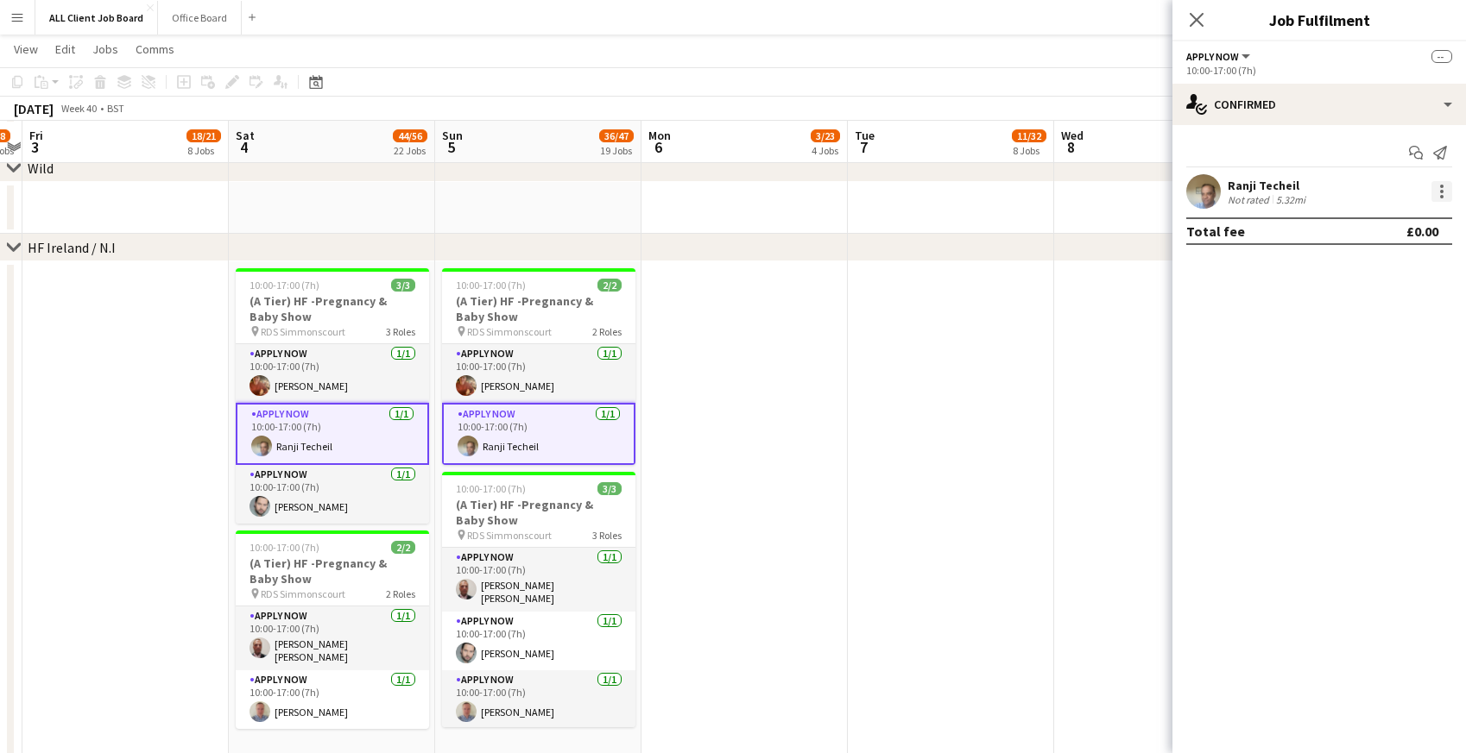
click at [1440, 191] on div at bounding box center [1441, 191] width 3 height 3
click at [1365, 349] on span "Remove" at bounding box center [1357, 347] width 52 height 15
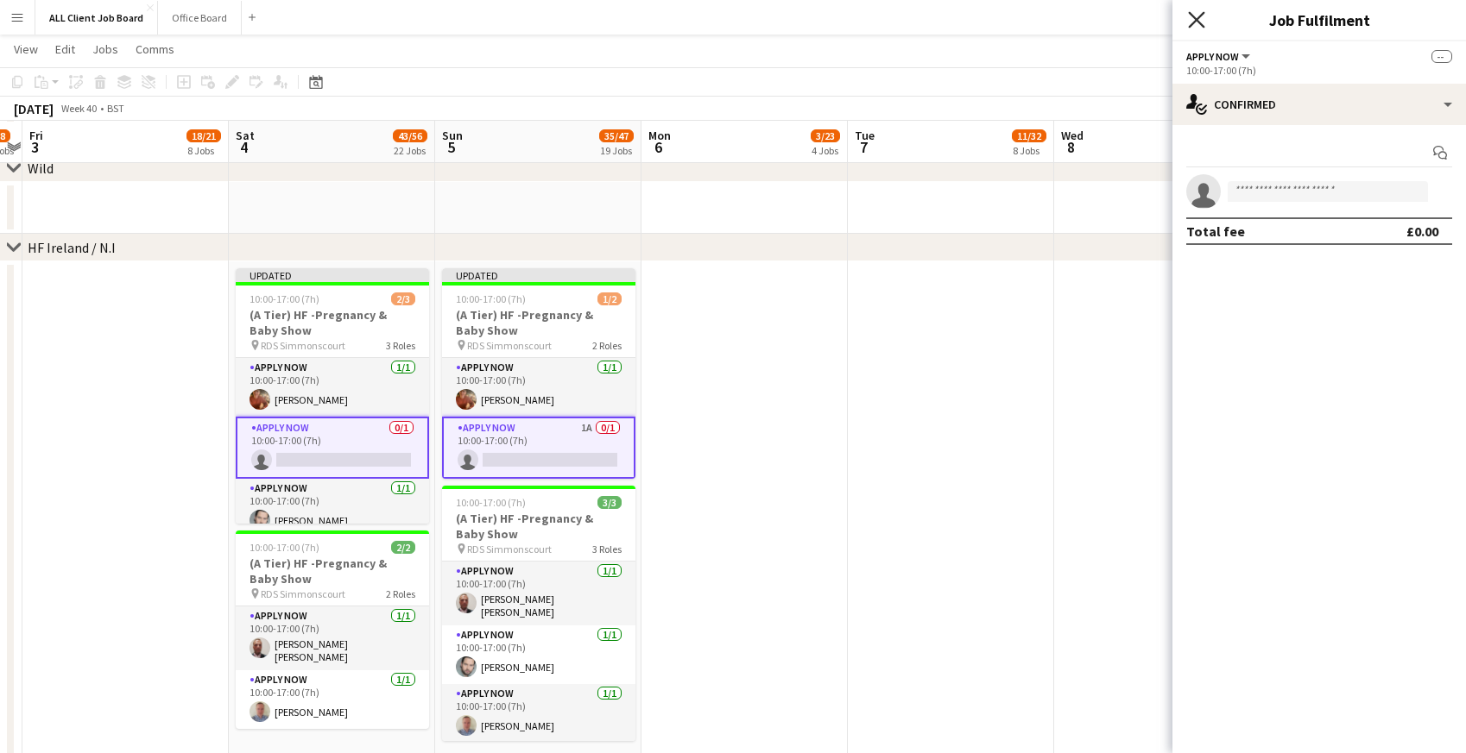
click at [1199, 20] on icon "Close pop-in" at bounding box center [1196, 19] width 16 height 16
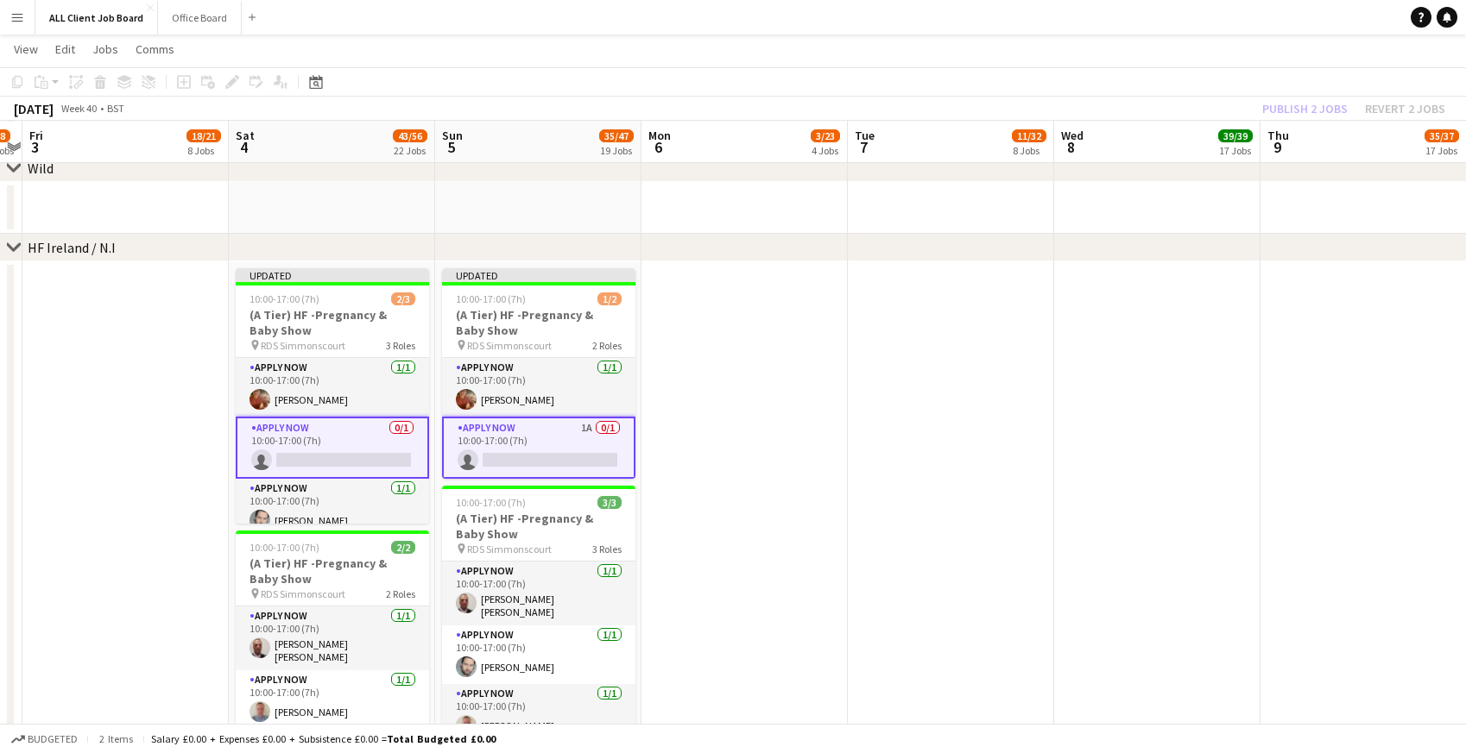
click at [1175, 19] on app-navbar "Menu Boards Boards Boards All jobs Status Workforce Workforce My Workforce Recr…" at bounding box center [733, 17] width 1466 height 35
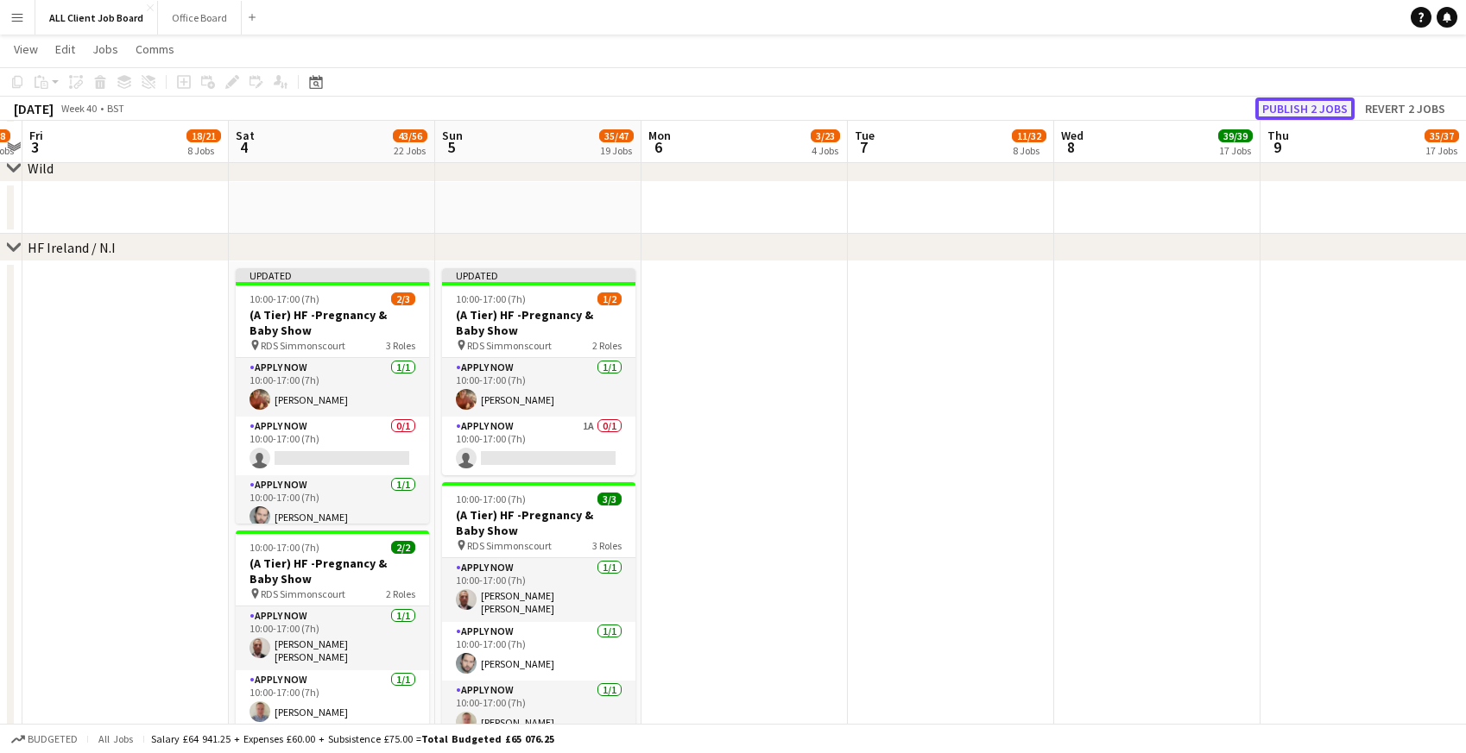
click at [1325, 112] on button "Publish 2 jobs" at bounding box center [1304, 109] width 99 height 22
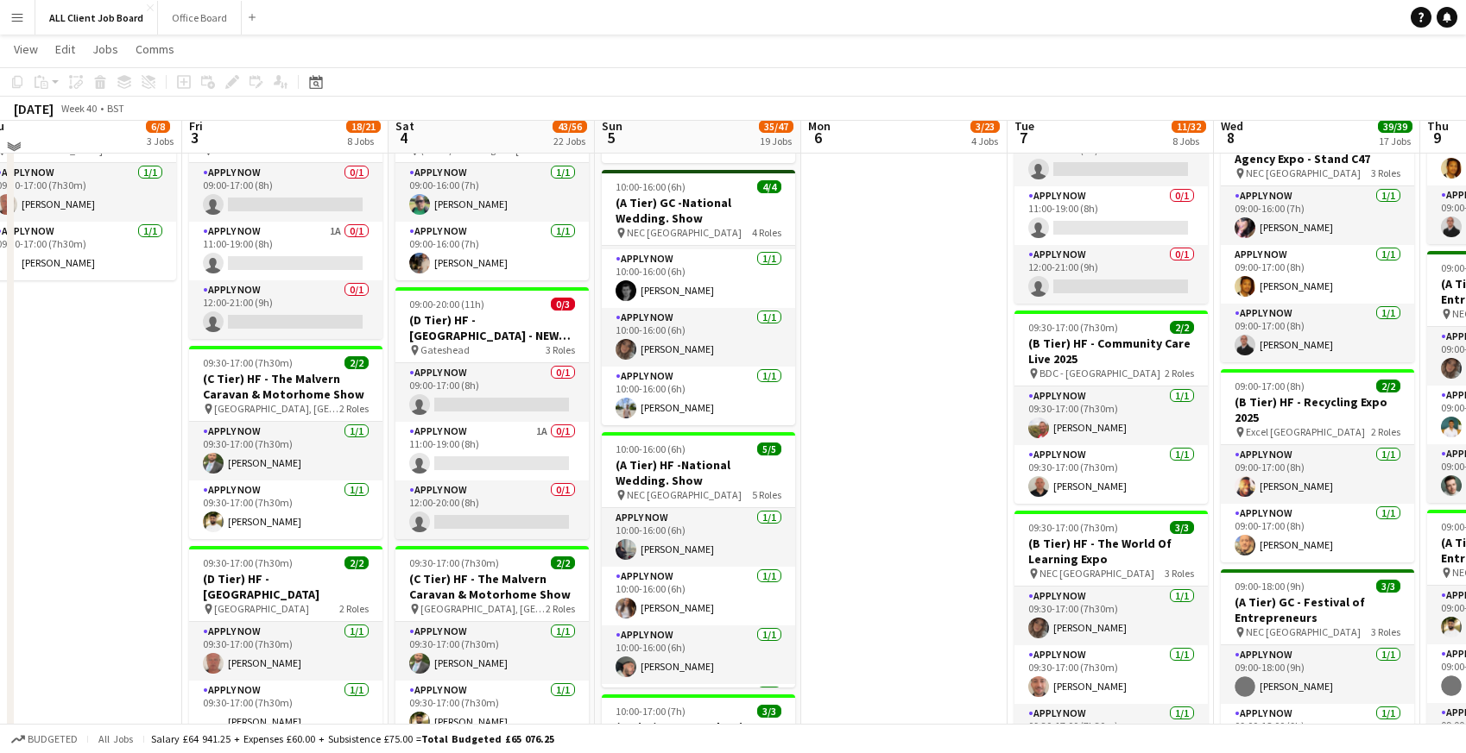
scroll to position [899, 0]
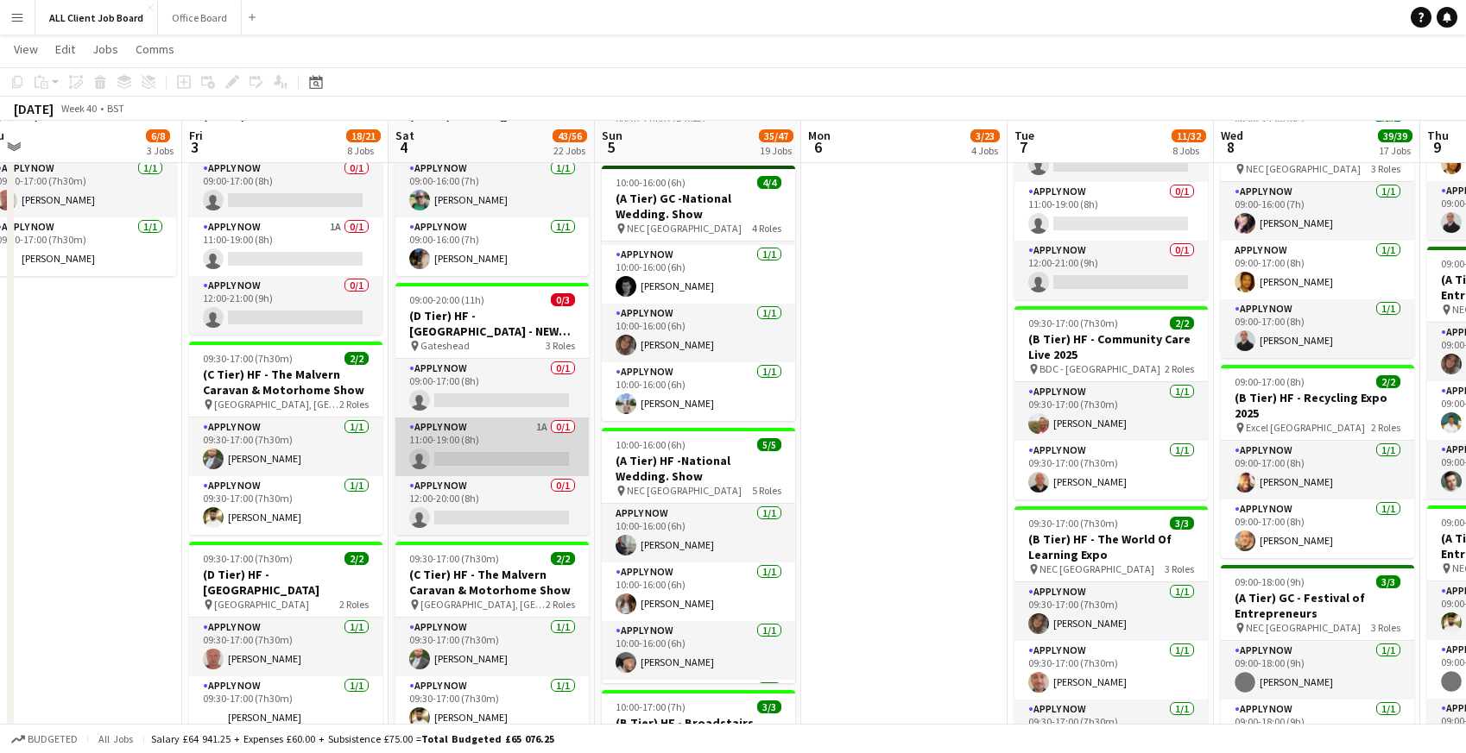
click at [493, 443] on app-card-role "APPLY NOW 1A 0/1 11:00-19:00 (8h) single-neutral-actions" at bounding box center [491, 447] width 193 height 59
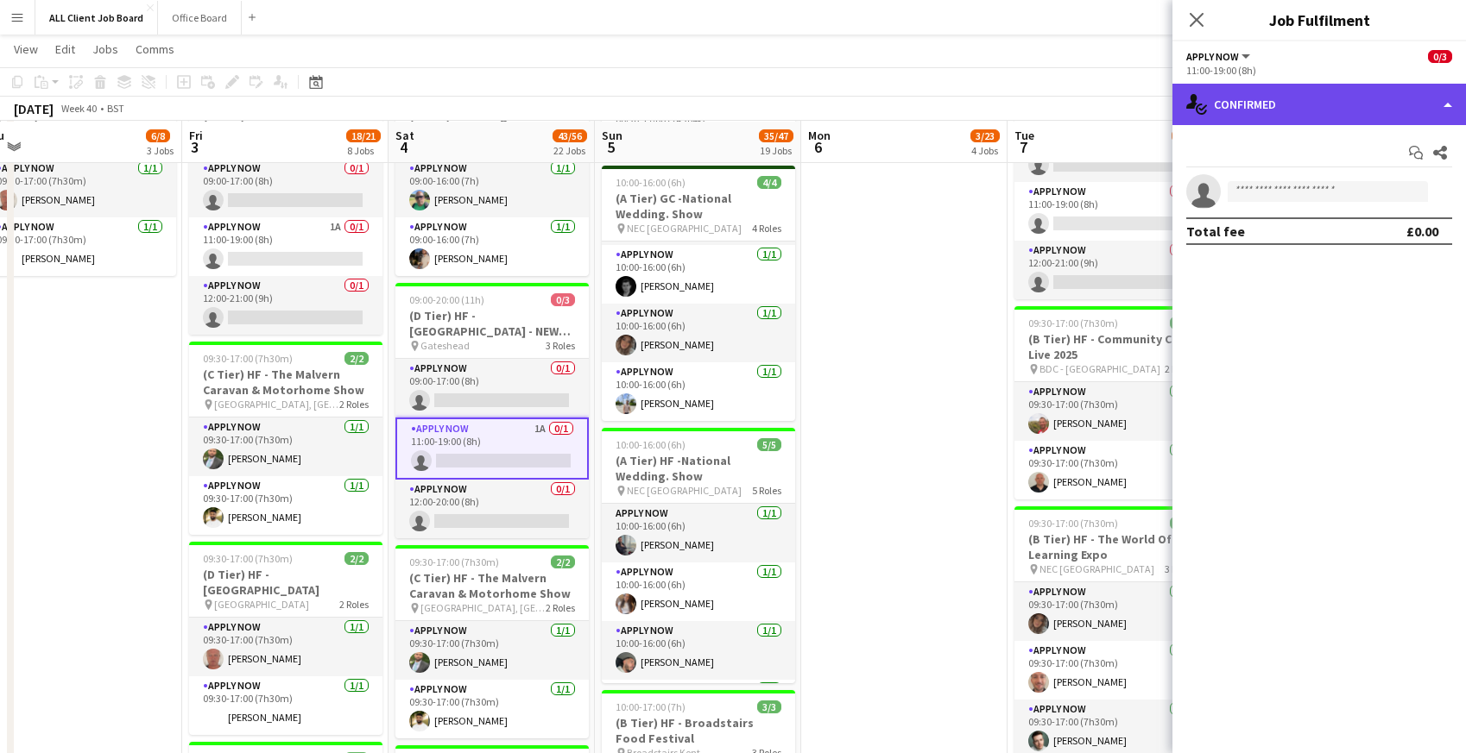
click at [1281, 110] on div "single-neutral-actions-check-2 Confirmed" at bounding box center [1318, 104] width 293 height 41
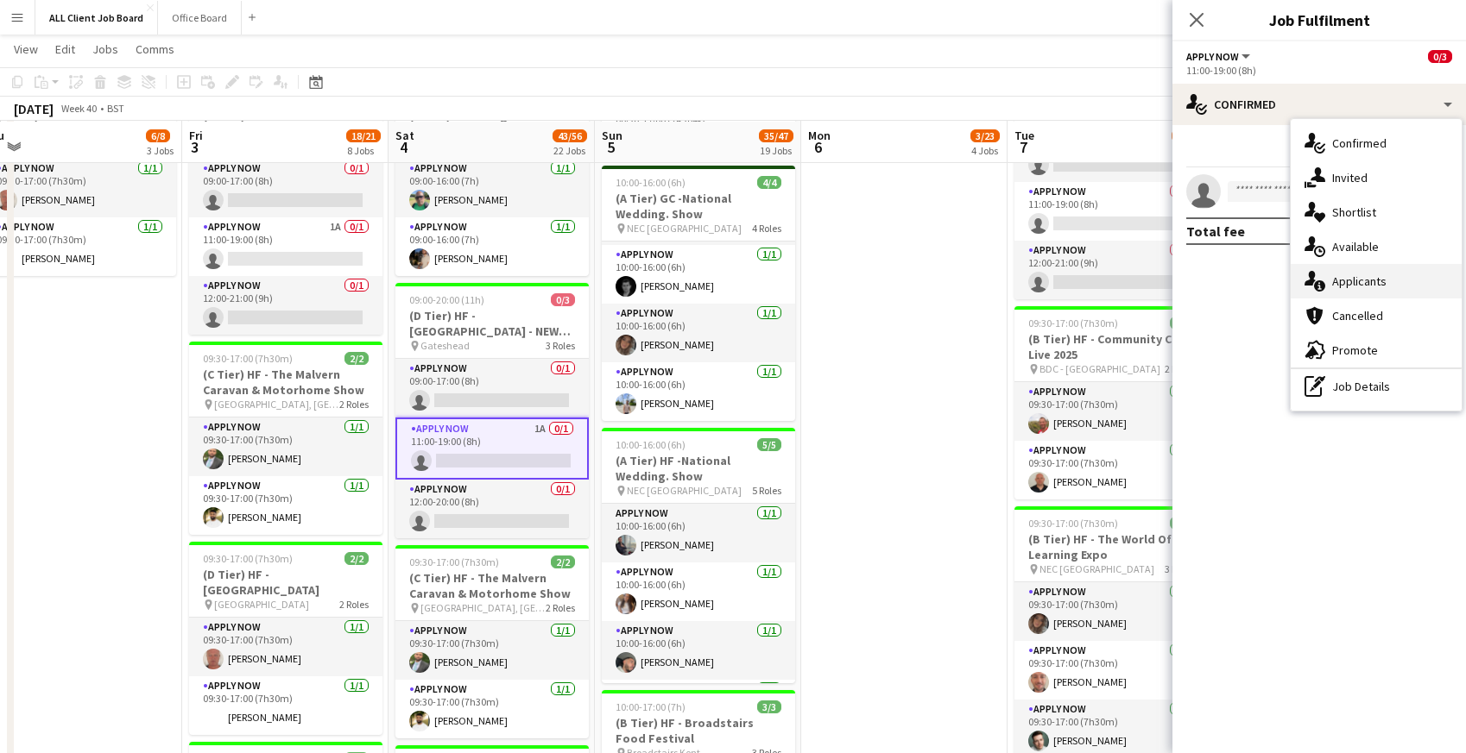
click at [1330, 281] on div "single-neutral-actions-information Applicants" at bounding box center [1375, 281] width 171 height 35
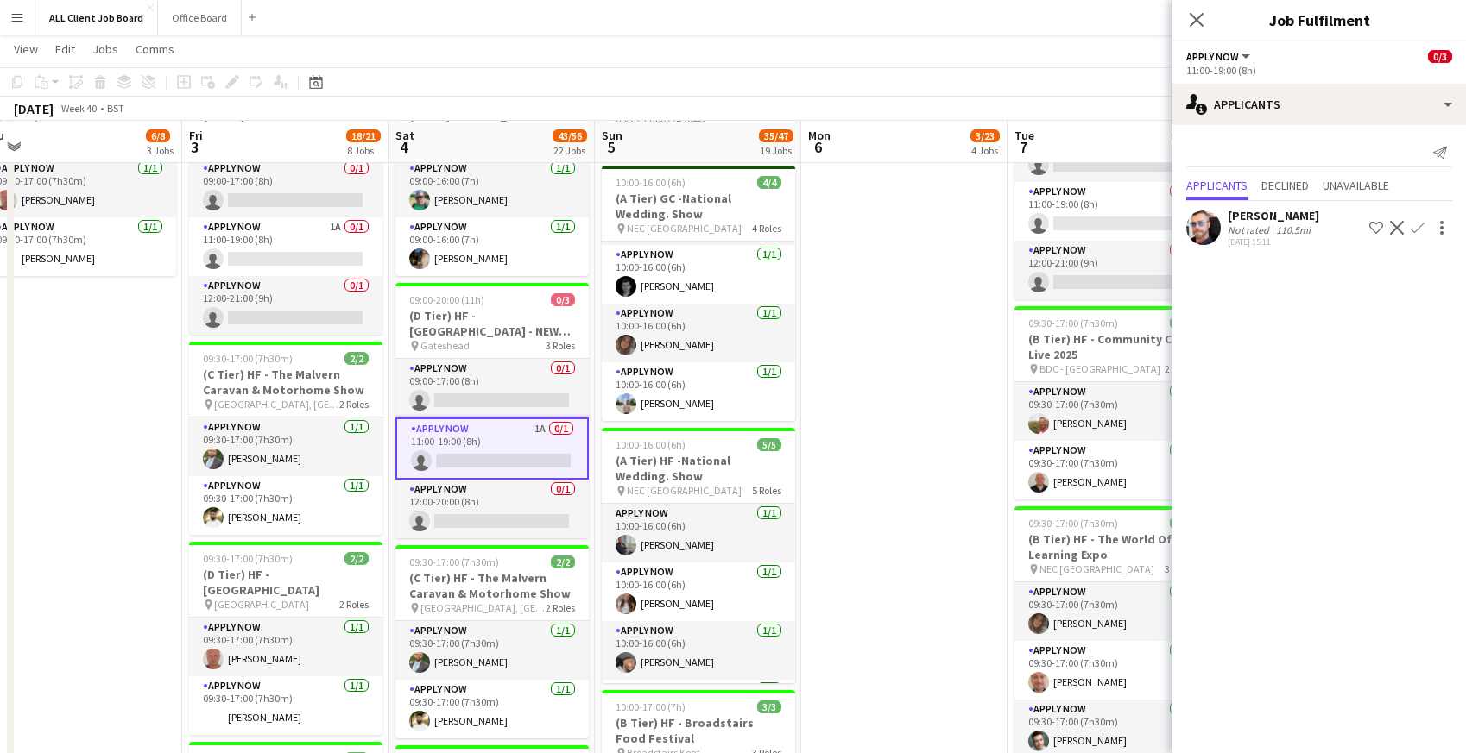
click at [1421, 224] on app-icon "Confirm" at bounding box center [1417, 228] width 14 height 14
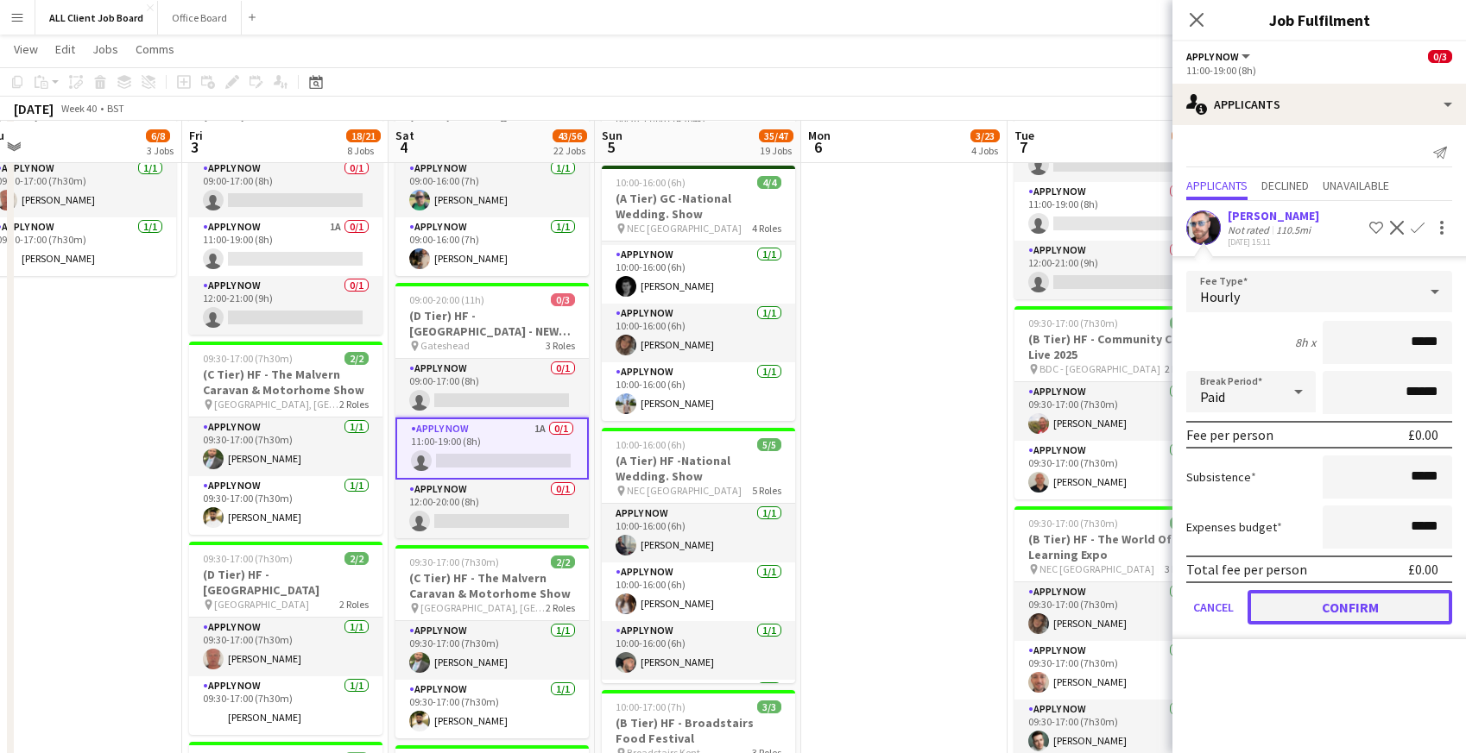
click at [1289, 608] on button "Confirm" at bounding box center [1349, 607] width 205 height 35
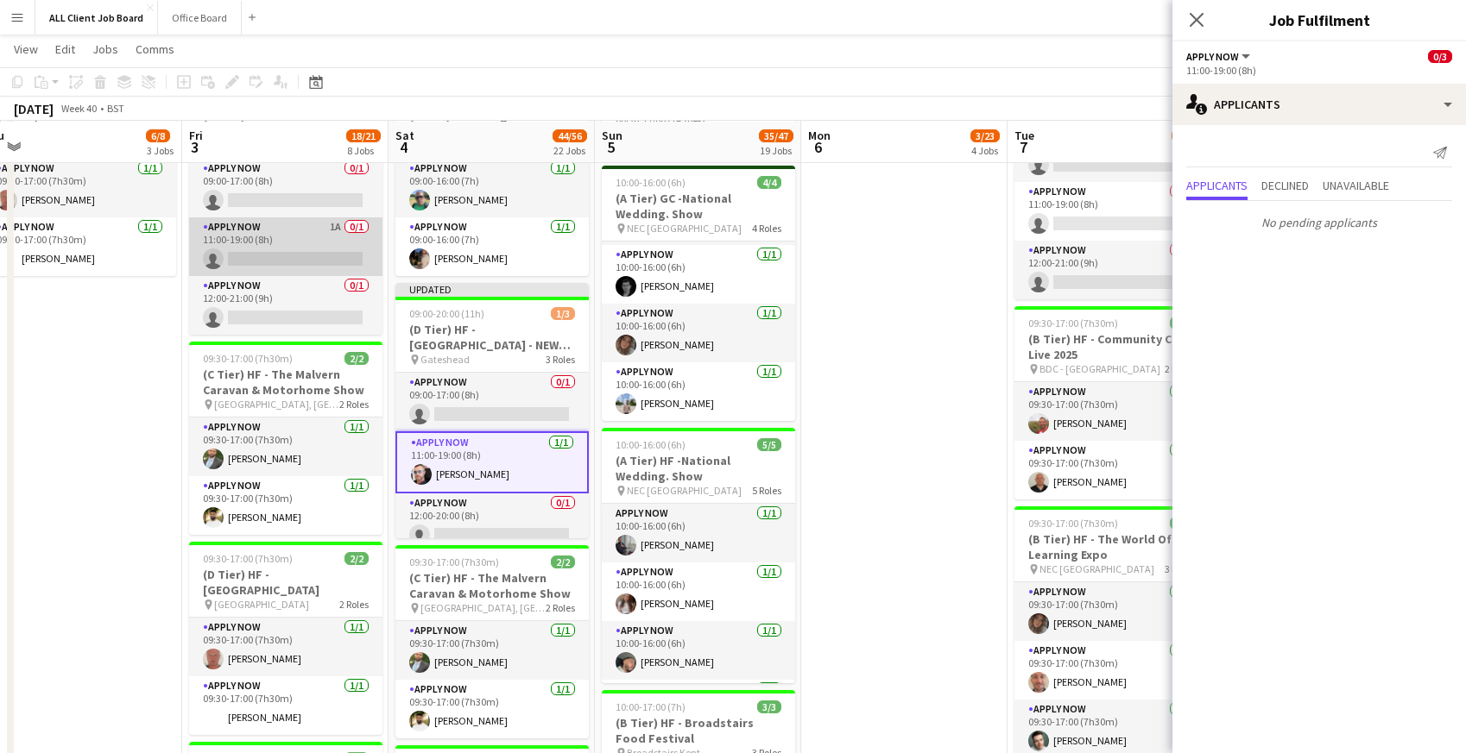
click at [306, 239] on app-card-role "APPLY NOW 1A 0/1 11:00-19:00 (8h) single-neutral-actions" at bounding box center [285, 246] width 193 height 59
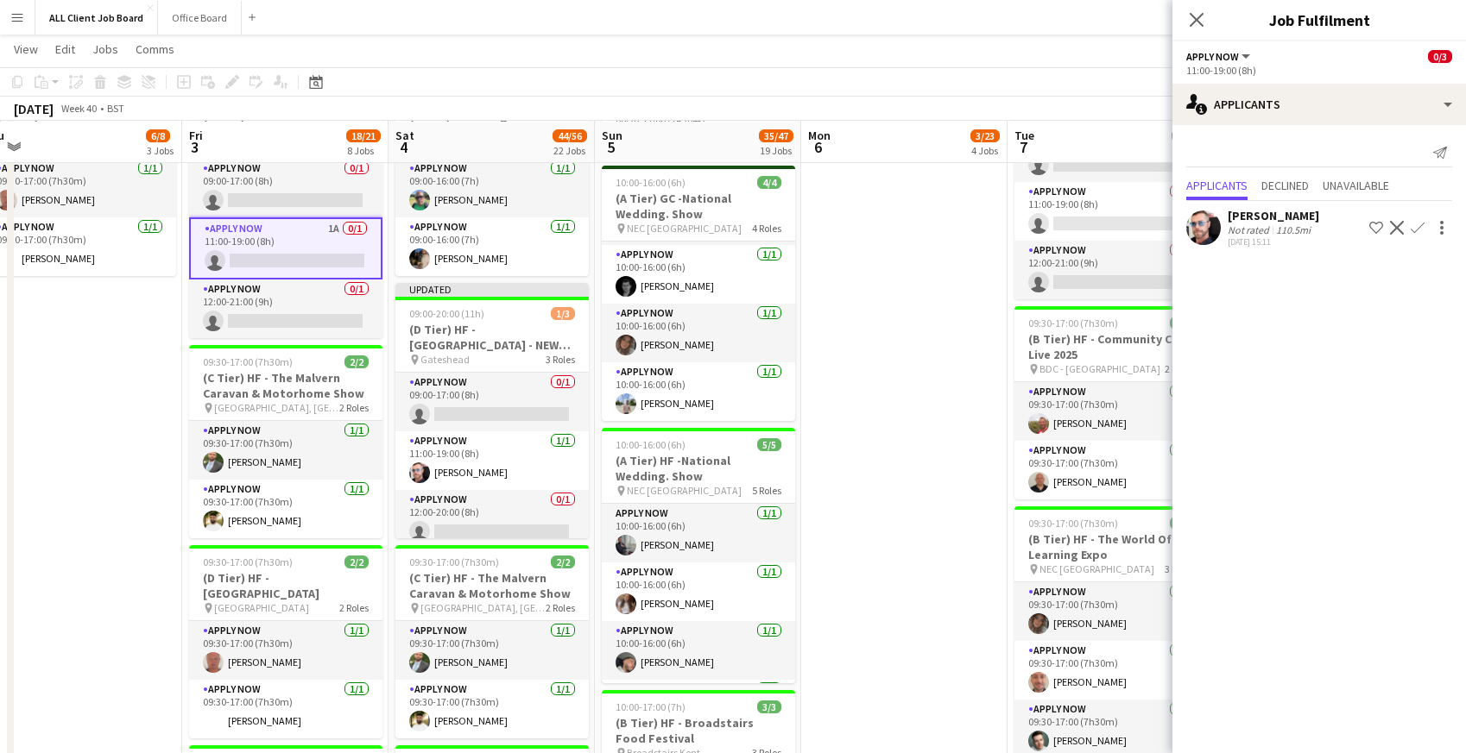
click at [1415, 232] on app-icon "Confirm" at bounding box center [1417, 228] width 14 height 14
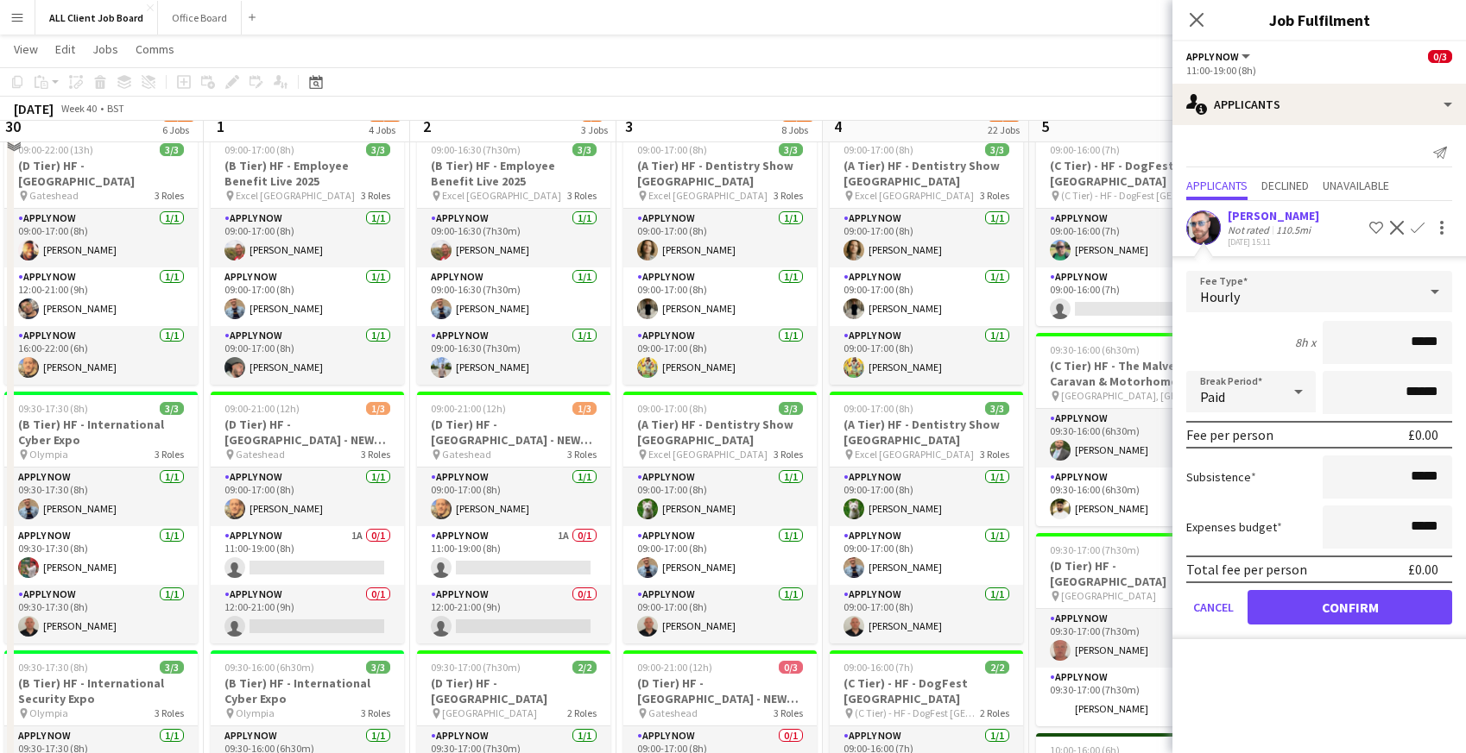
scroll to position [337, 0]
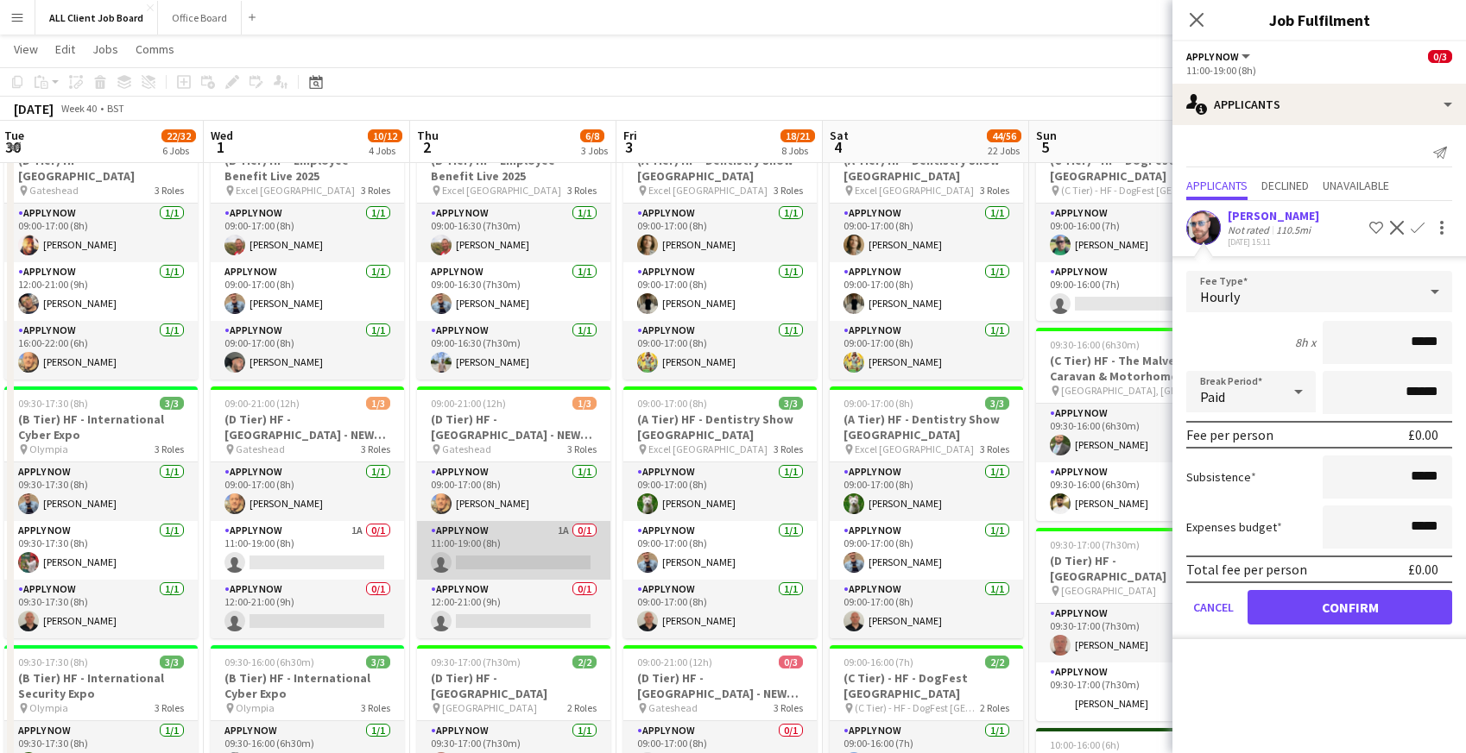
click at [504, 552] on app-card-role "APPLY NOW 1A 0/1 11:00-19:00 (8h) single-neutral-actions" at bounding box center [513, 550] width 193 height 59
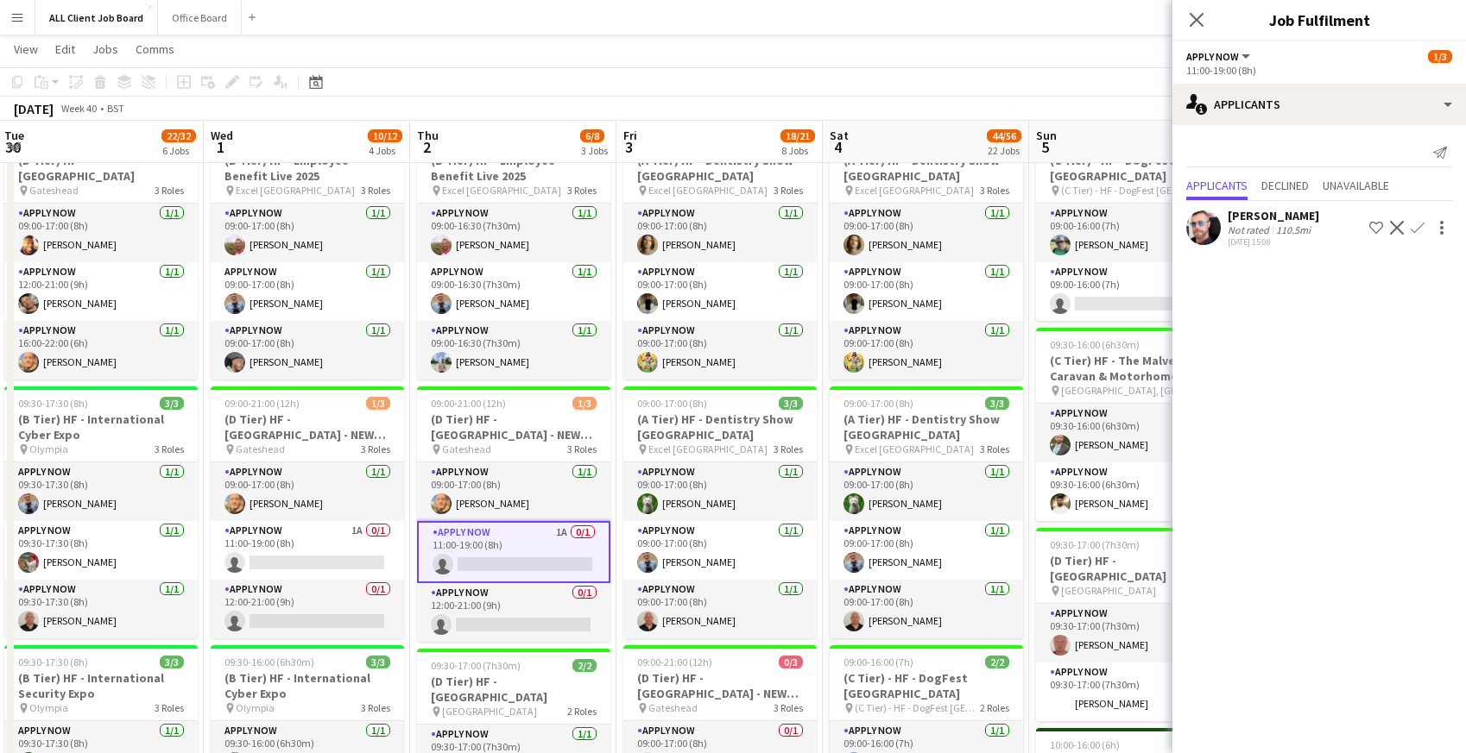
click at [1419, 225] on app-icon "Confirm" at bounding box center [1417, 228] width 14 height 14
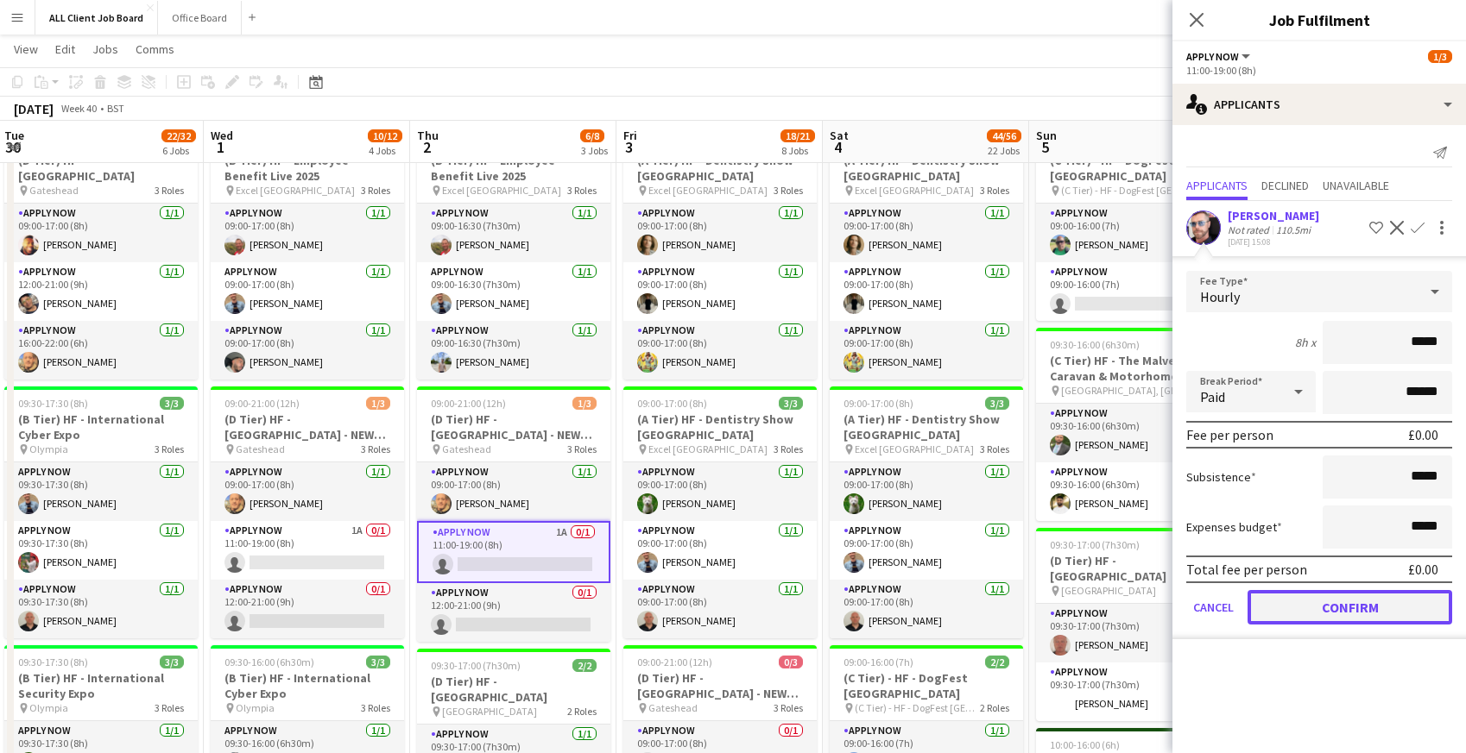
click at [1293, 602] on button "Confirm" at bounding box center [1349, 607] width 205 height 35
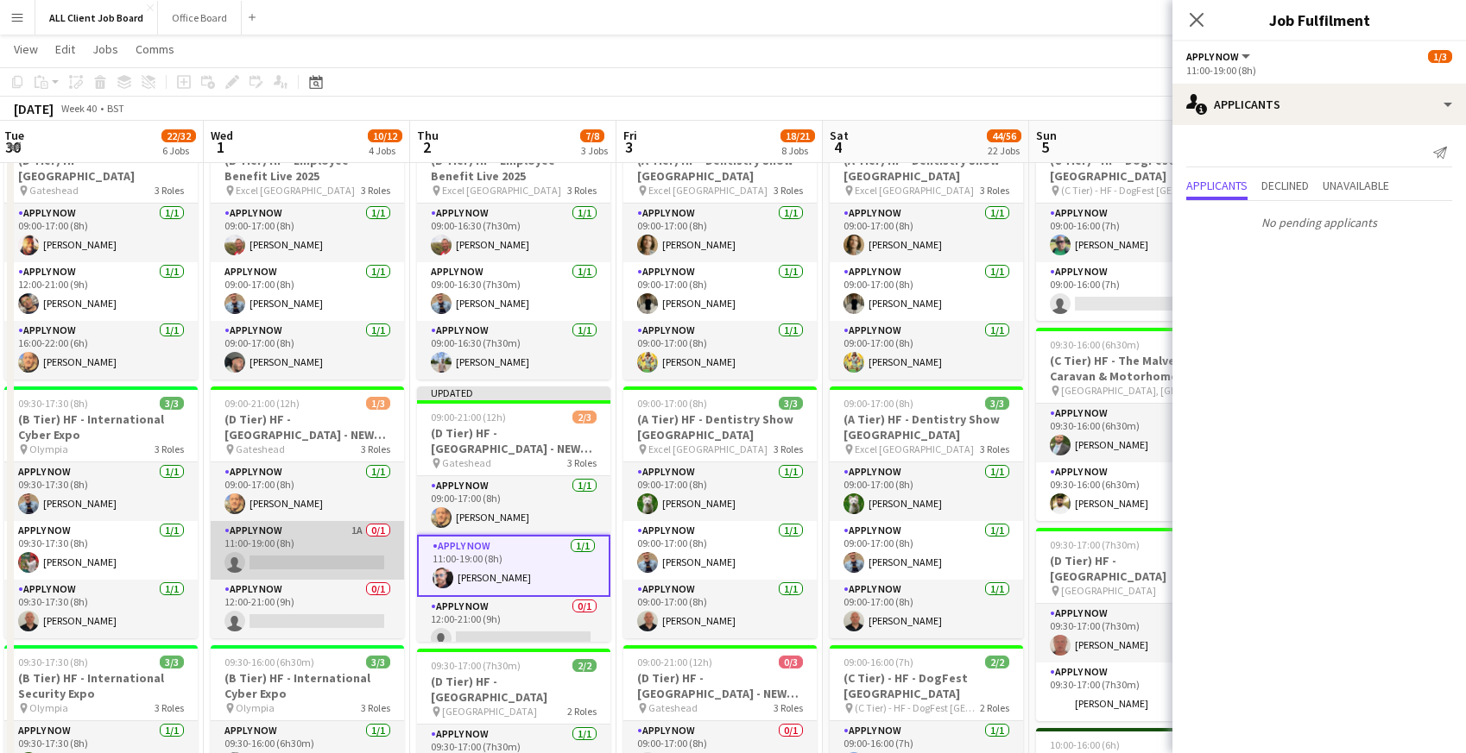
click at [332, 551] on app-card-role "APPLY NOW 1A 0/1 11:00-19:00 (8h) single-neutral-actions" at bounding box center [307, 550] width 193 height 59
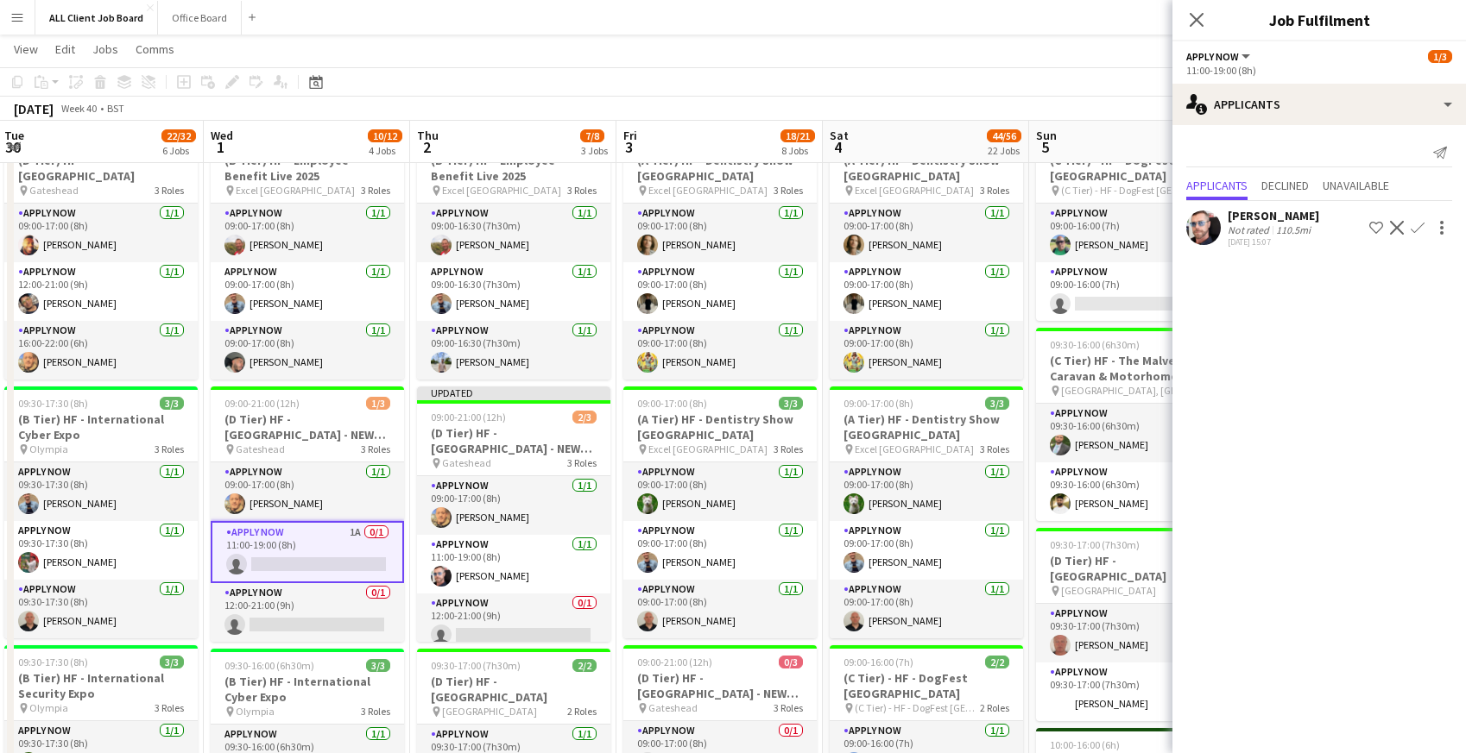
click at [1420, 224] on app-icon "Confirm" at bounding box center [1417, 228] width 14 height 14
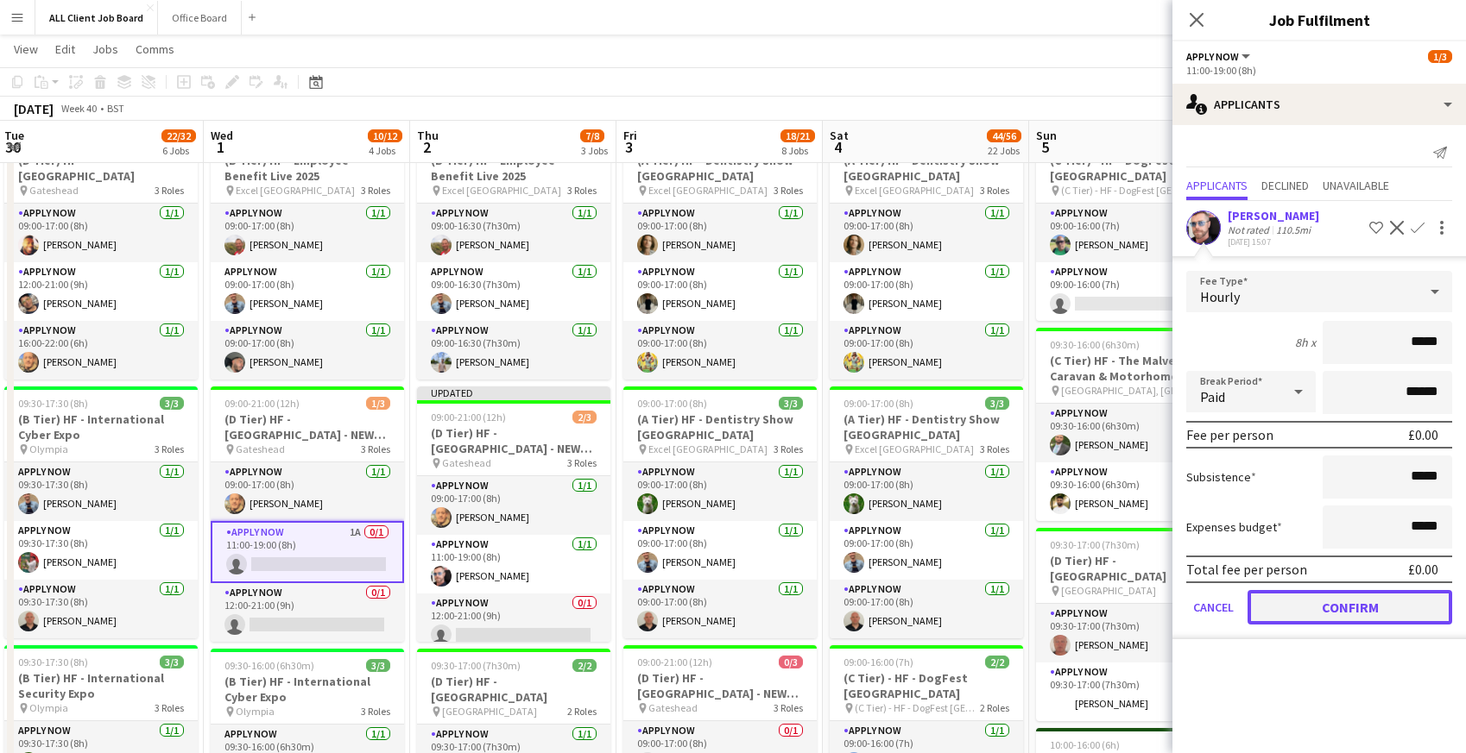
click at [1265, 601] on button "Confirm" at bounding box center [1349, 607] width 205 height 35
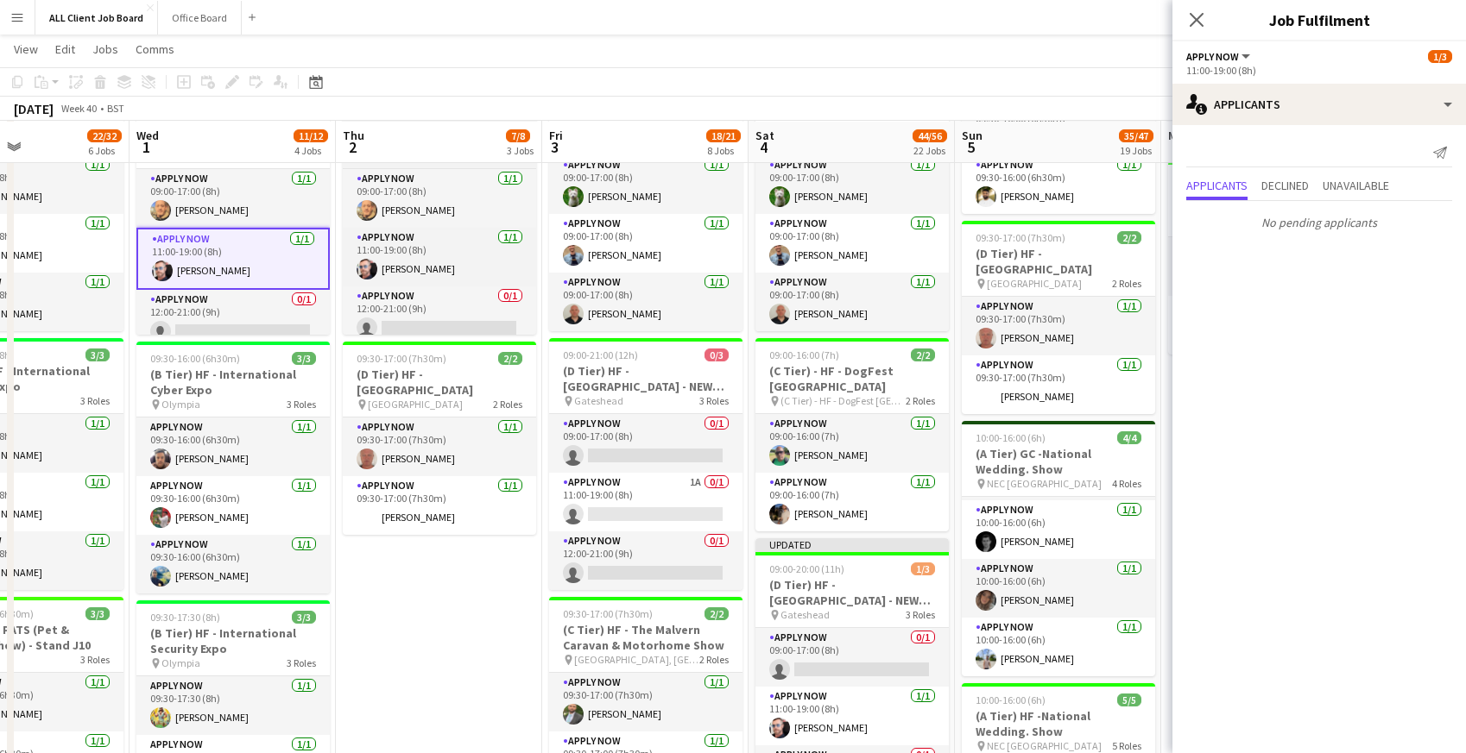
scroll to position [658, 0]
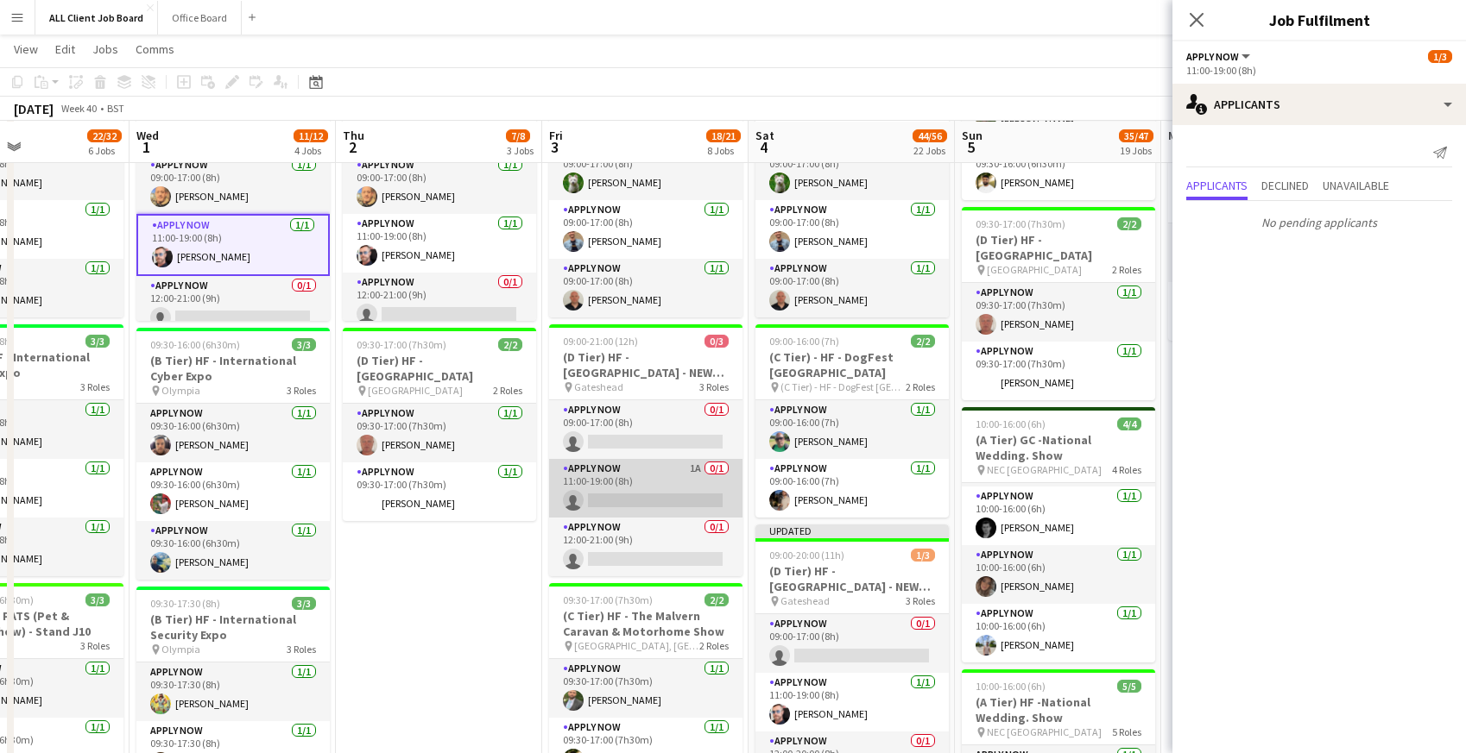
click at [639, 483] on app-card-role "APPLY NOW 1A 0/1 11:00-19:00 (8h) single-neutral-actions" at bounding box center [645, 488] width 193 height 59
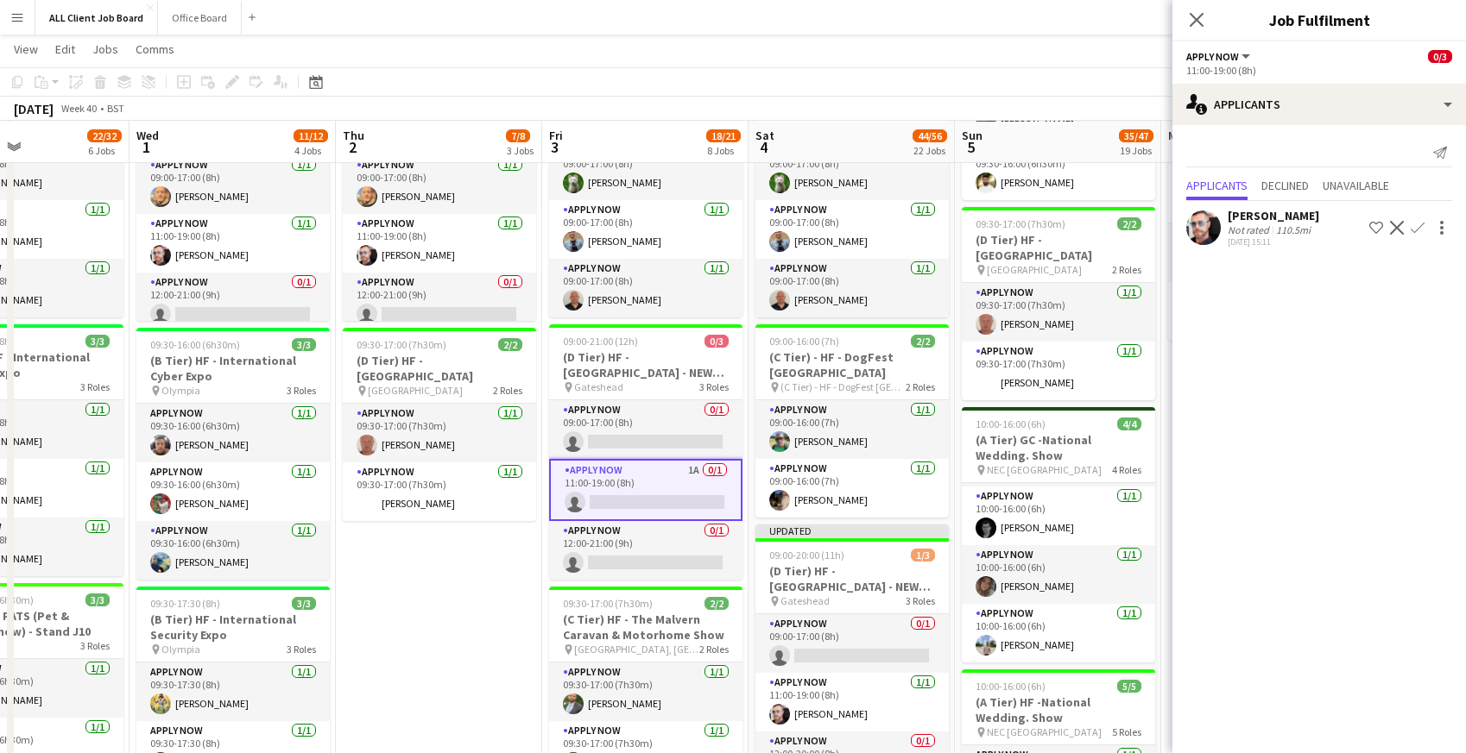
click at [1423, 224] on app-icon "Confirm" at bounding box center [1417, 228] width 14 height 14
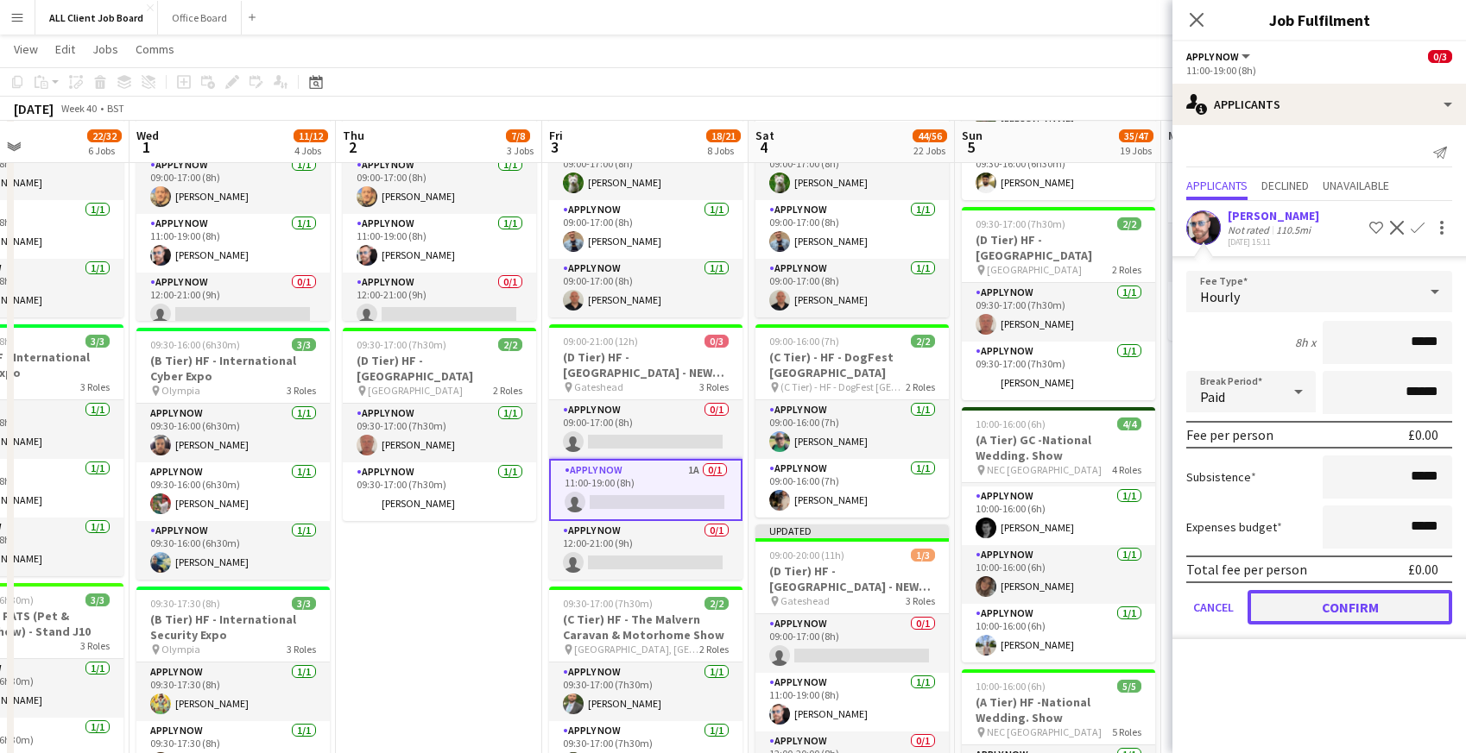
click at [1283, 604] on button "Confirm" at bounding box center [1349, 607] width 205 height 35
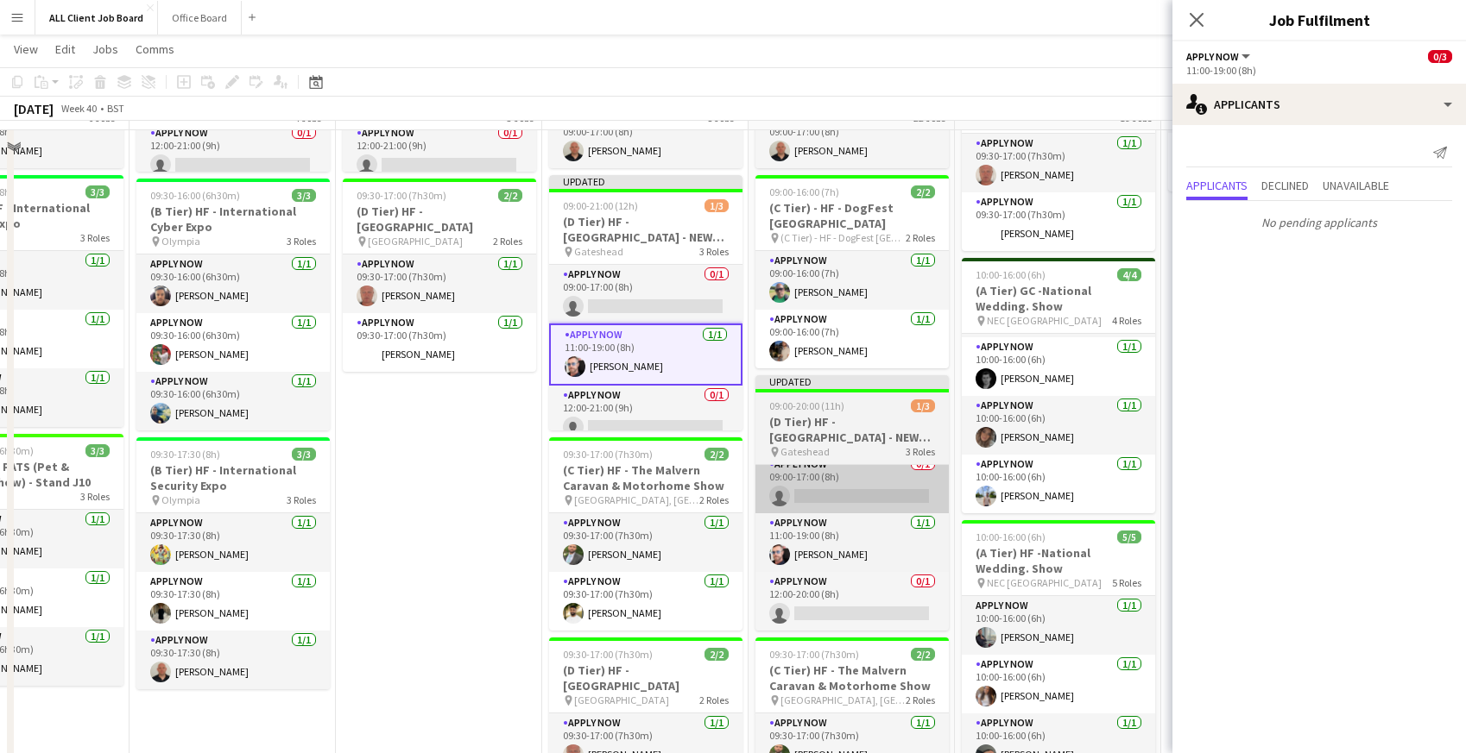
scroll to position [824, 0]
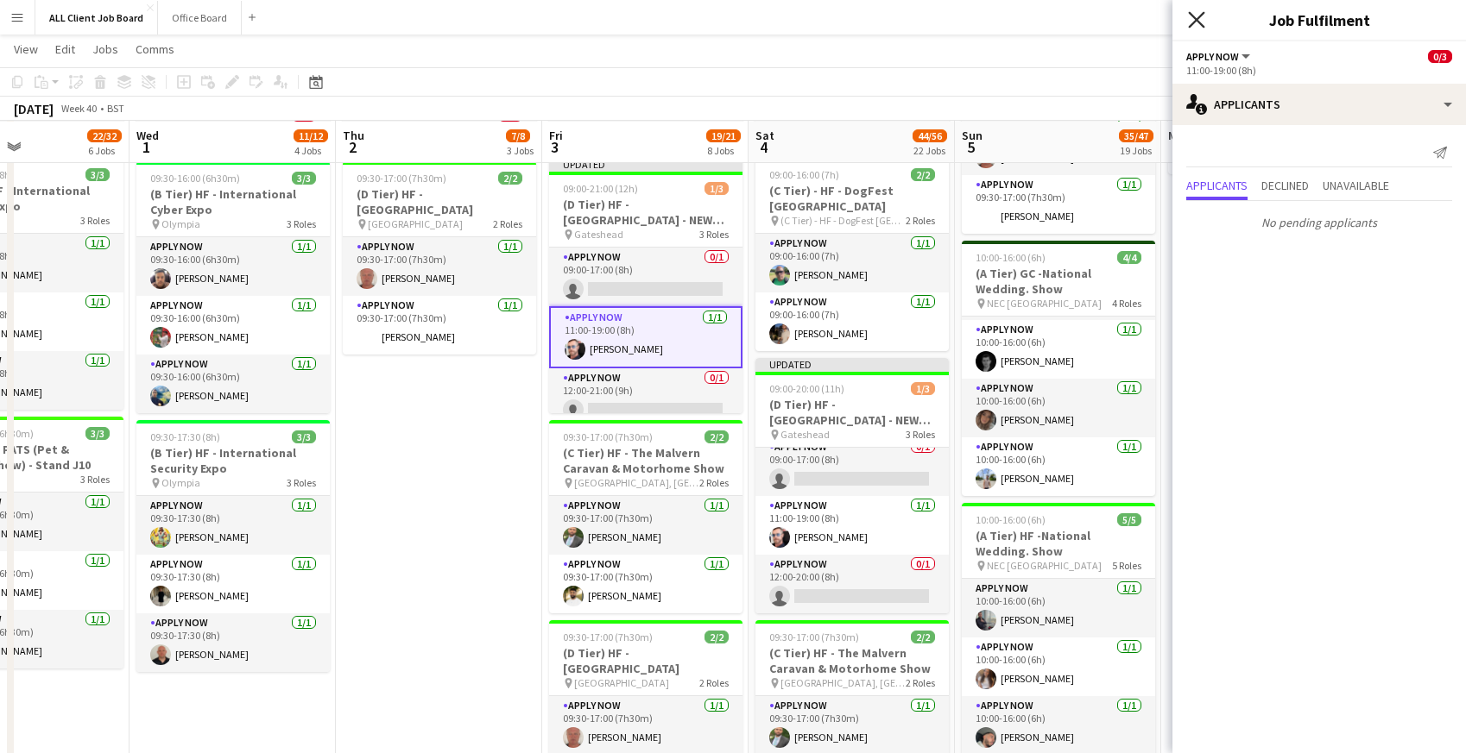
click at [1193, 12] on icon "Close pop-in" at bounding box center [1196, 19] width 16 height 16
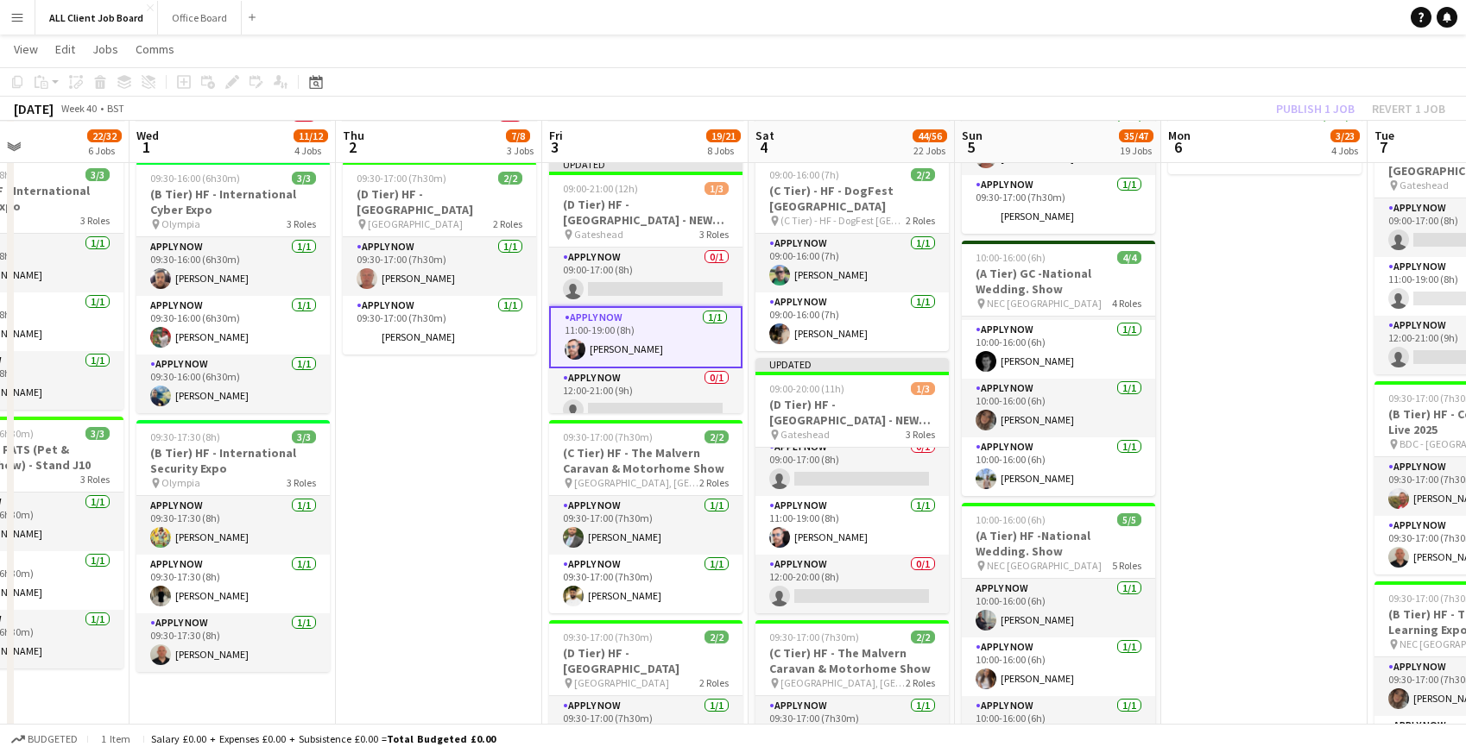
drag, startPoint x: 1142, startPoint y: 9, endPoint x: 1195, endPoint y: 48, distance: 66.1
click at [1142, 10] on app-navbar "Menu Boards Boards Boards All jobs Status Workforce Workforce My Workforce Recr…" at bounding box center [733, 17] width 1466 height 35
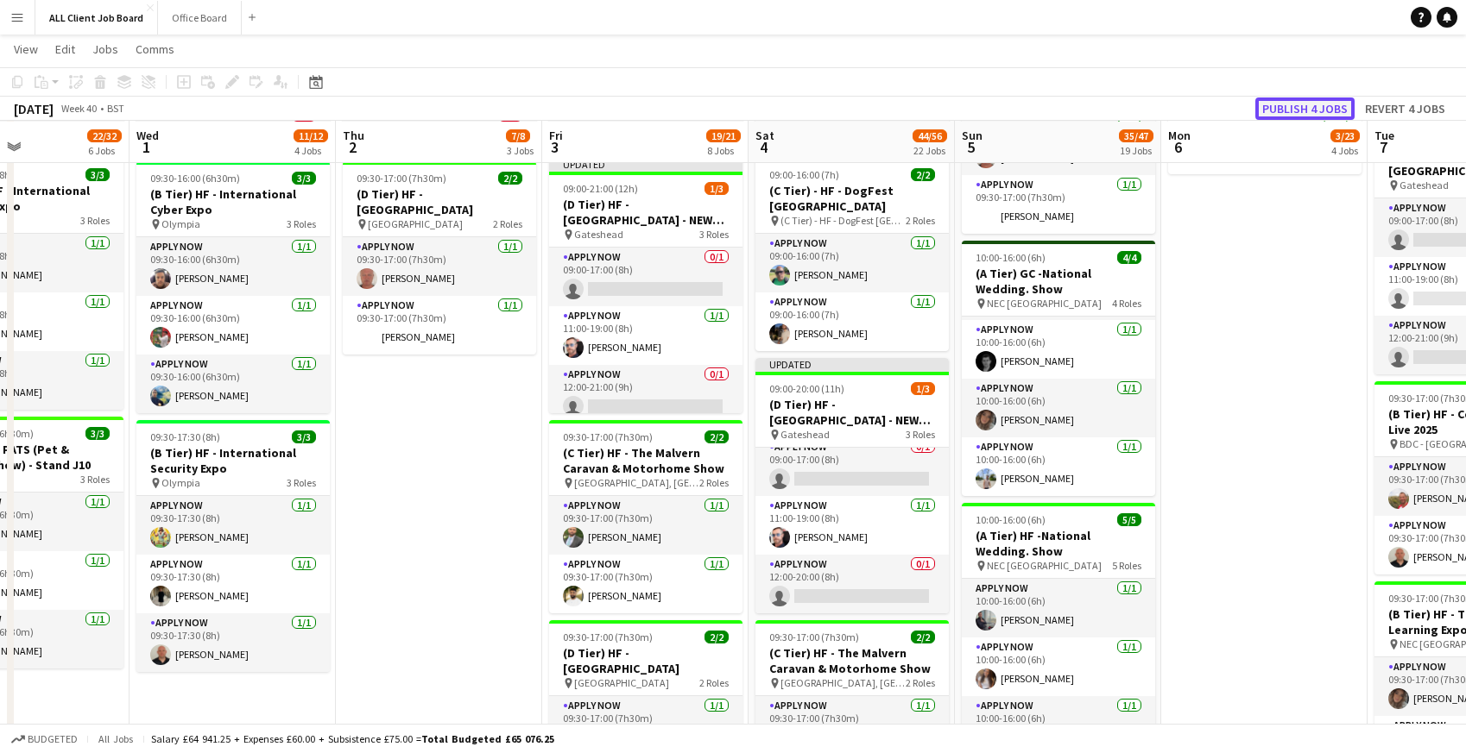
click at [1298, 110] on button "Publish 4 jobs" at bounding box center [1304, 109] width 99 height 22
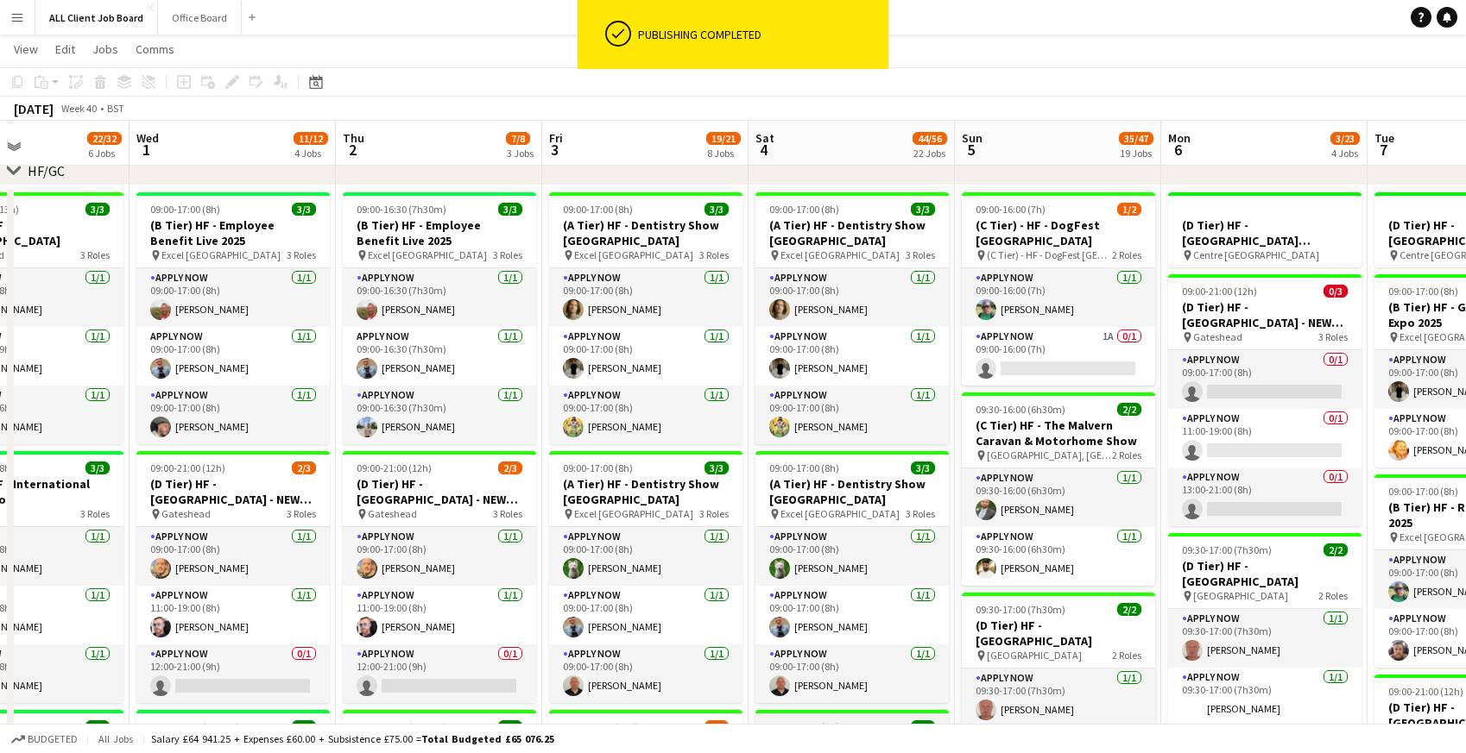
scroll to position [270, 0]
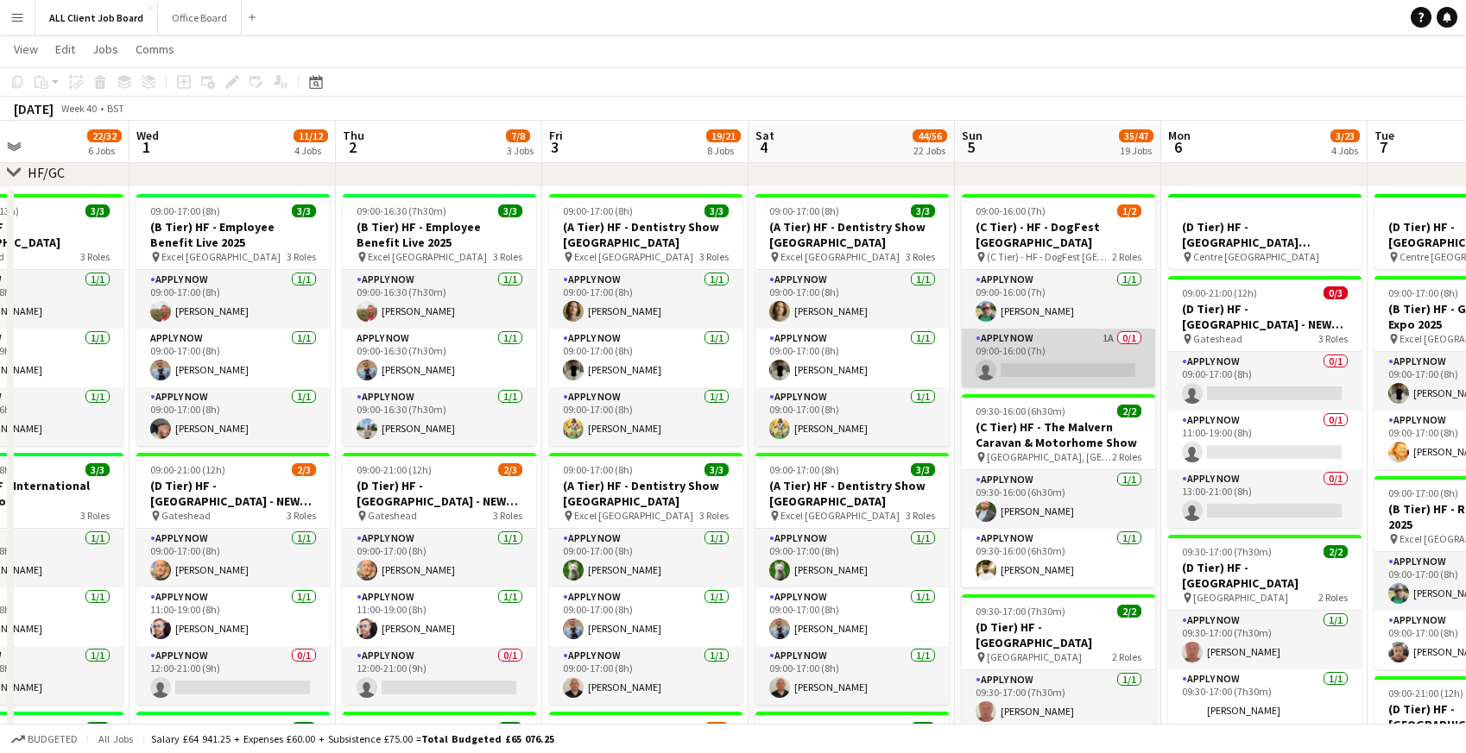
click at [1079, 356] on app-card-role "APPLY NOW 1A 0/1 09:00-16:00 (7h) single-neutral-actions" at bounding box center [1057, 358] width 193 height 59
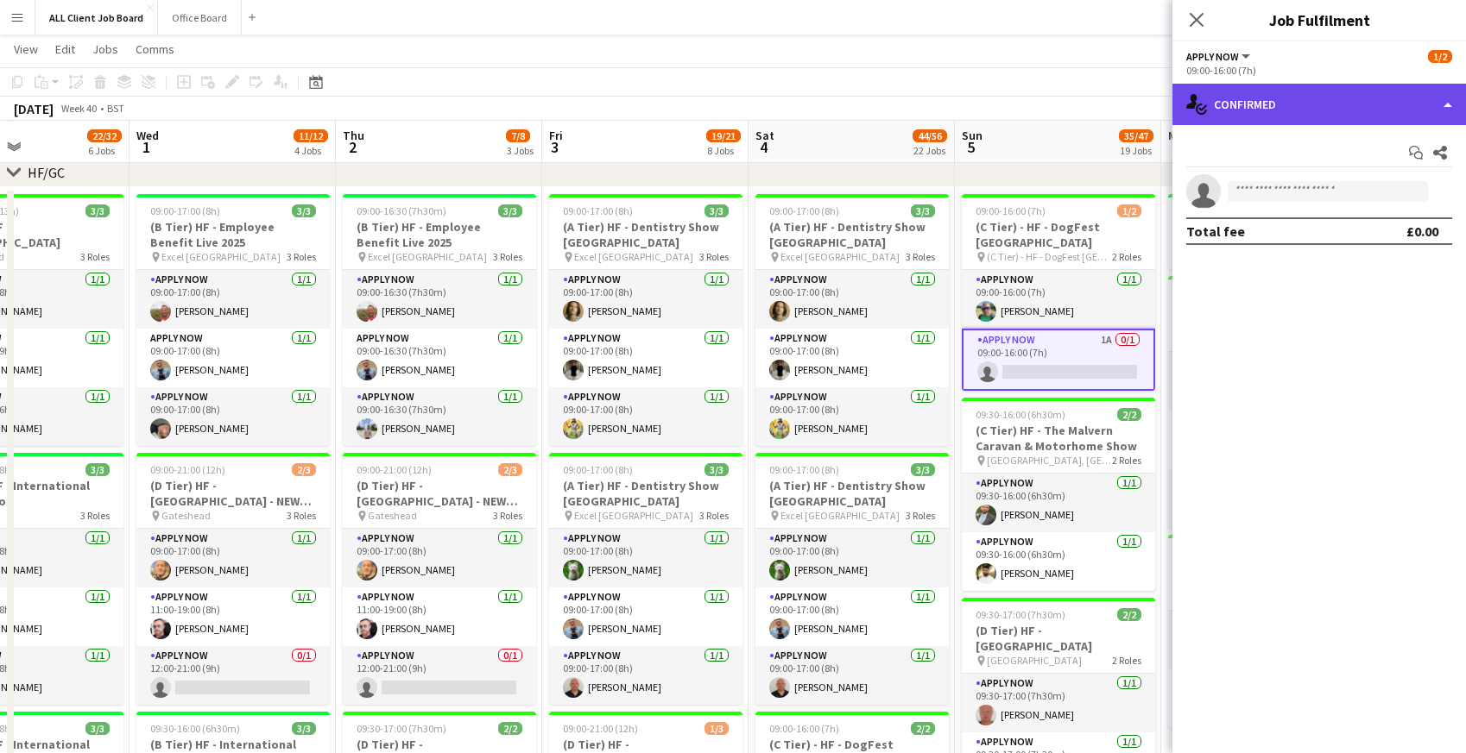
click at [1283, 109] on div "single-neutral-actions-check-2 Confirmed" at bounding box center [1318, 104] width 293 height 41
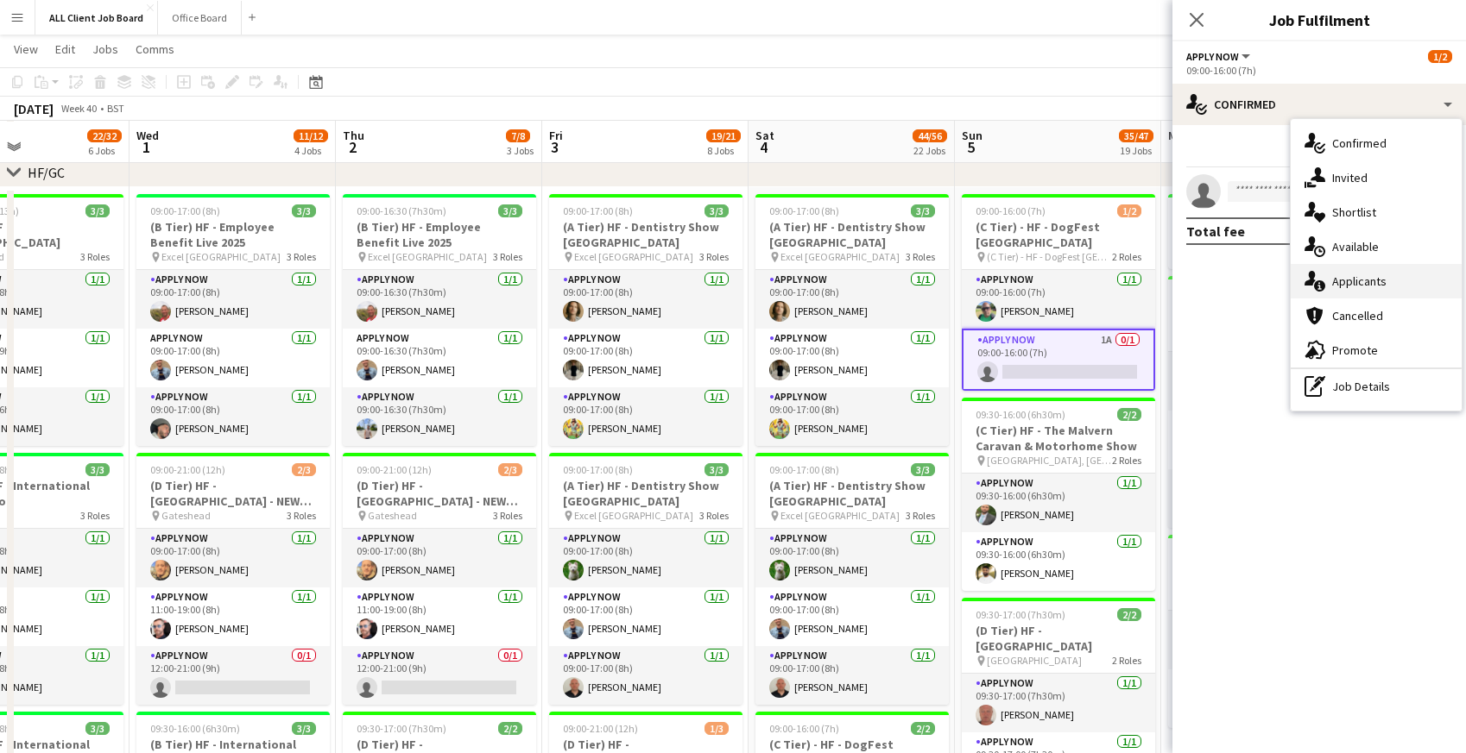
click at [1327, 279] on div "single-neutral-actions-information Applicants" at bounding box center [1375, 281] width 171 height 35
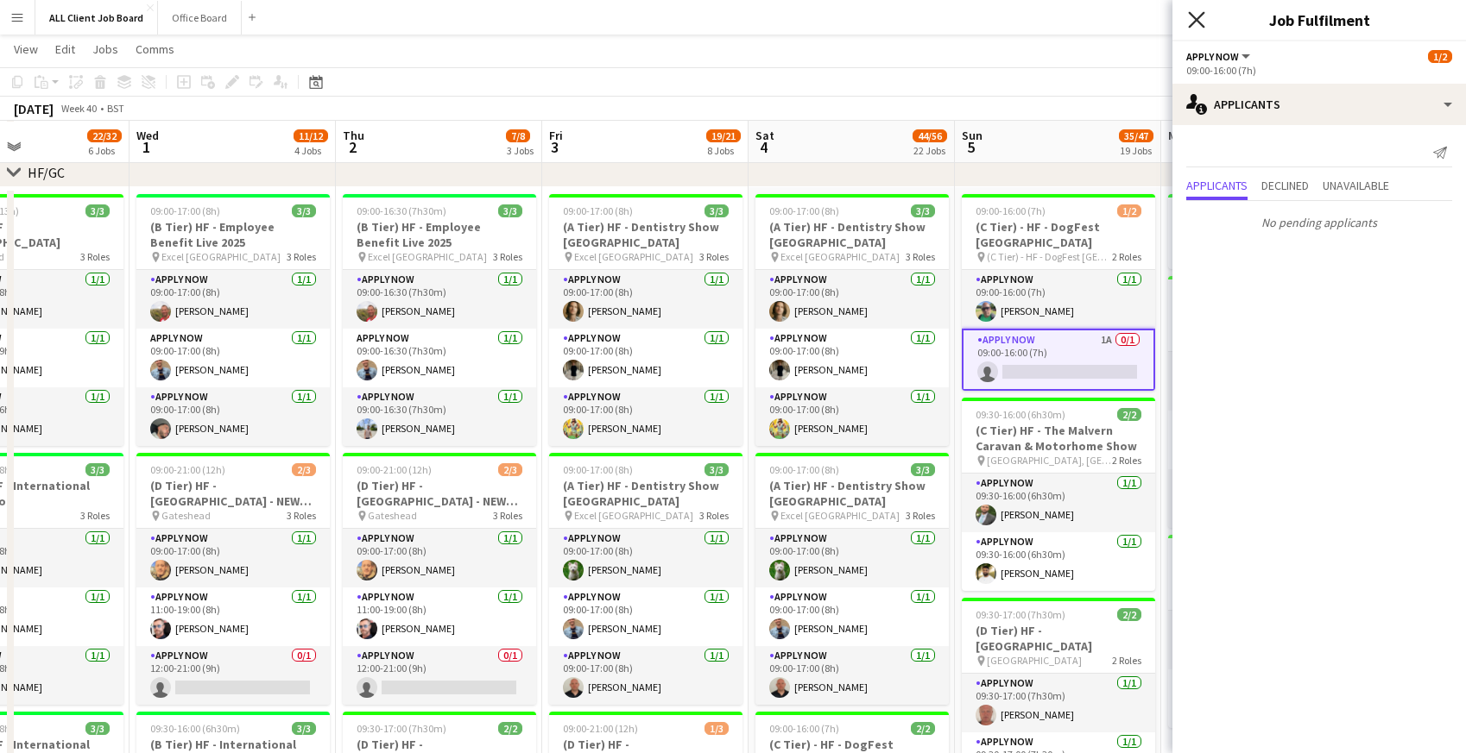
click at [1201, 19] on icon "Close pop-in" at bounding box center [1196, 19] width 16 height 16
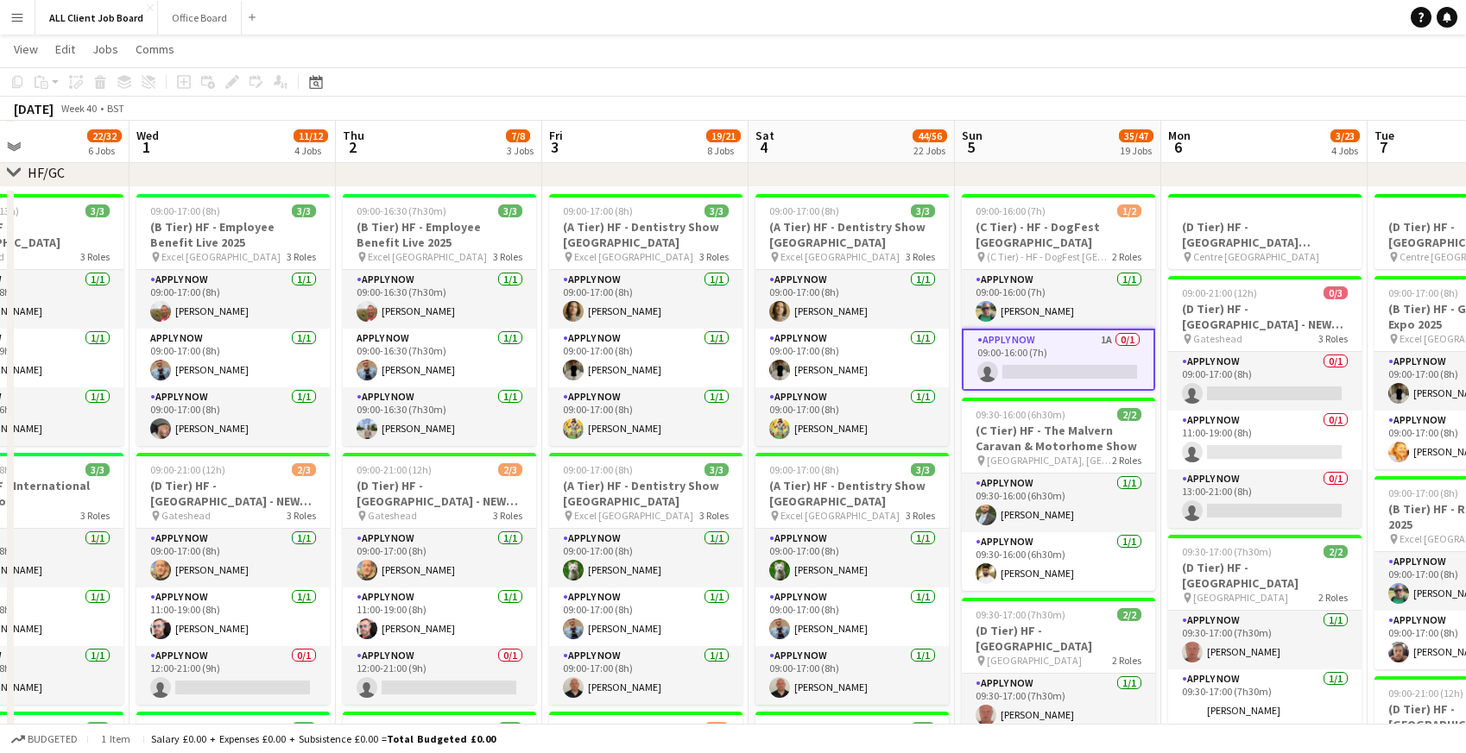
click at [1165, 12] on app-navbar "Menu Boards Boards Boards All jobs Status Workforce Workforce My Workforce Recr…" at bounding box center [733, 17] width 1466 height 35
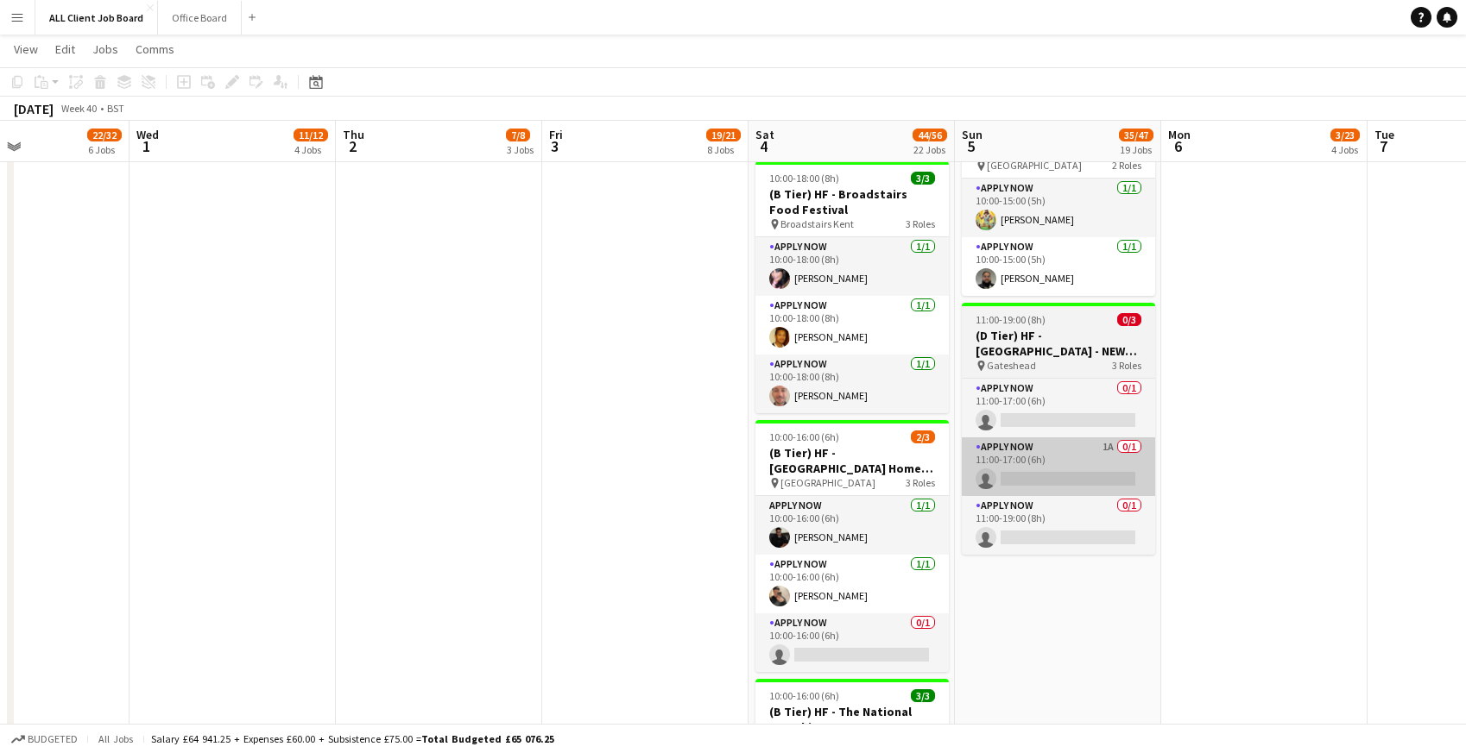
scroll to position [2203, 0]
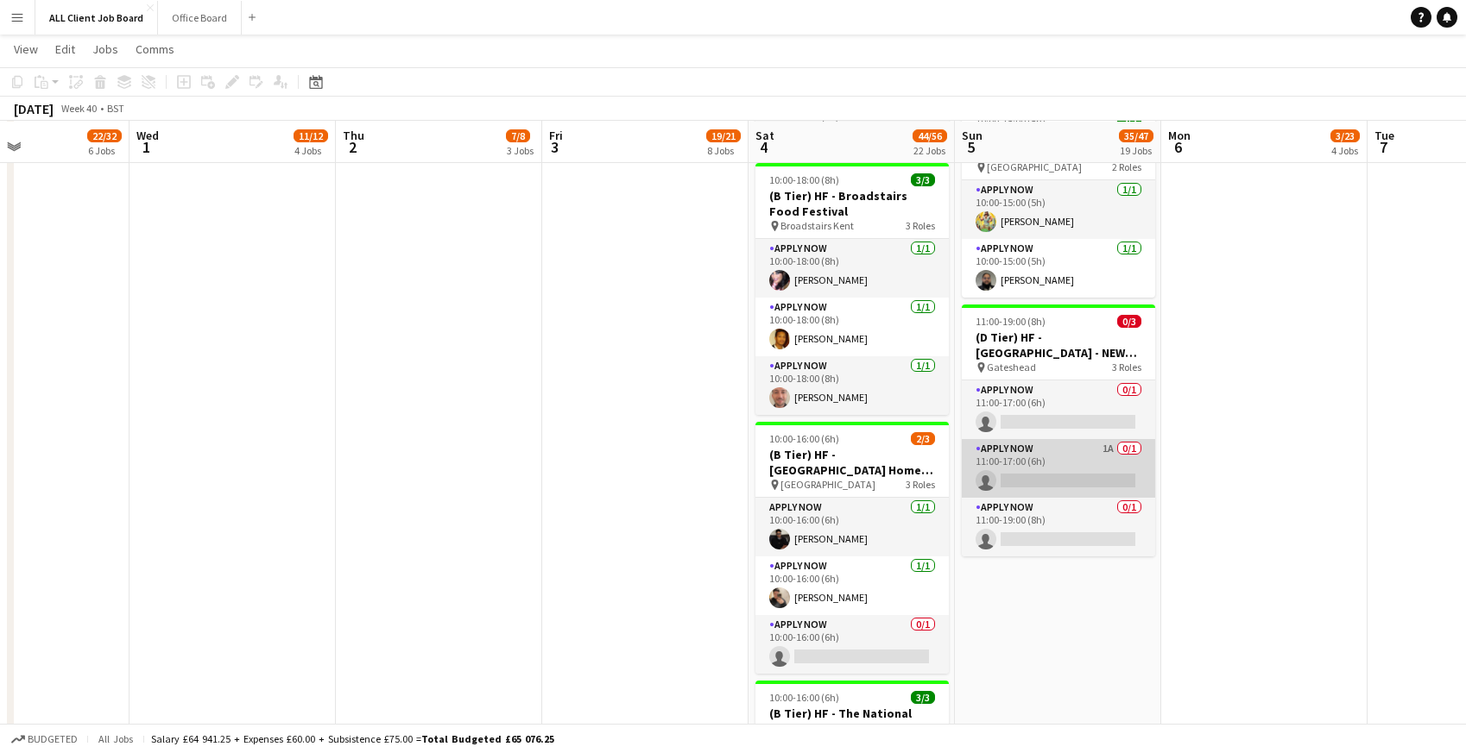
click at [1094, 450] on app-card-role "APPLY NOW 1A 0/1 11:00-17:00 (6h) single-neutral-actions" at bounding box center [1057, 468] width 193 height 59
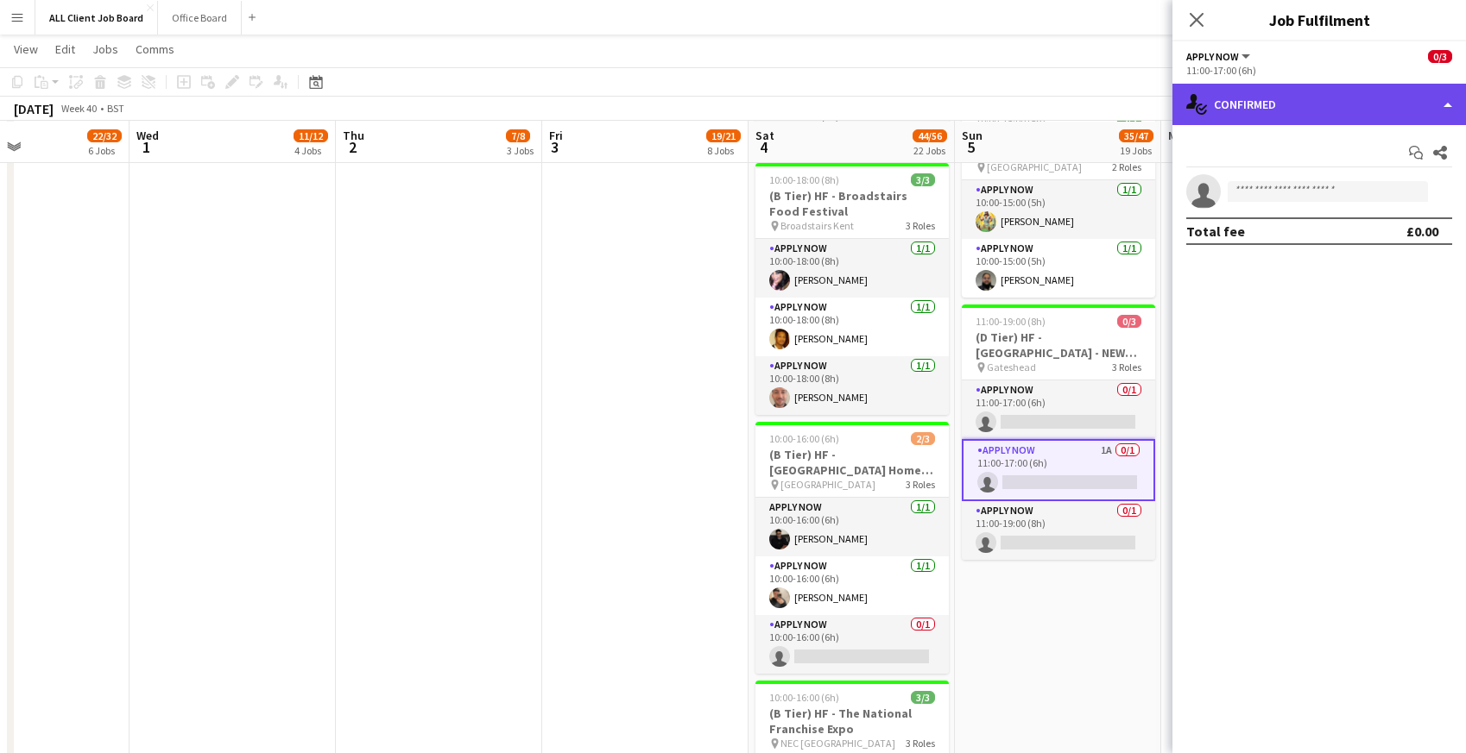
click at [1314, 104] on div "single-neutral-actions-check-2 Confirmed" at bounding box center [1318, 104] width 293 height 41
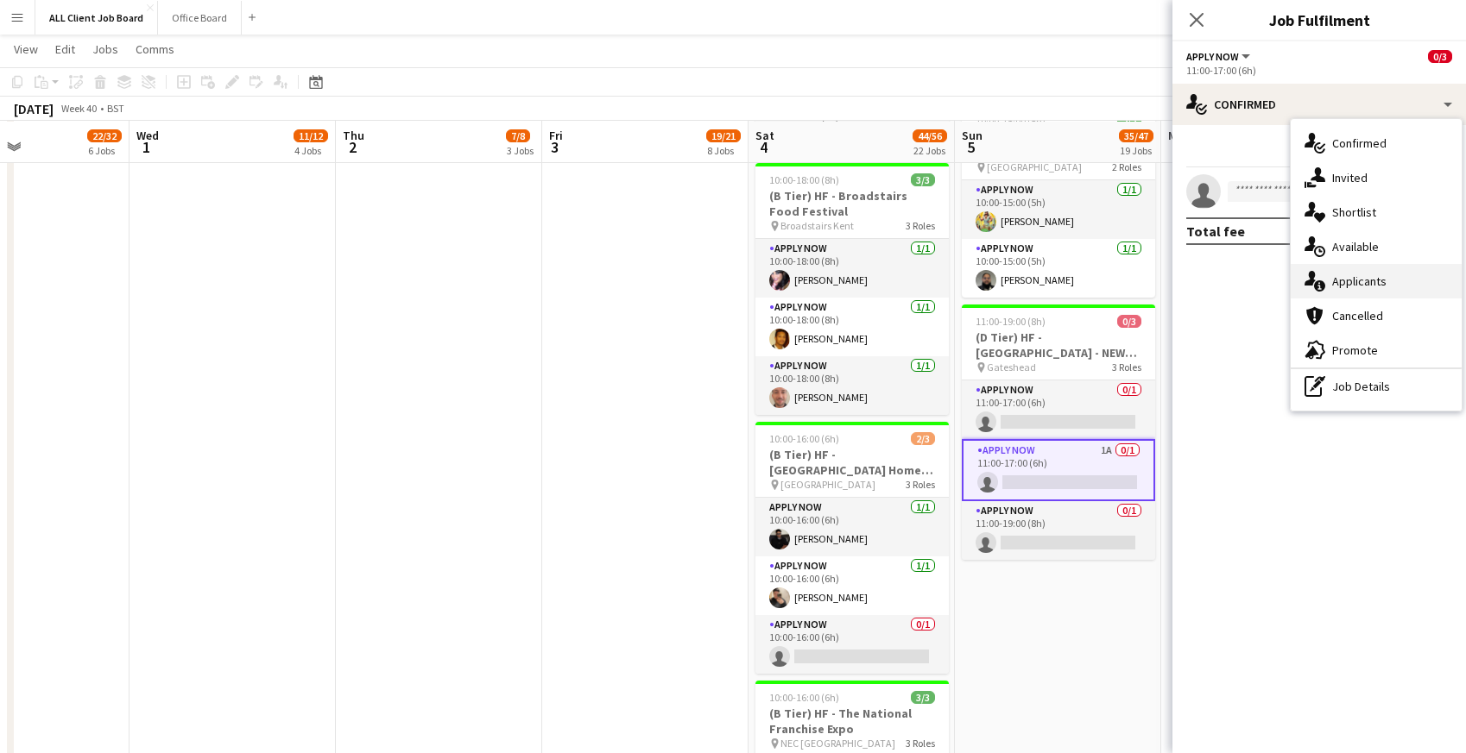
click at [1335, 288] on span "Applicants" at bounding box center [1359, 282] width 54 height 16
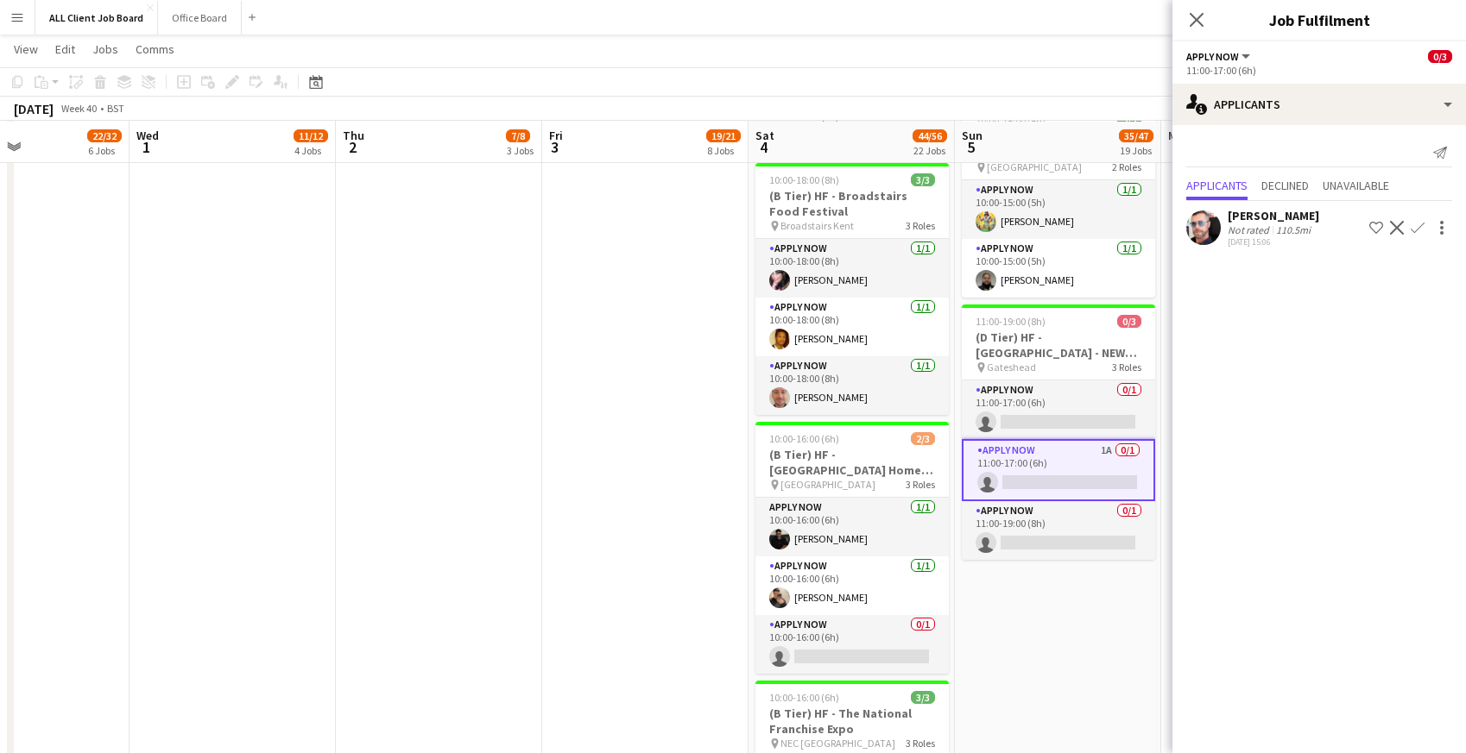
click at [1420, 226] on app-icon "Confirm" at bounding box center [1417, 228] width 14 height 14
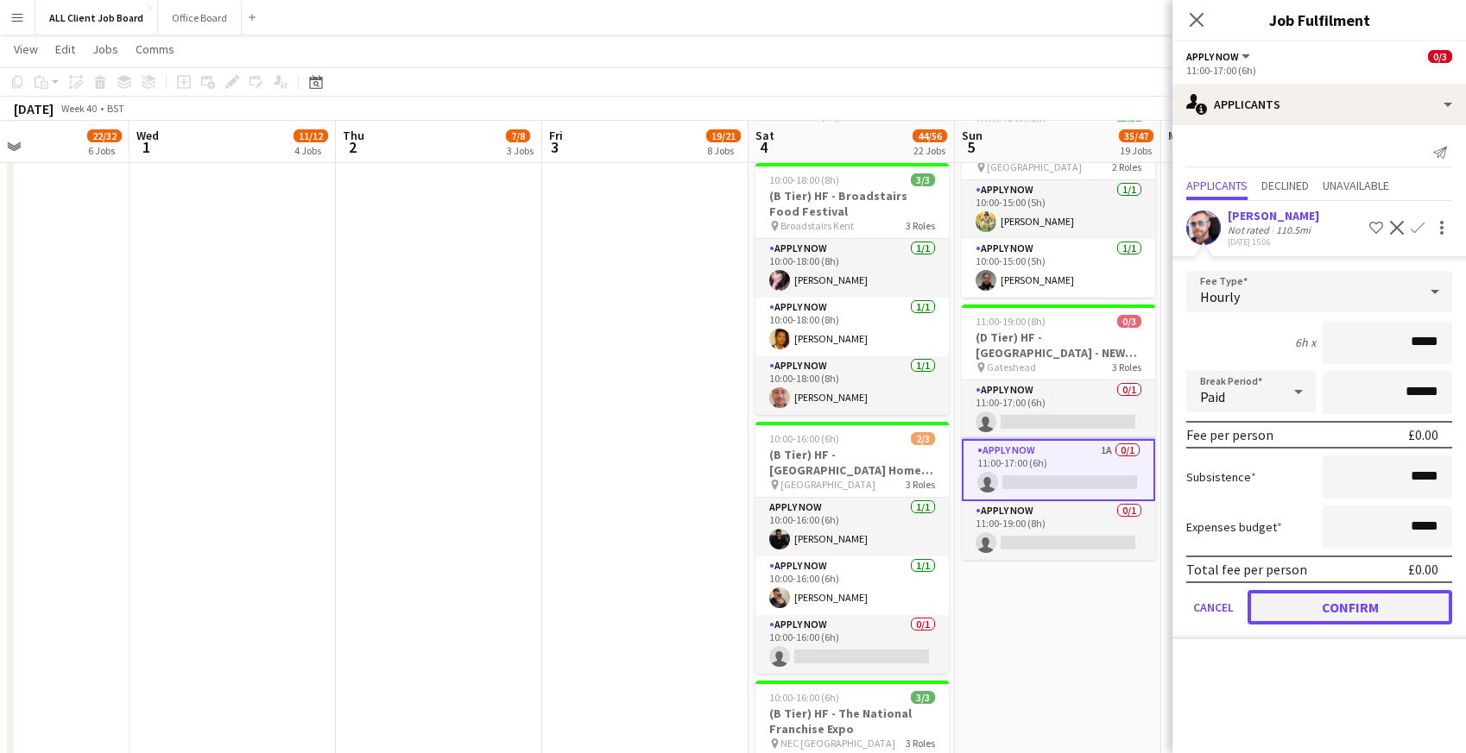
click at [1343, 603] on button "Confirm" at bounding box center [1349, 607] width 205 height 35
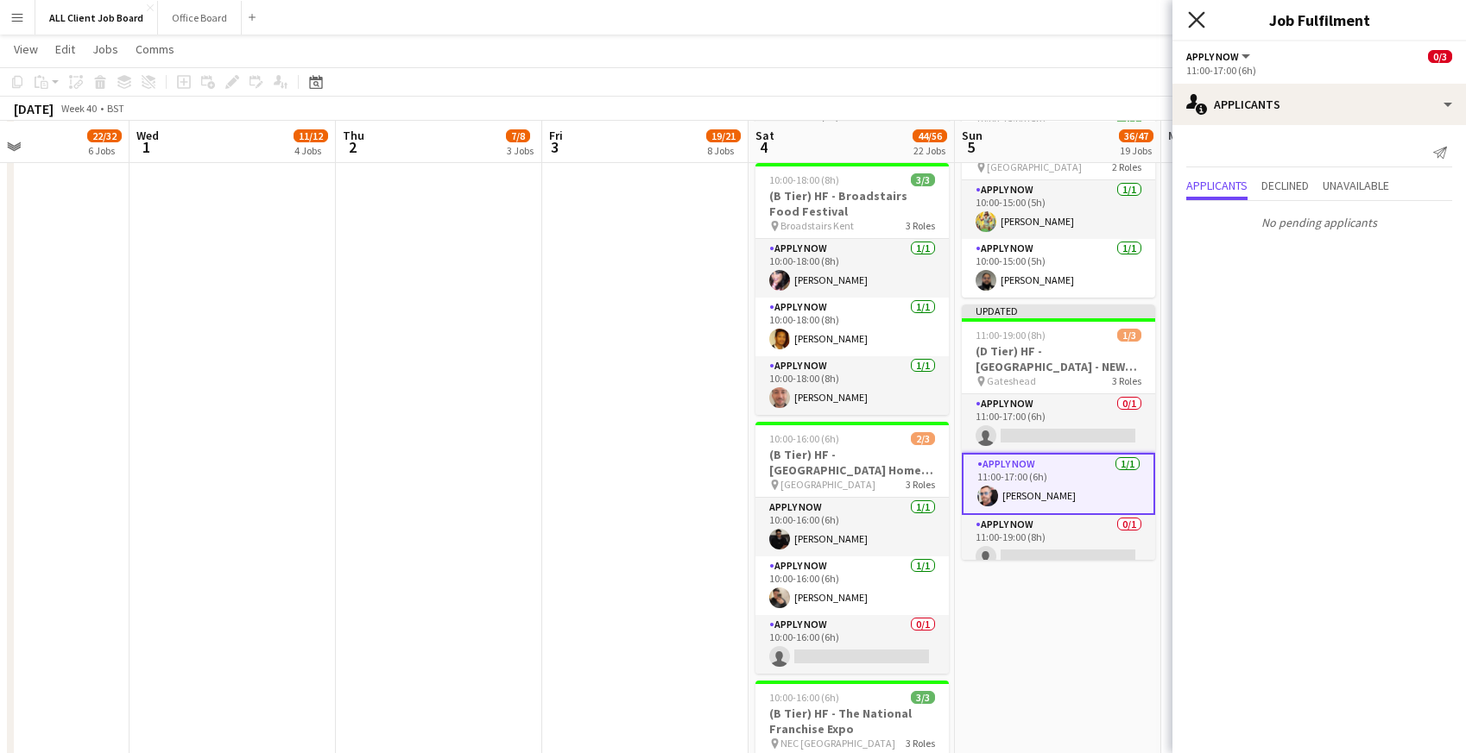
click at [1199, 18] on icon "Close pop-in" at bounding box center [1196, 19] width 16 height 16
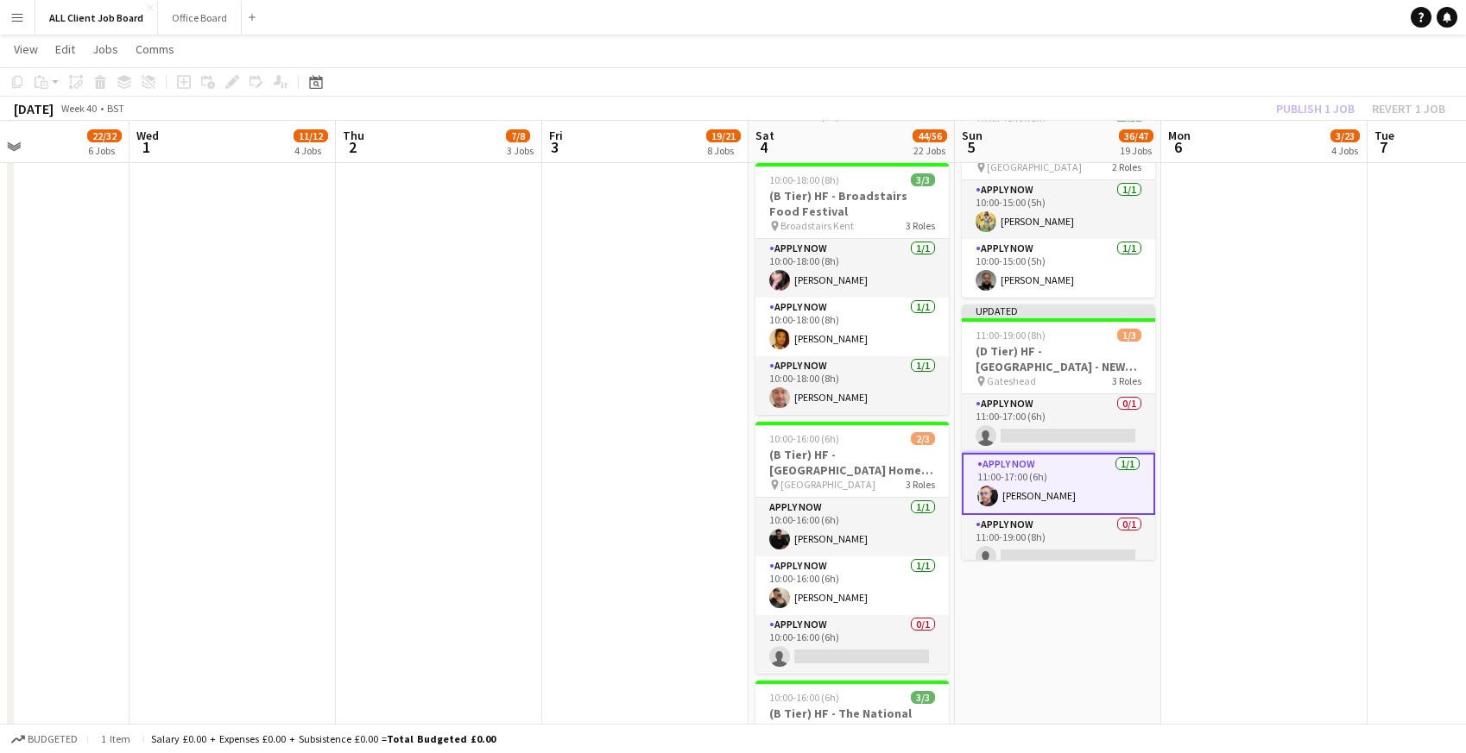
drag, startPoint x: 1165, startPoint y: 13, endPoint x: 1230, endPoint y: 60, distance: 80.3
click at [1165, 13] on app-navbar "Menu Boards Boards Boards All jobs Status Workforce Workforce My Workforce Recr…" at bounding box center [733, 17] width 1466 height 35
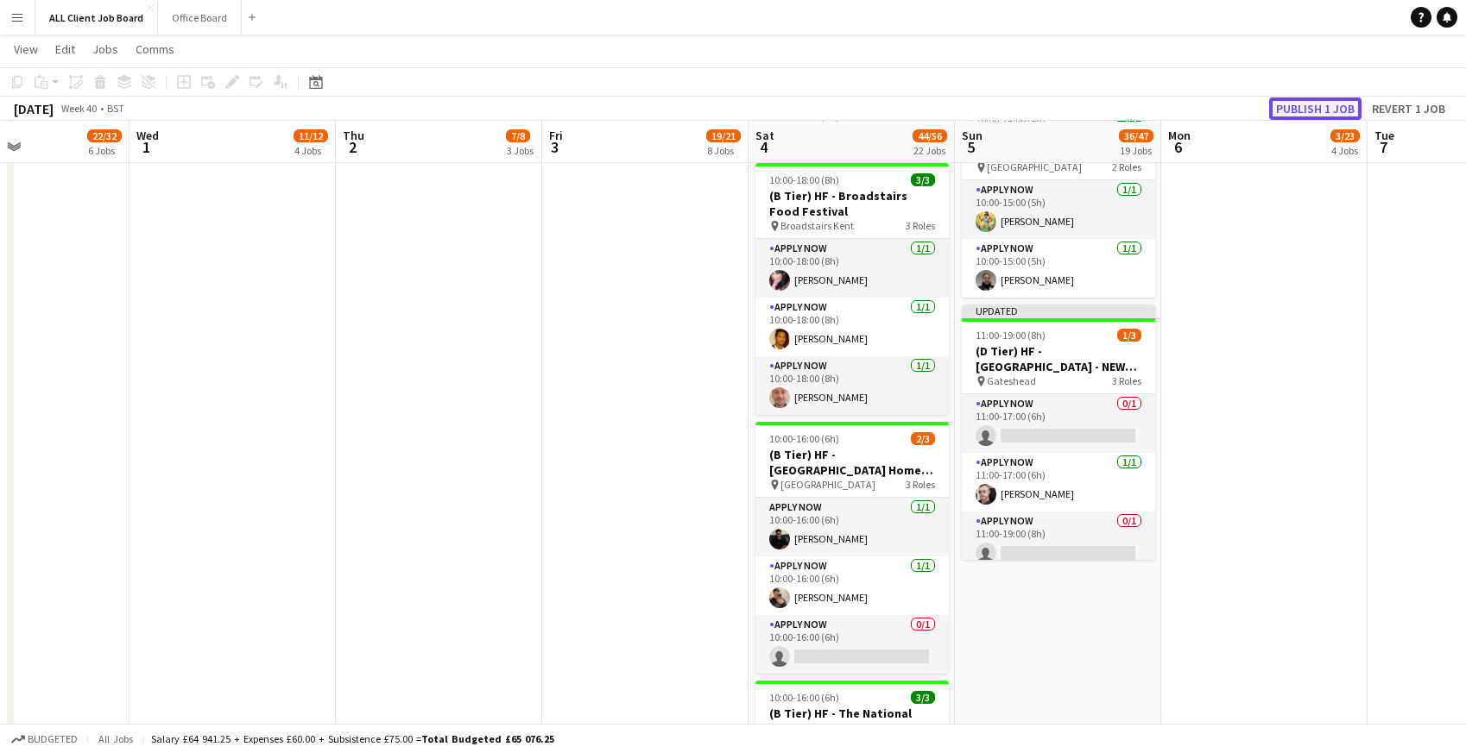
click at [1316, 108] on button "Publish 1 job" at bounding box center [1315, 109] width 92 height 22
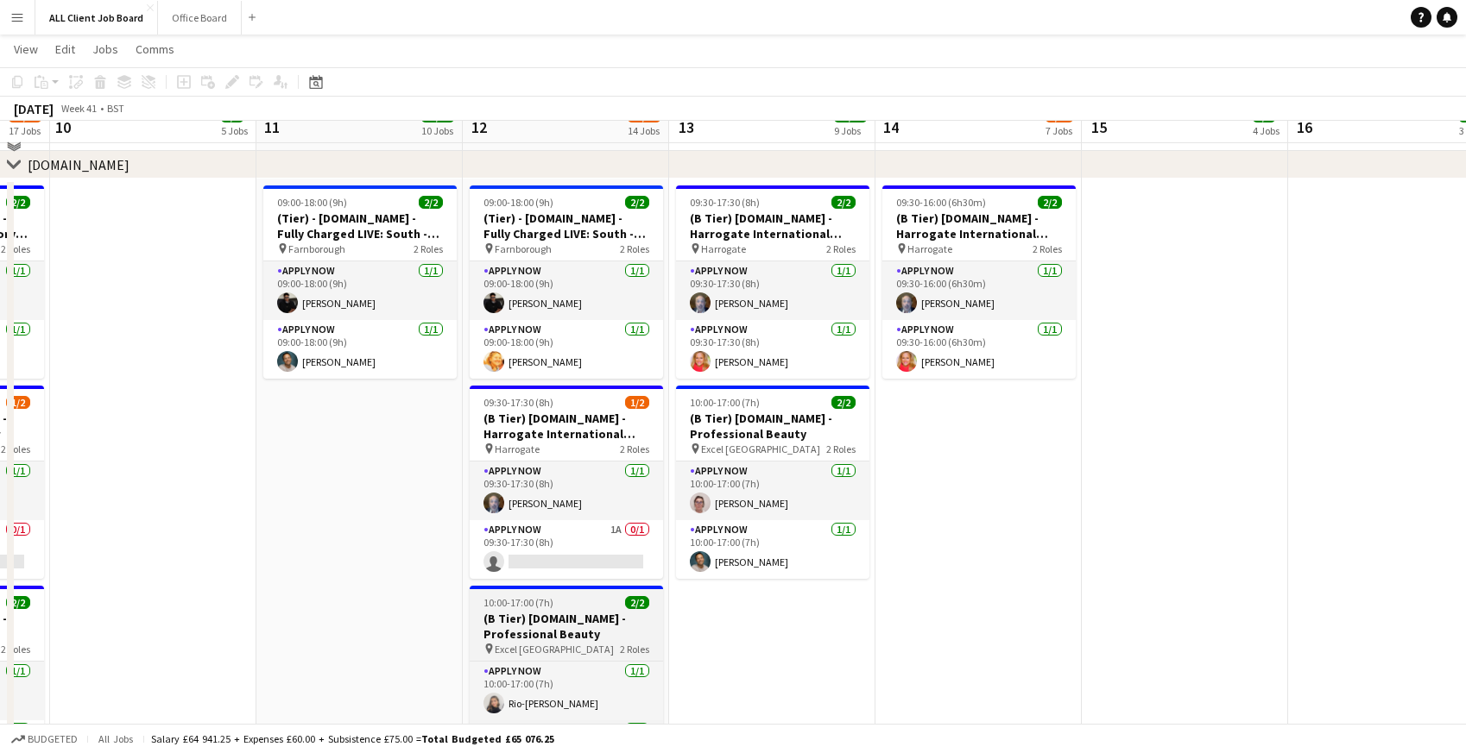
scroll to position [4497, 0]
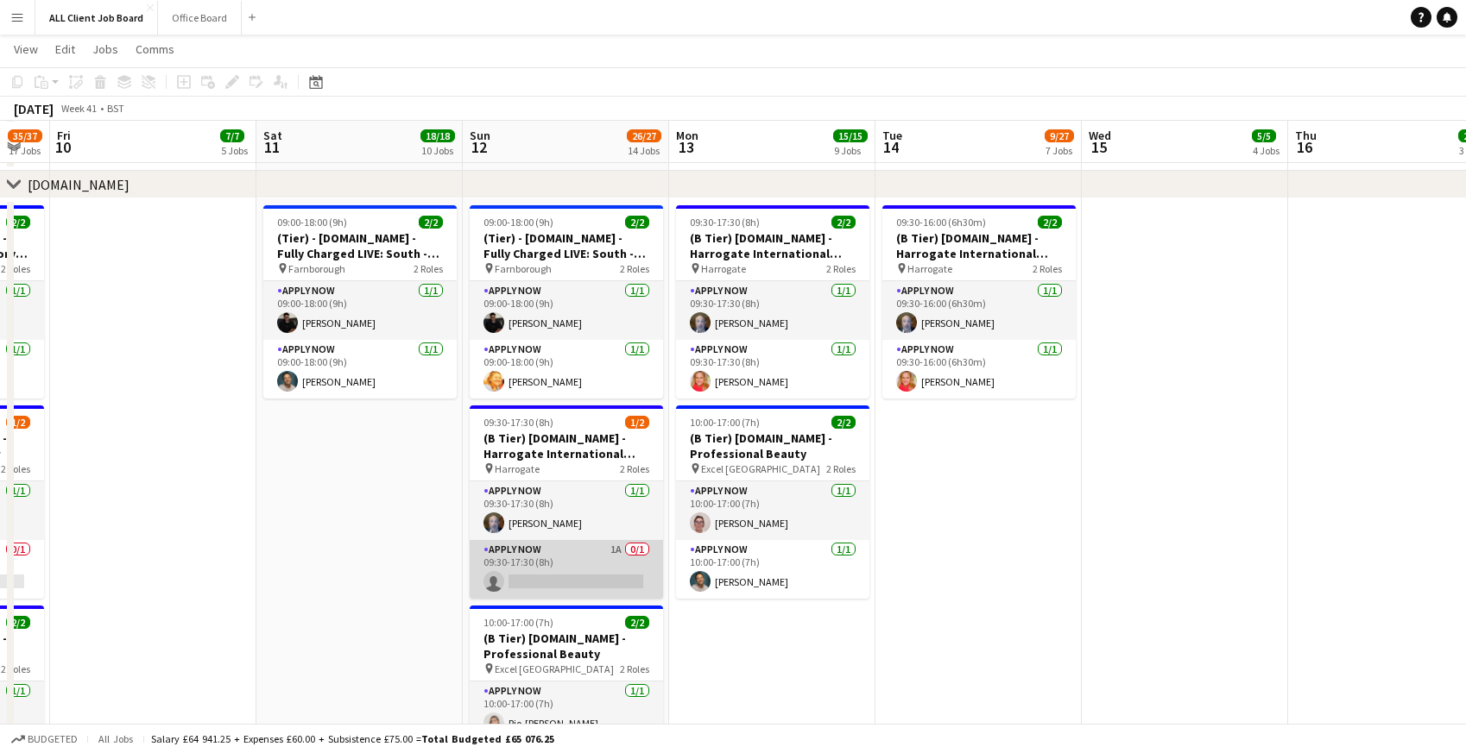
click at [613, 566] on app-card-role "APPLY NOW 1A 0/1 09:30-17:30 (8h) single-neutral-actions" at bounding box center [566, 569] width 193 height 59
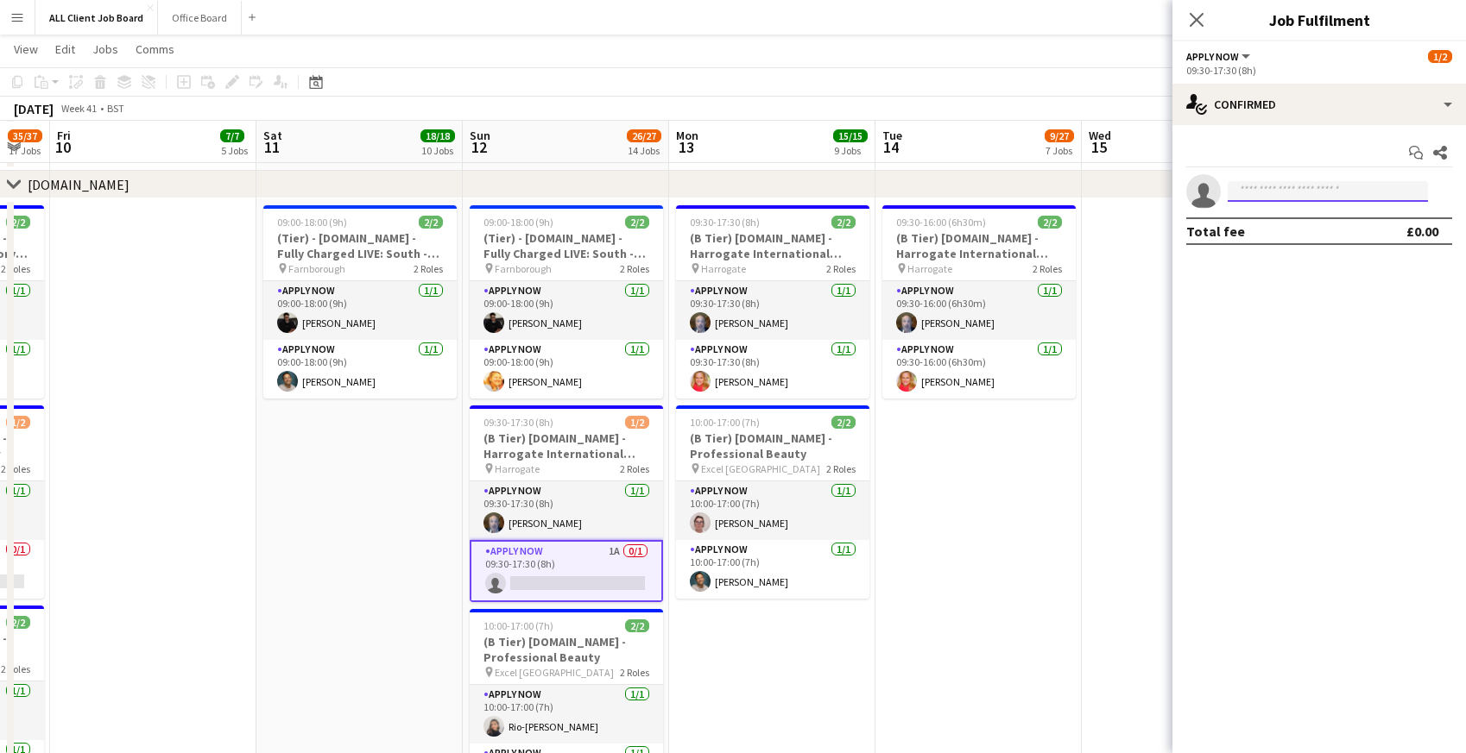
click at [1283, 195] on input at bounding box center [1327, 191] width 200 height 21
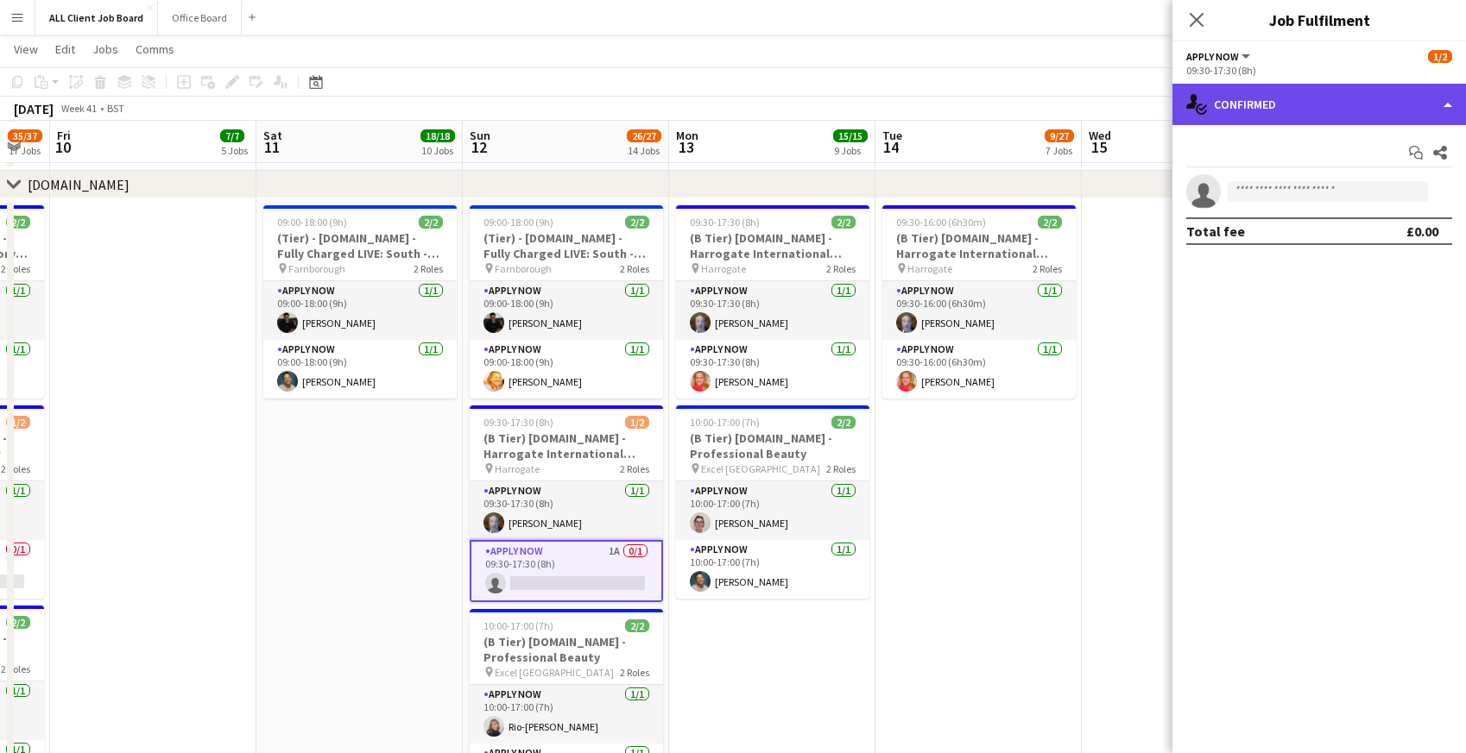
click at [1279, 110] on div "single-neutral-actions-check-2 Confirmed" at bounding box center [1318, 104] width 293 height 41
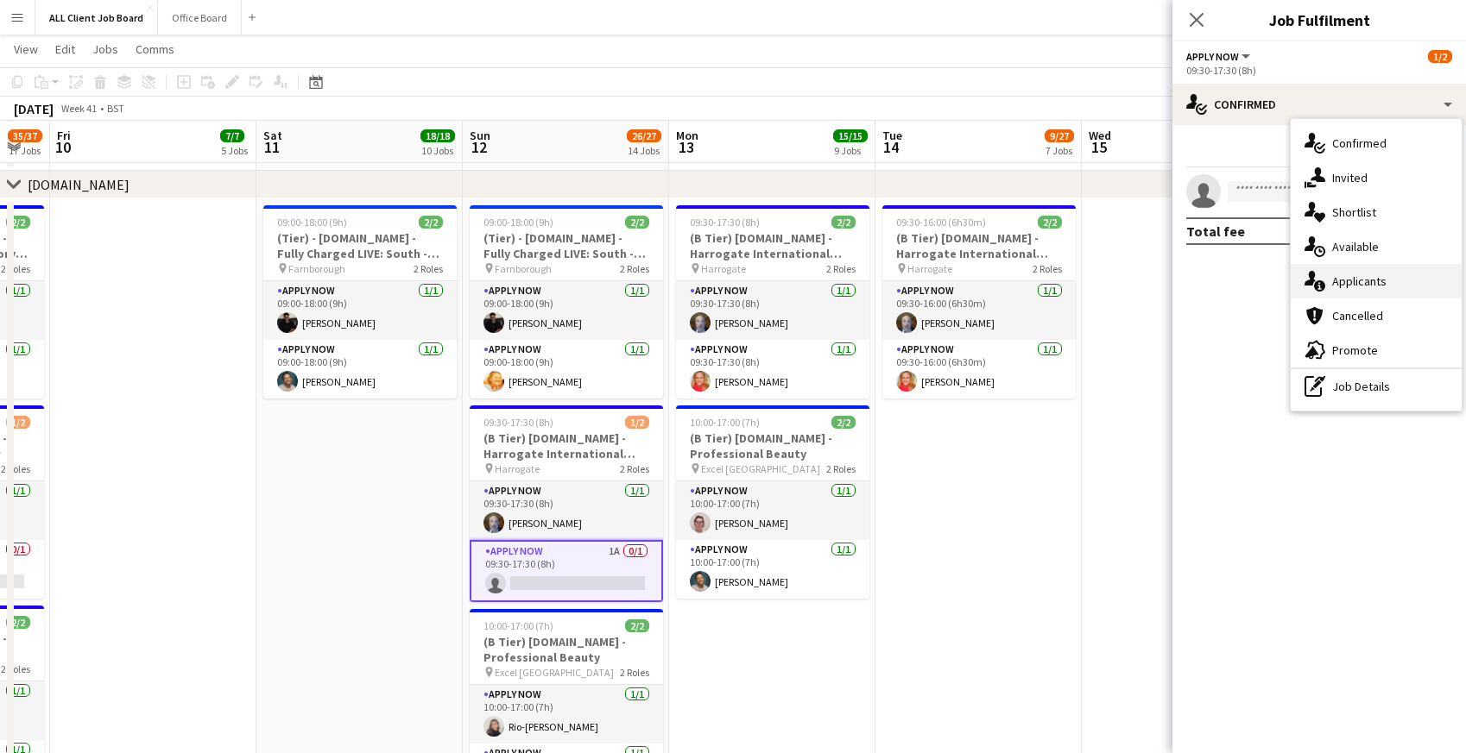
click at [1328, 286] on div "single-neutral-actions-information Applicants" at bounding box center [1375, 281] width 171 height 35
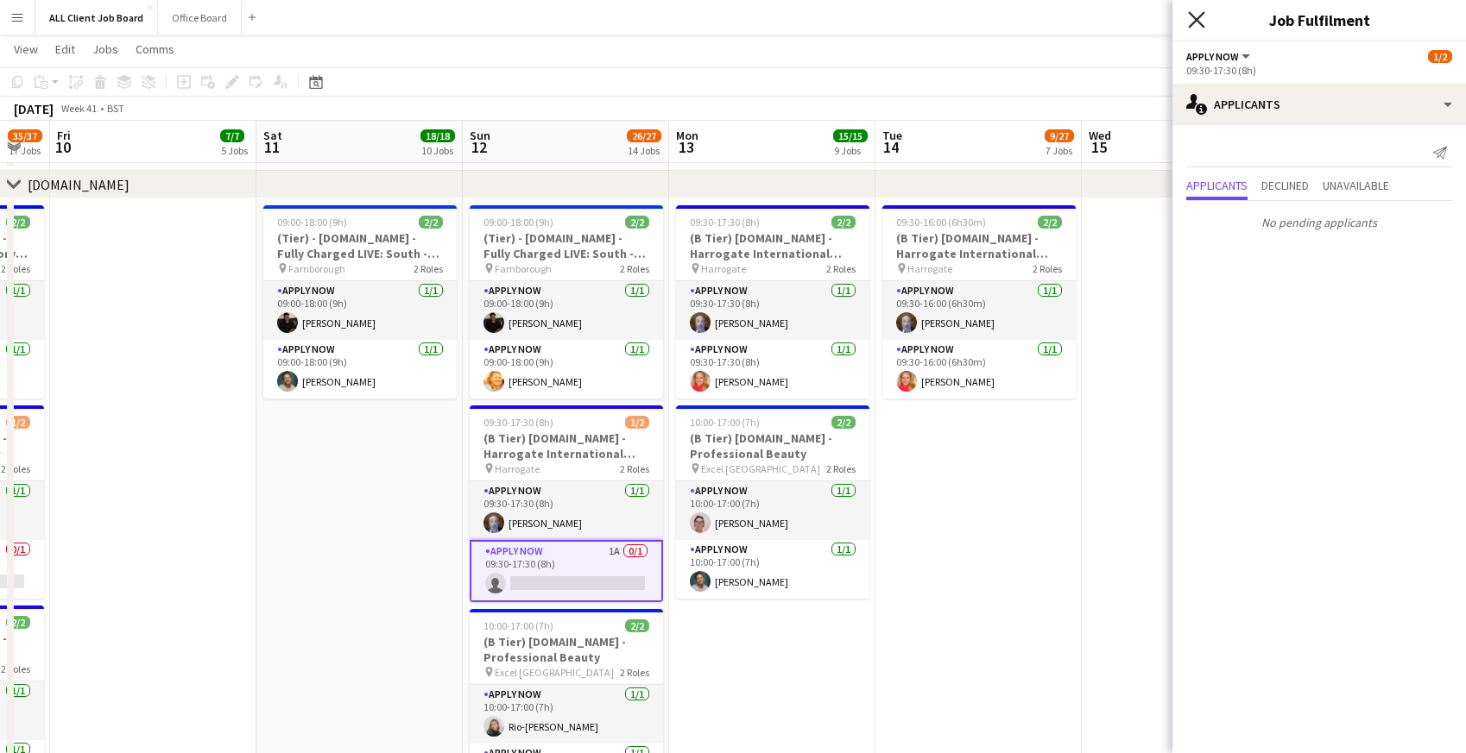
click at [1196, 16] on icon "Close pop-in" at bounding box center [1196, 19] width 16 height 16
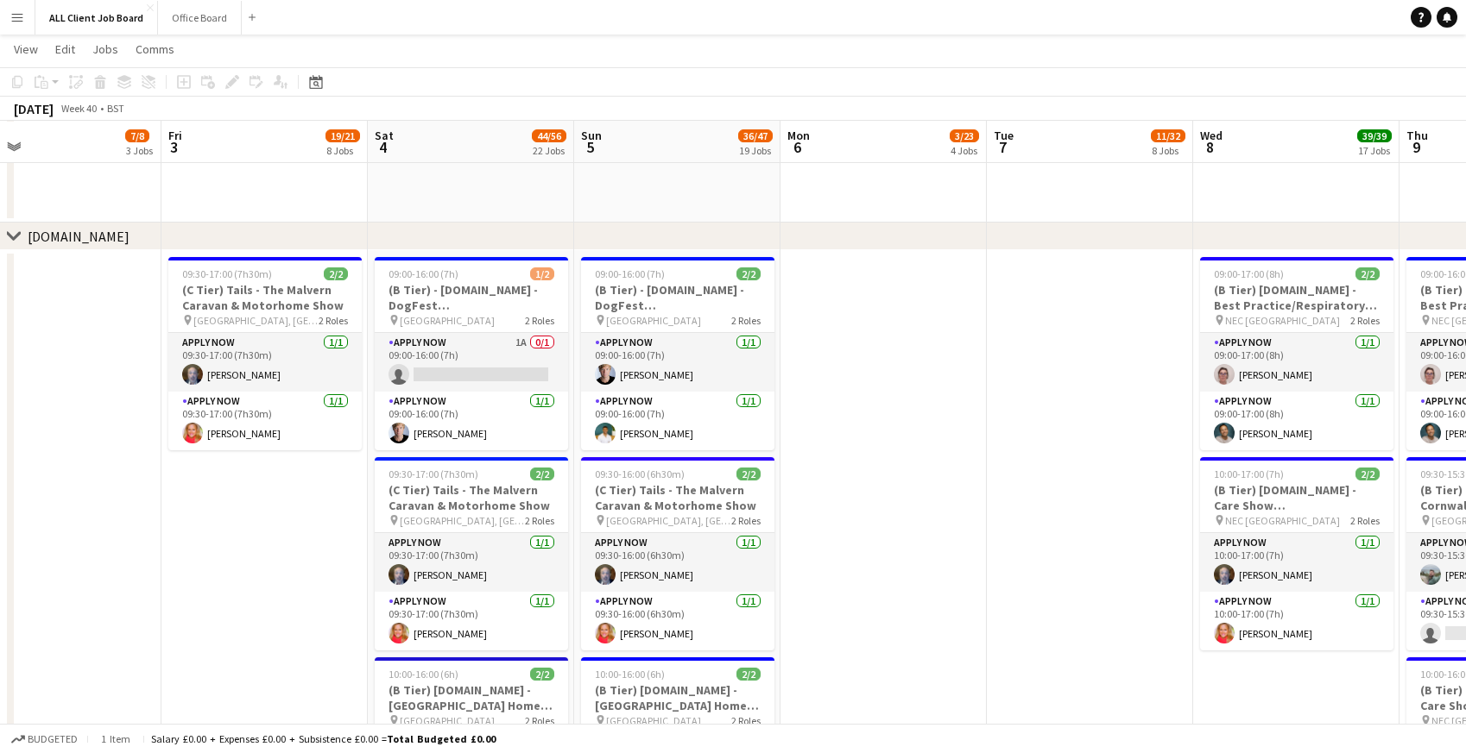
scroll to position [0, 456]
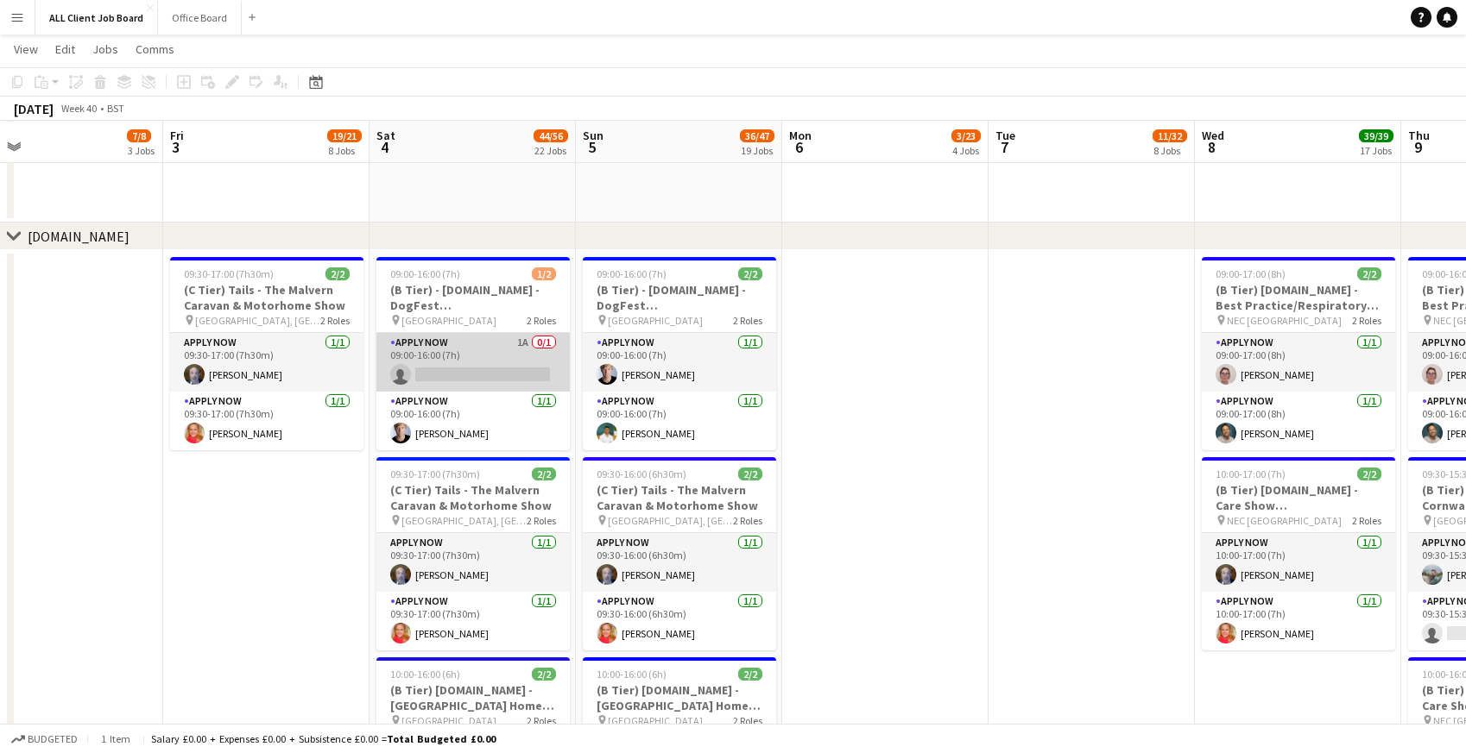
click at [466, 371] on app-card-role "APPLY NOW 1A 0/1 09:00-16:00 (7h) single-neutral-actions" at bounding box center [472, 362] width 193 height 59
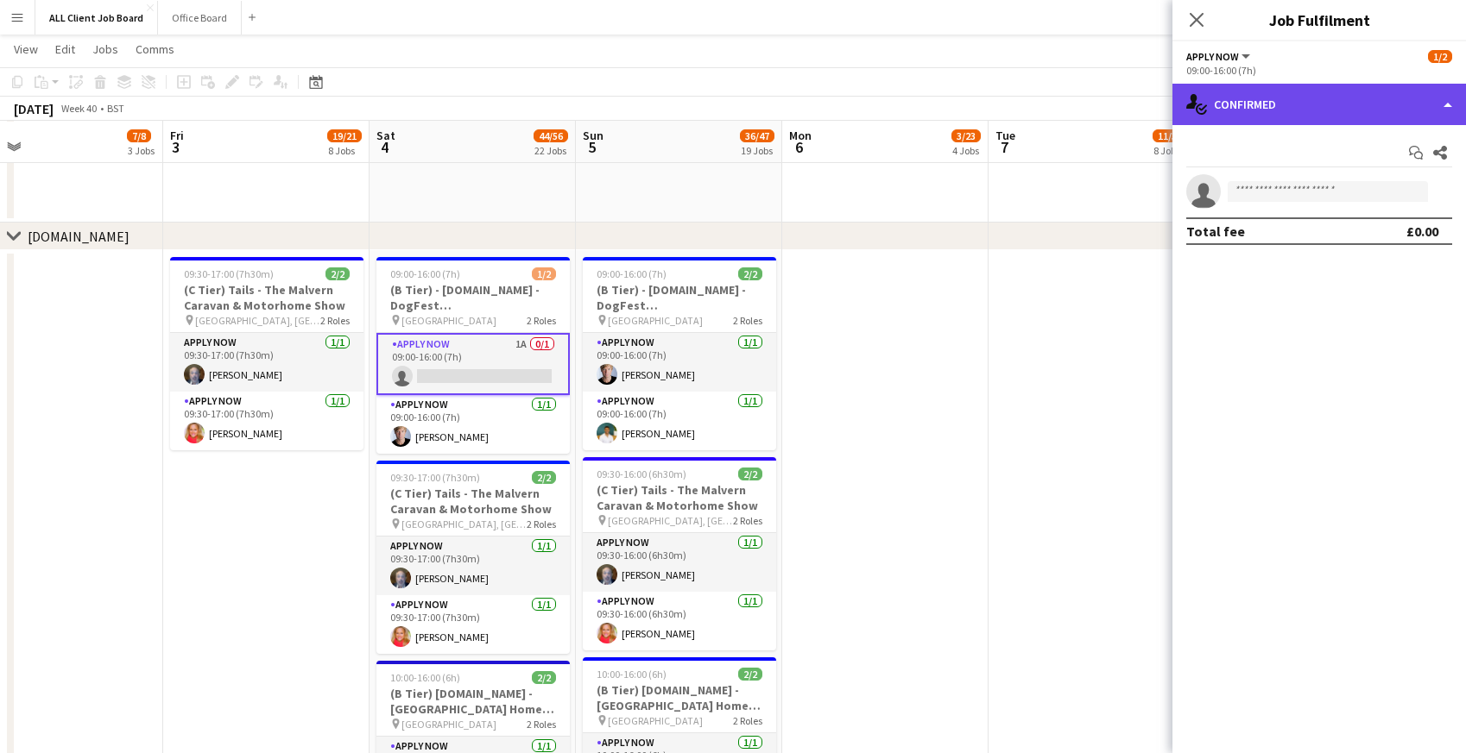
click at [1243, 100] on div "single-neutral-actions-check-2 Confirmed" at bounding box center [1318, 104] width 293 height 41
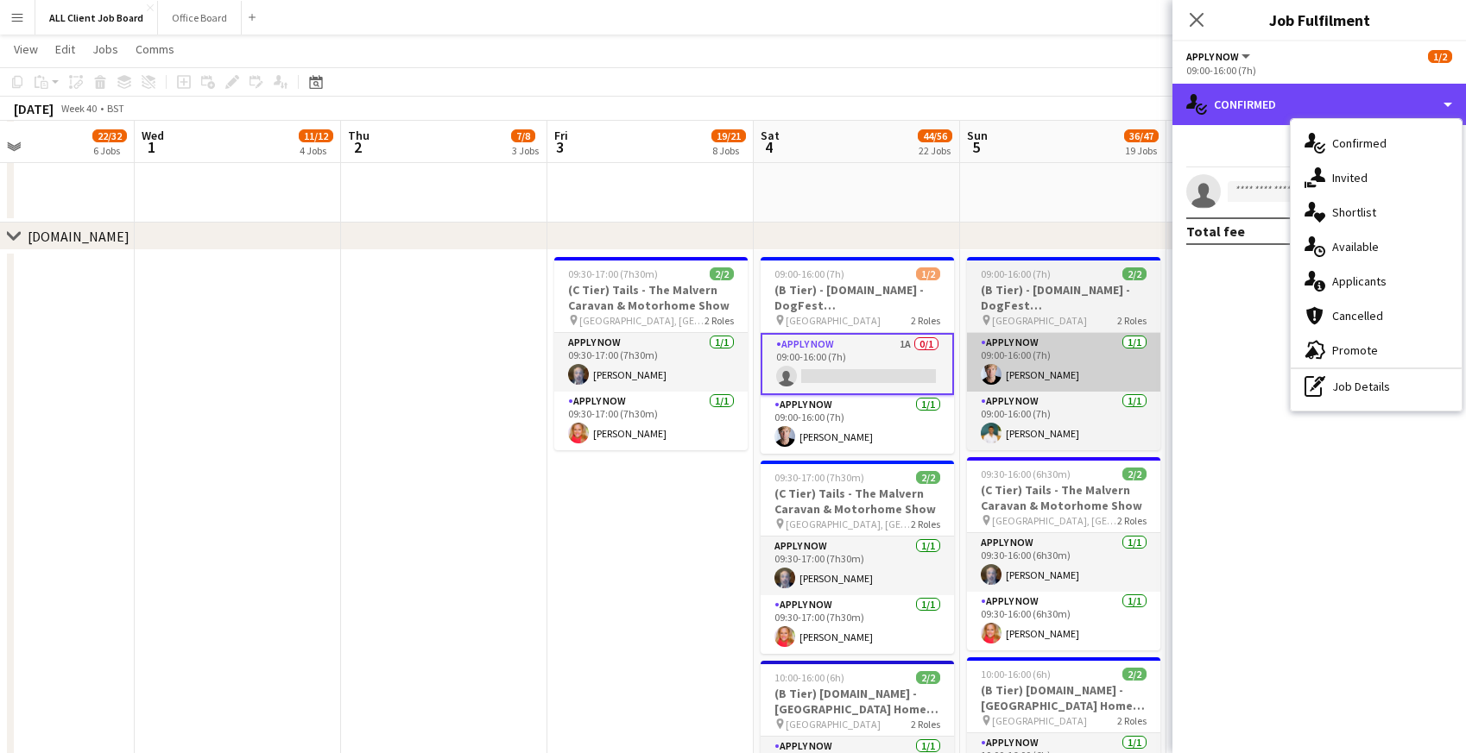
scroll to position [0, 422]
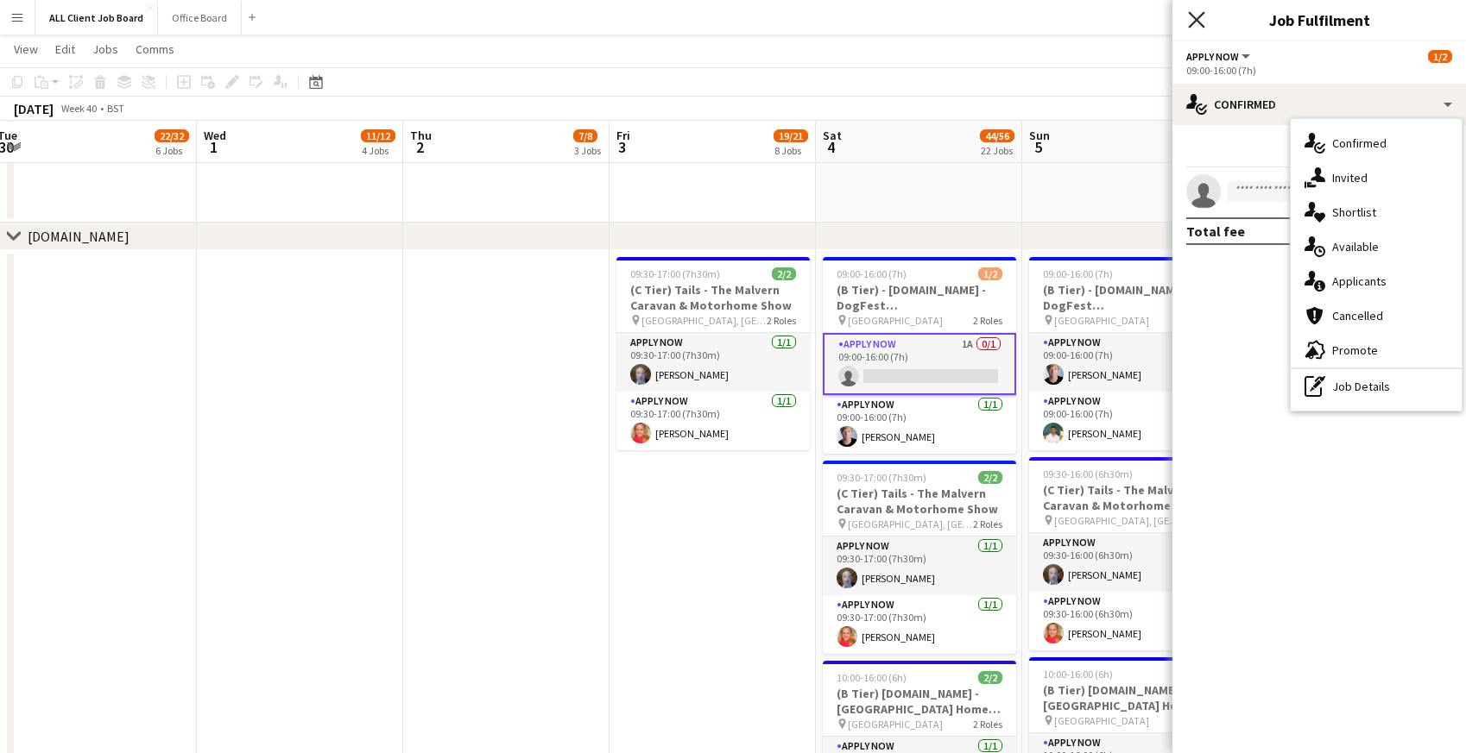
click at [1194, 16] on icon "Close pop-in" at bounding box center [1196, 19] width 16 height 16
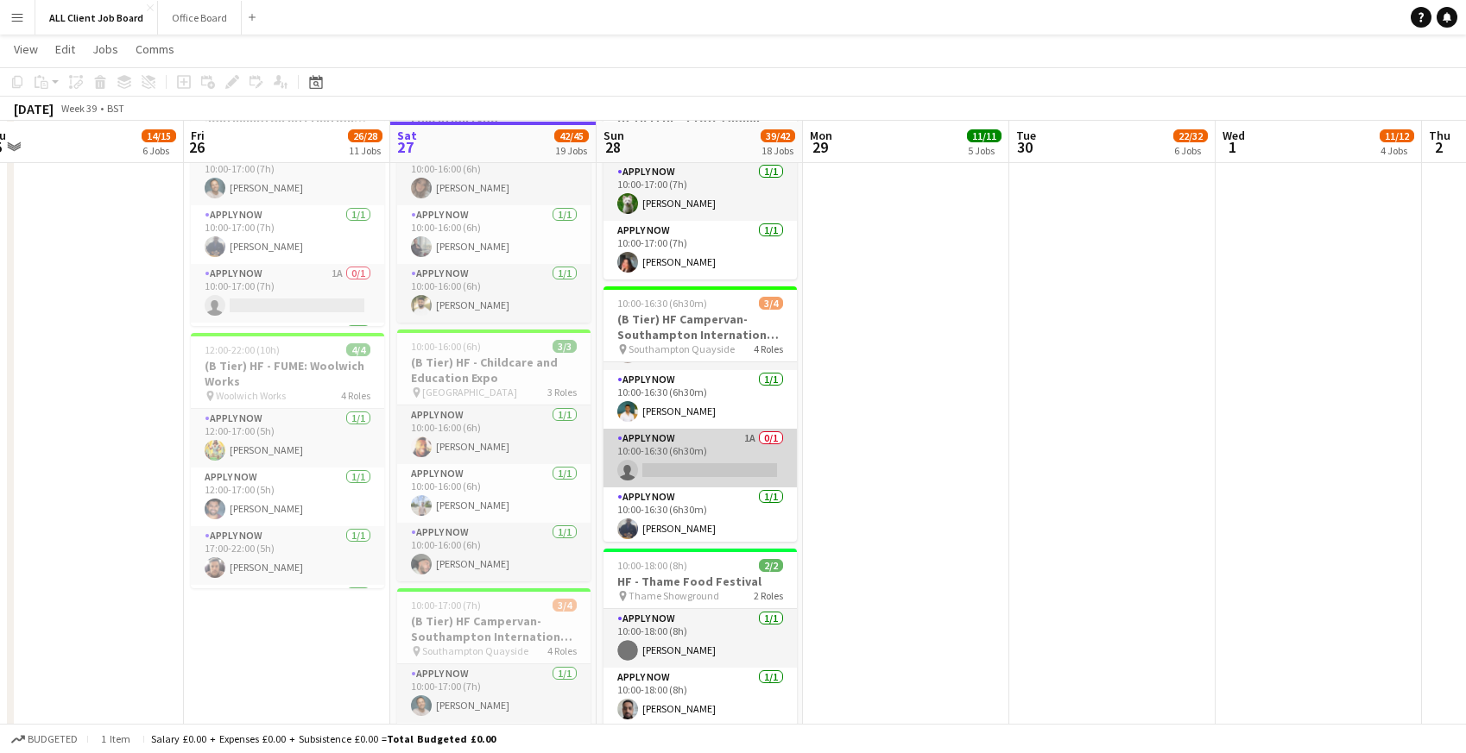
scroll to position [55, 0]
click at [697, 451] on app-card-role "APPLY NOW 1A 0/1 10:00-16:30 (6h30m) single-neutral-actions" at bounding box center [699, 454] width 193 height 59
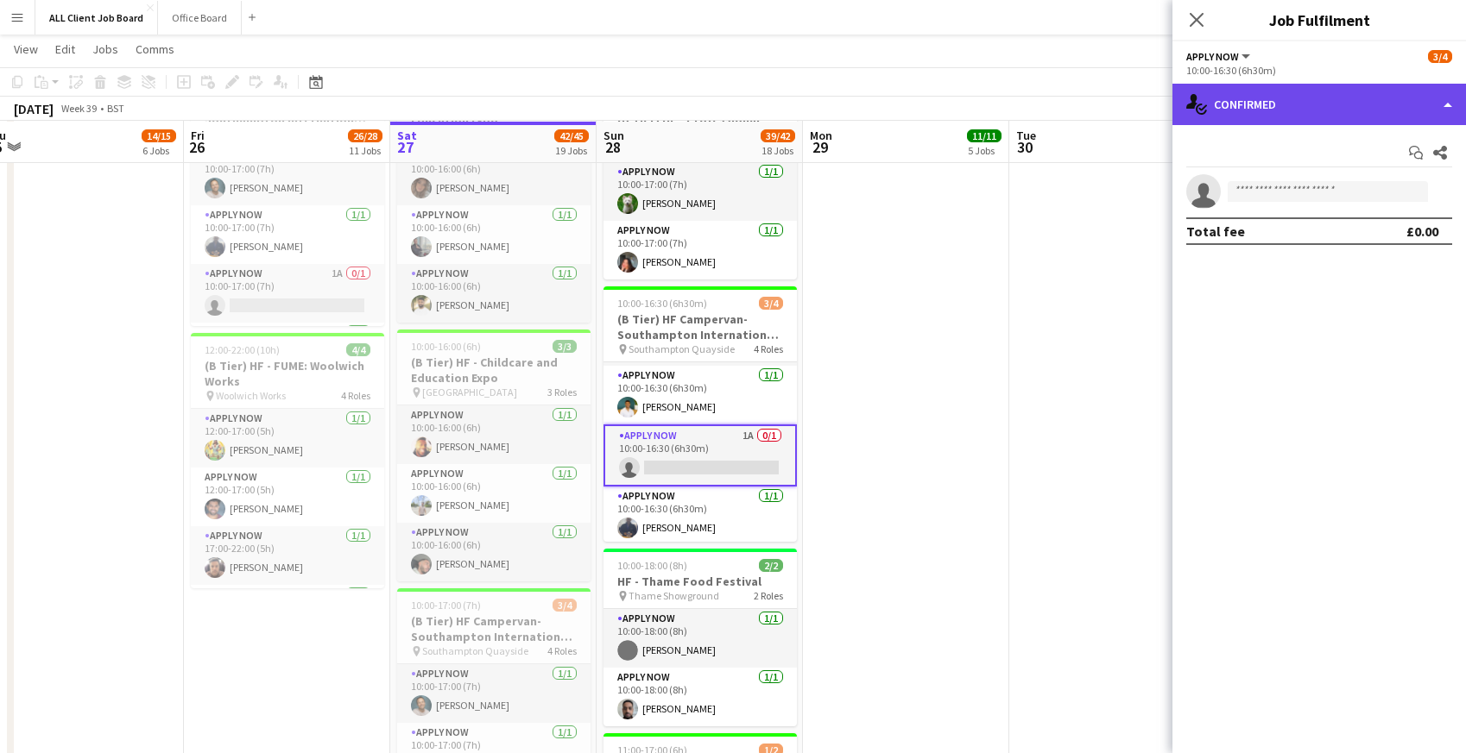
click at [1286, 112] on div "single-neutral-actions-check-2 Confirmed" at bounding box center [1318, 104] width 293 height 41
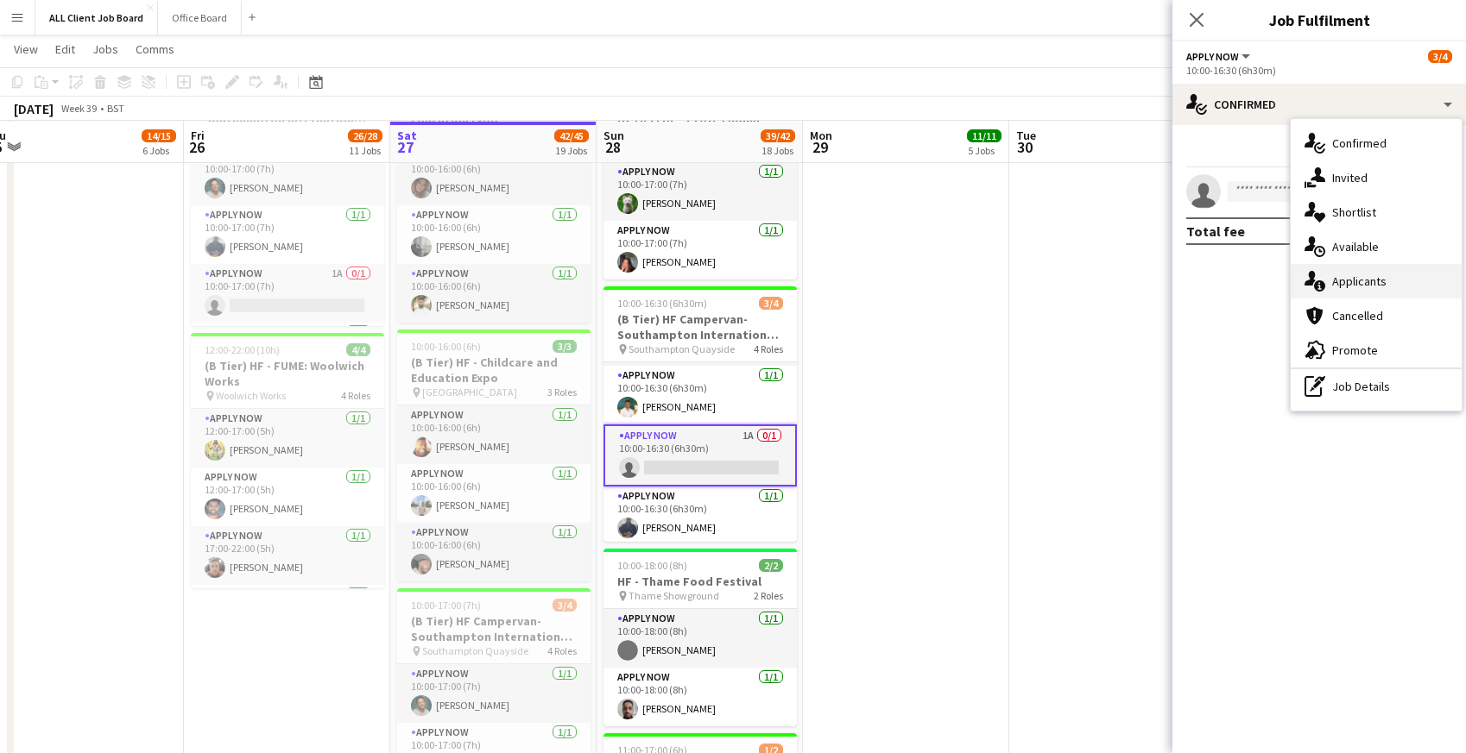
click at [1329, 282] on div "single-neutral-actions-information Applicants" at bounding box center [1375, 281] width 171 height 35
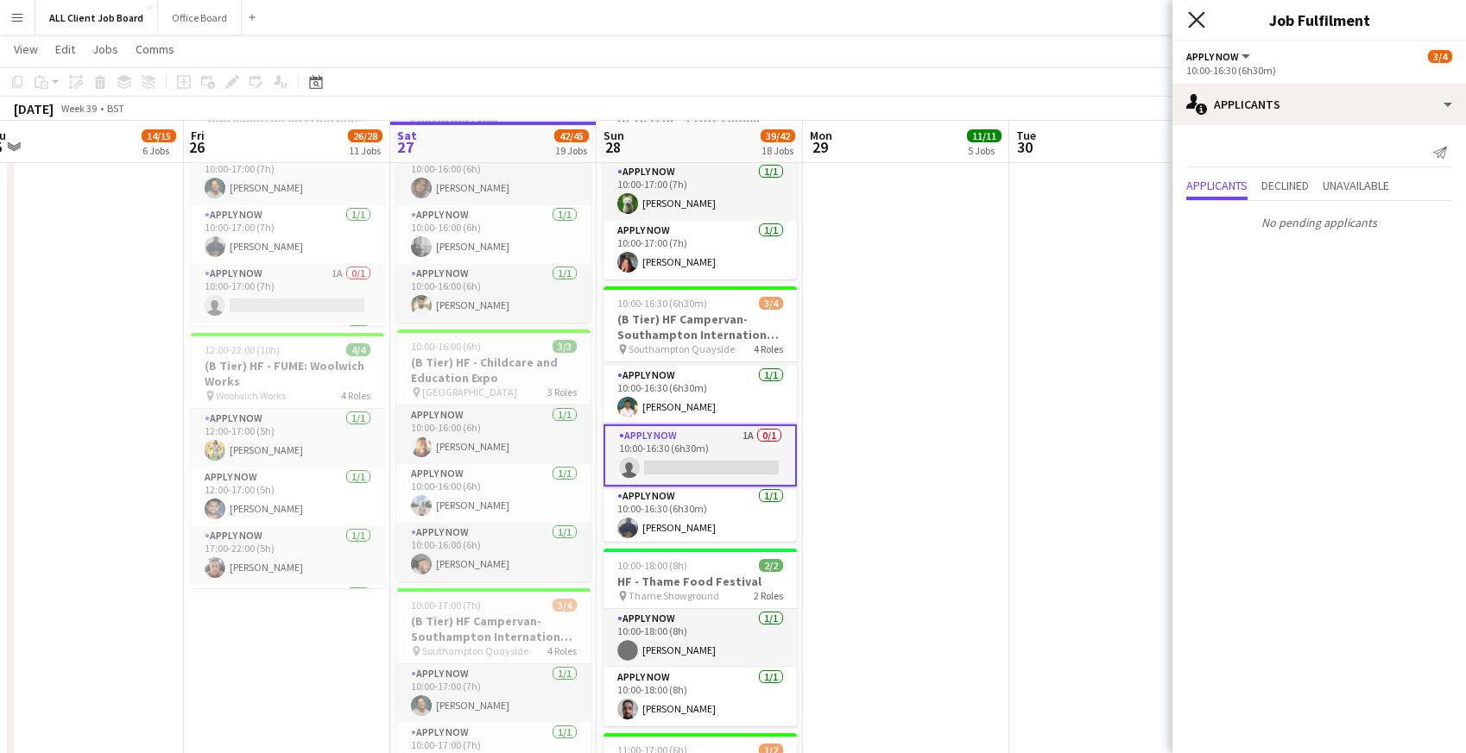
click at [1201, 19] on icon "Close pop-in" at bounding box center [1196, 19] width 16 height 16
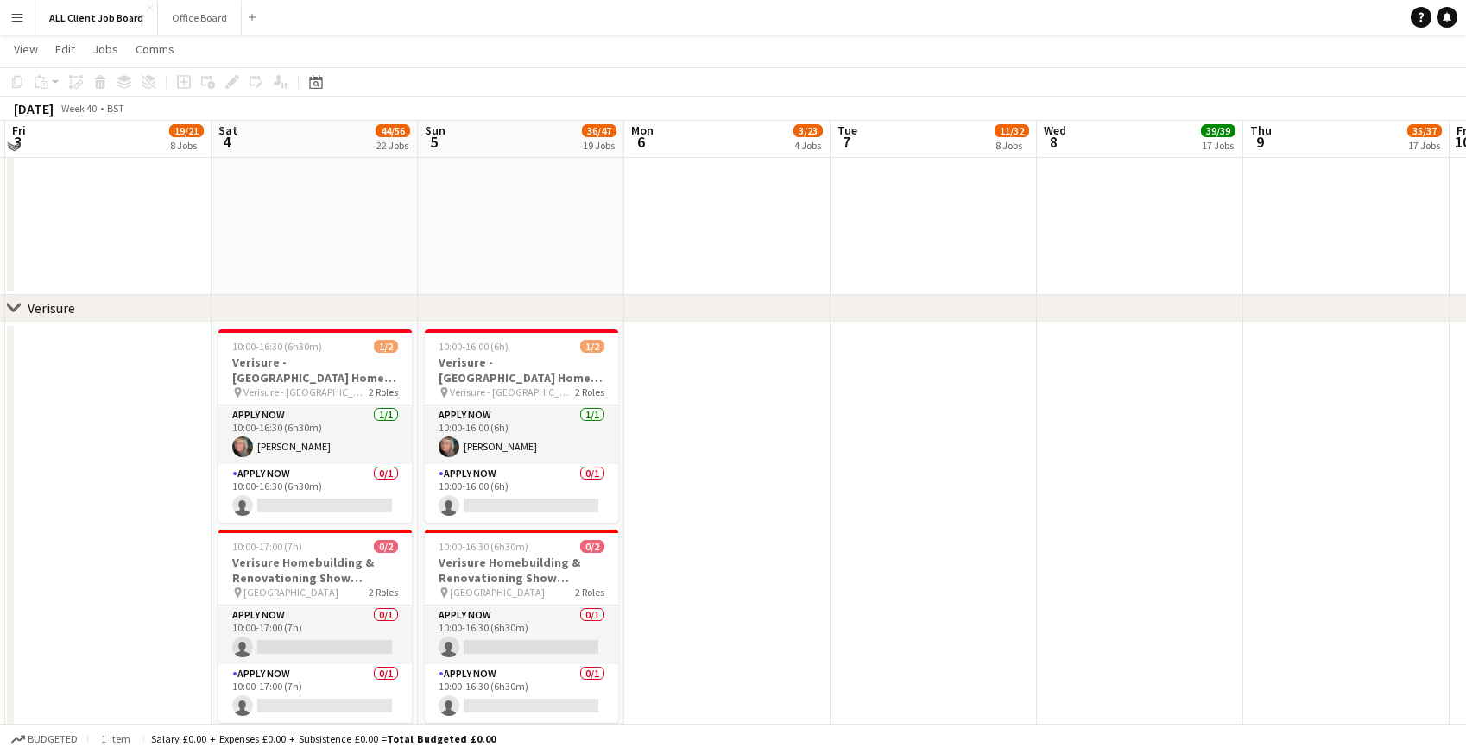
scroll to position [5450, 0]
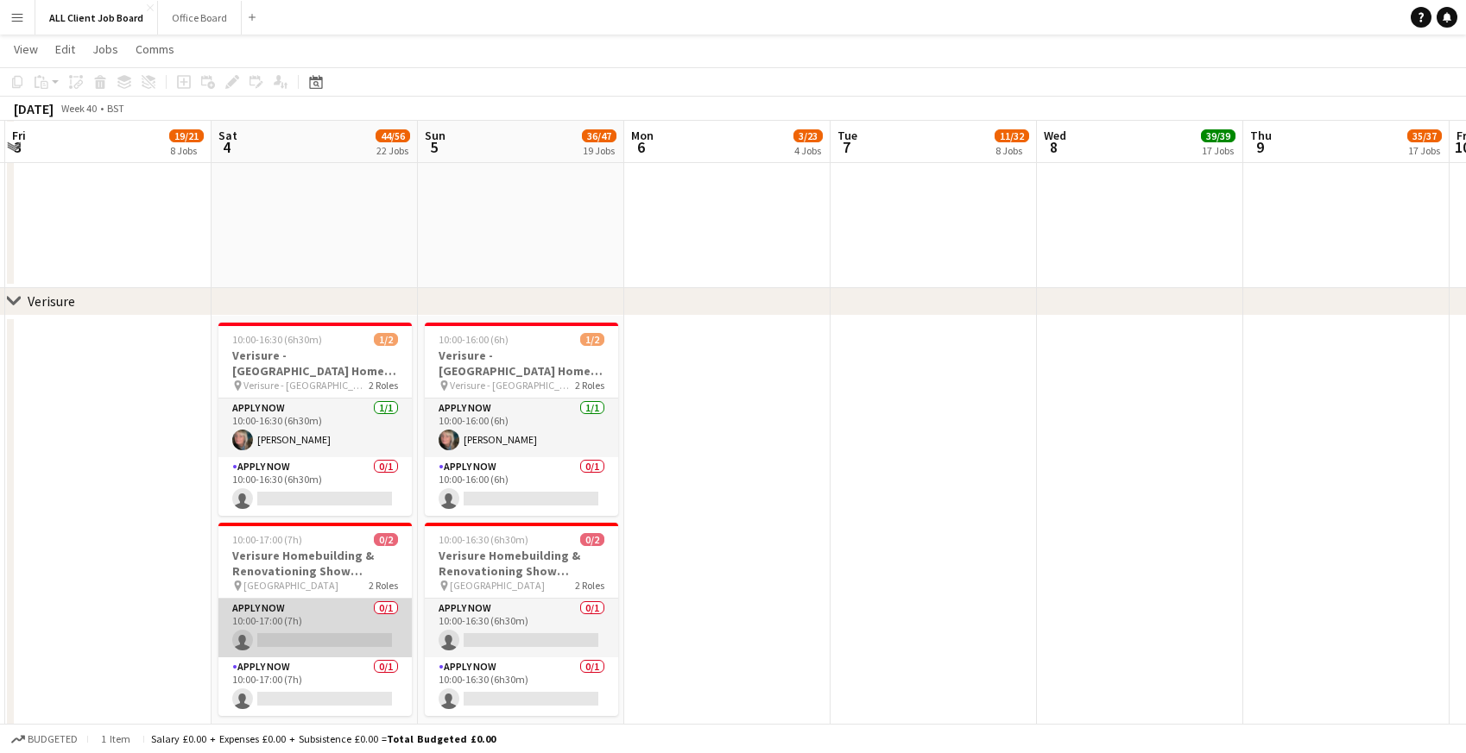
click at [274, 634] on app-card-role "APPLY NOW 0/1 10:00-17:00 (7h) single-neutral-actions" at bounding box center [314, 628] width 193 height 59
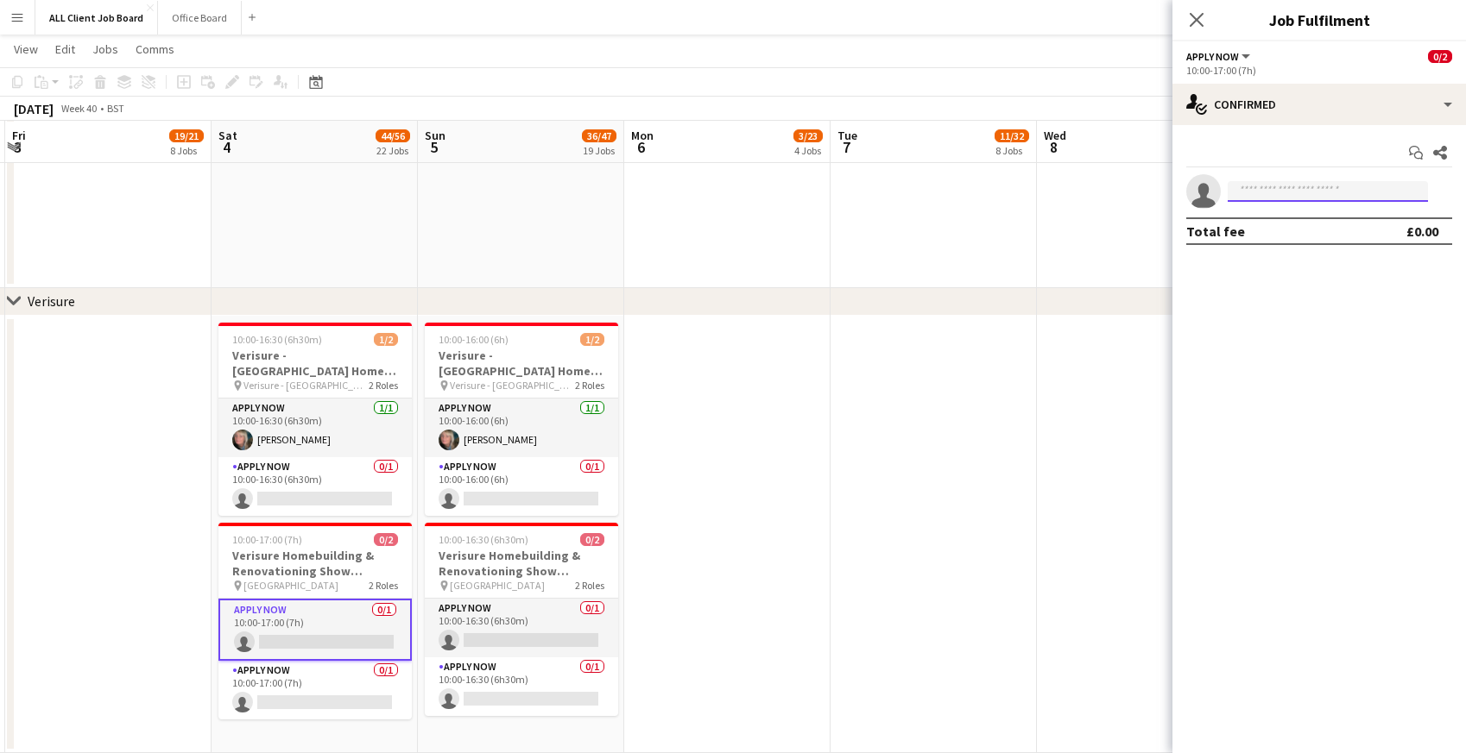
click at [1281, 186] on input at bounding box center [1327, 191] width 200 height 21
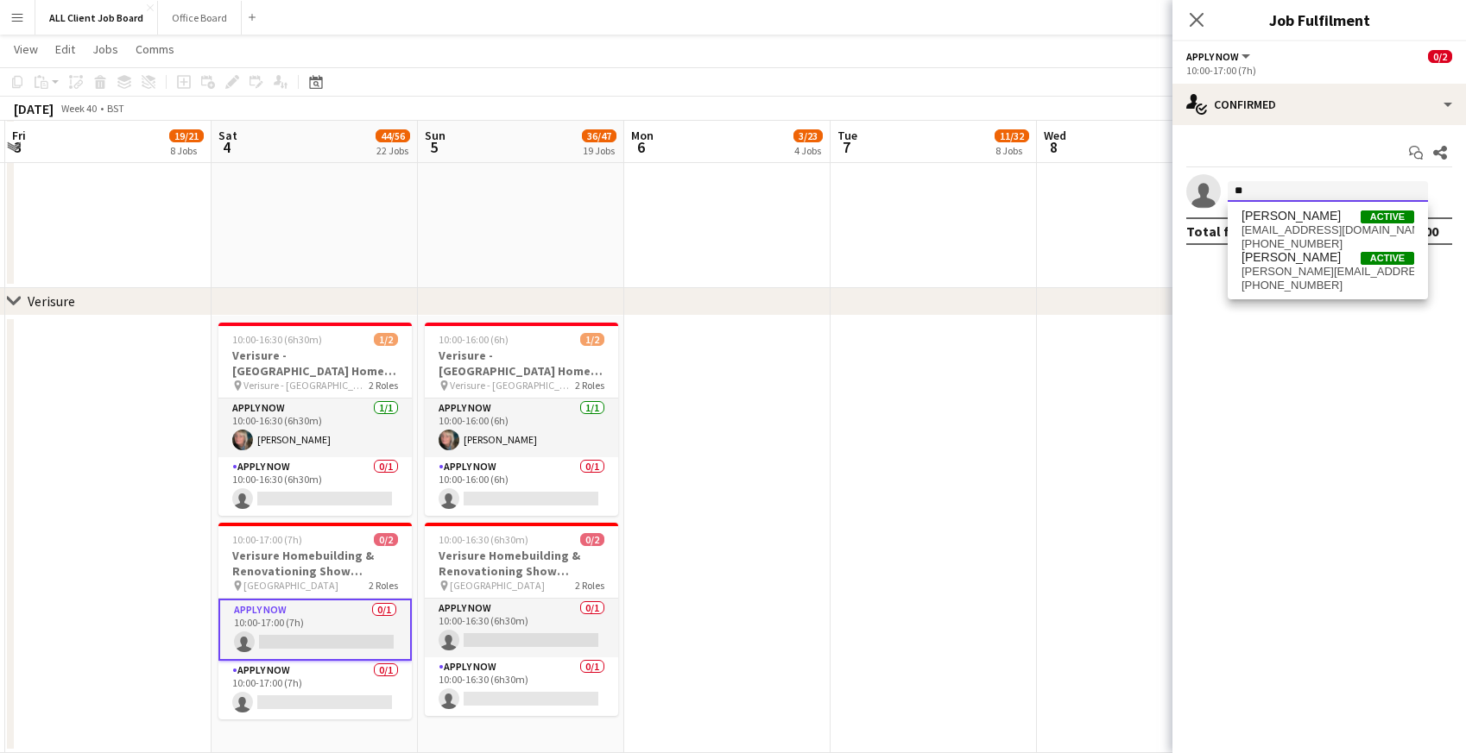
type input "*"
